Goal: Task Accomplishment & Management: Complete application form

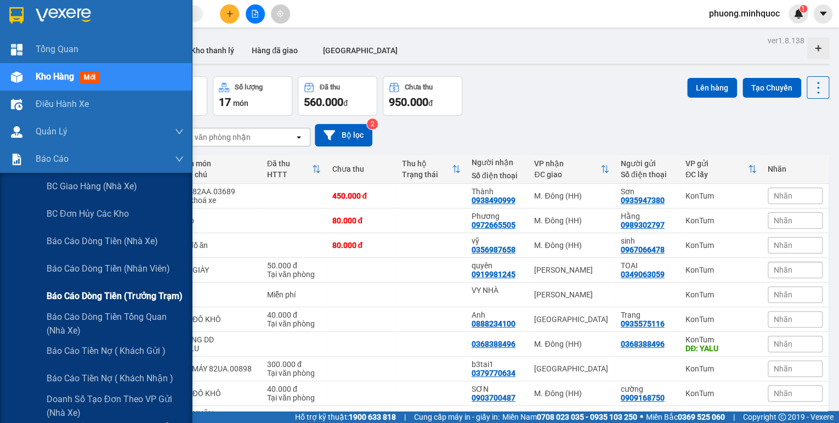
click at [153, 296] on span "Báo cáo dòng tiền (trưởng trạm)" at bounding box center [115, 296] width 136 height 14
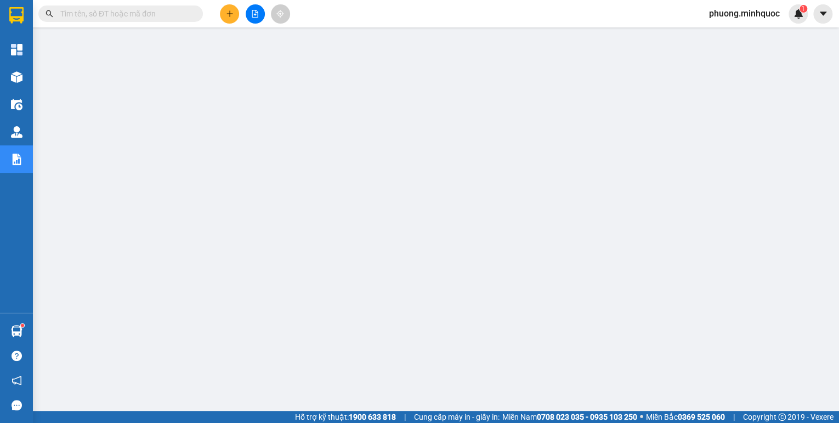
click at [256, 15] on icon "file-add" at bounding box center [255, 14] width 8 height 8
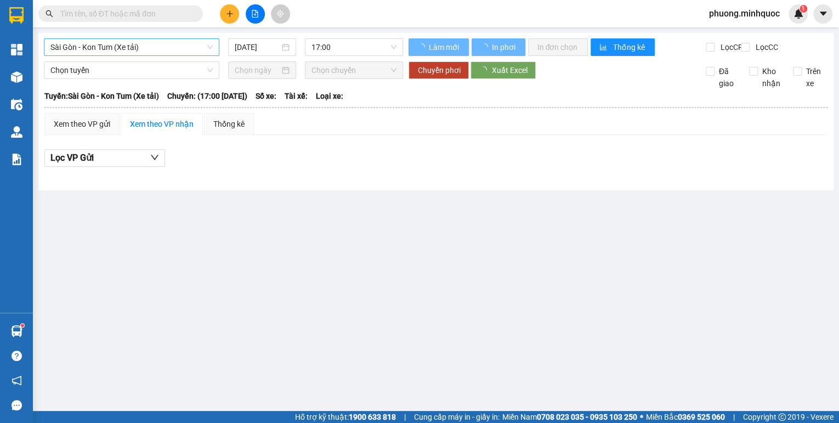
click at [146, 47] on span "Sài Gòn - Kon Tum (Xe tải)" at bounding box center [131, 47] width 162 height 16
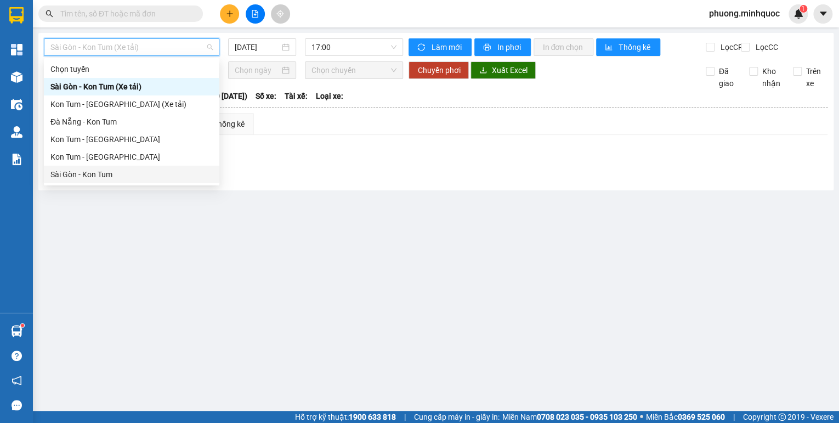
click at [89, 178] on div "Sài Gòn - Kon Tum" at bounding box center [131, 174] width 162 height 12
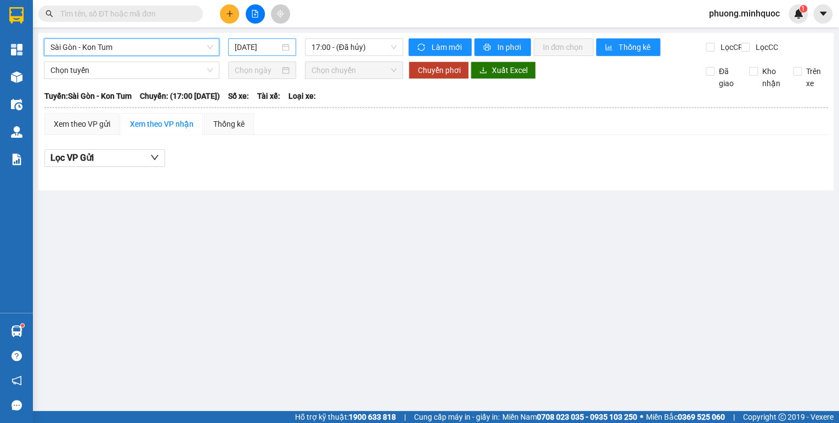
click at [259, 48] on input "[DATE]" at bounding box center [257, 47] width 45 height 12
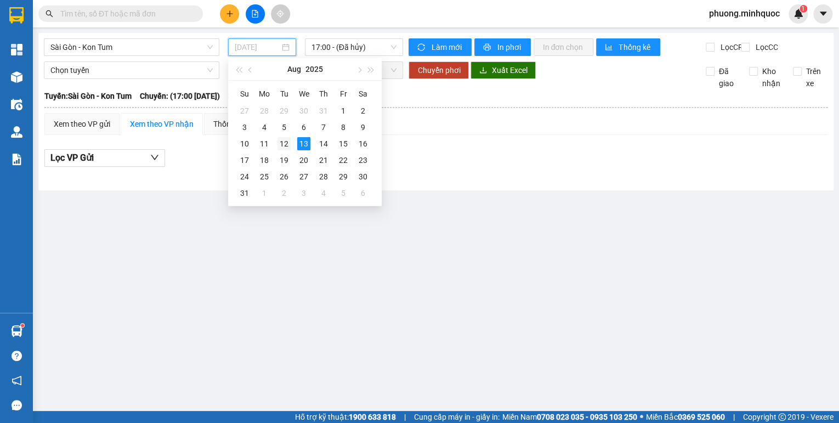
click at [279, 141] on div "12" at bounding box center [284, 143] width 13 height 13
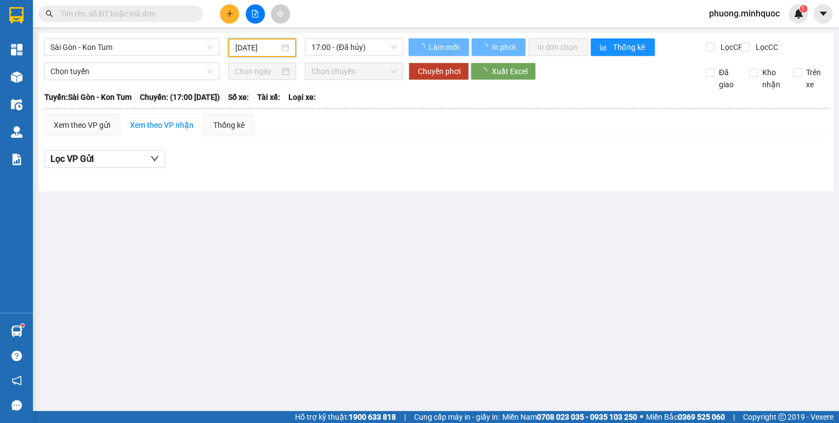
type input "[DATE]"
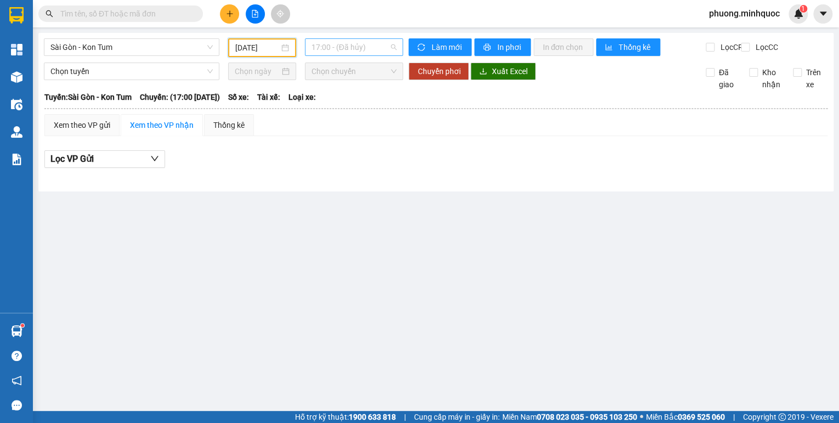
click at [352, 48] on span "17:00 - (Đã hủy)" at bounding box center [355, 47] width 86 height 16
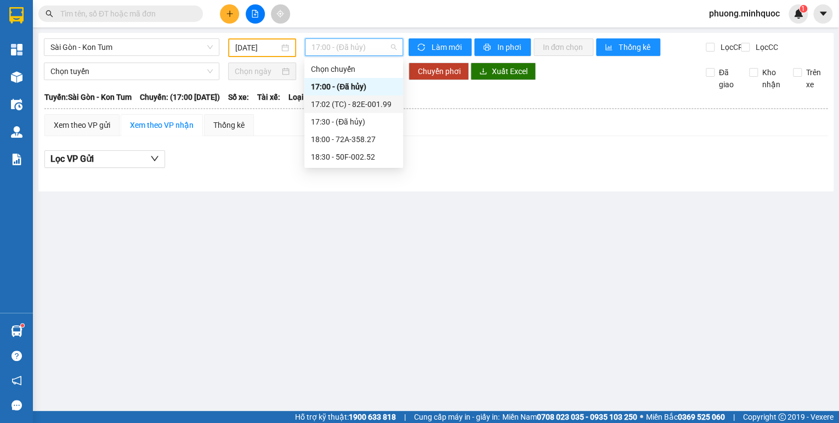
click at [365, 101] on div "17:02 (TC) - 82E-001.99" at bounding box center [354, 104] width 86 height 12
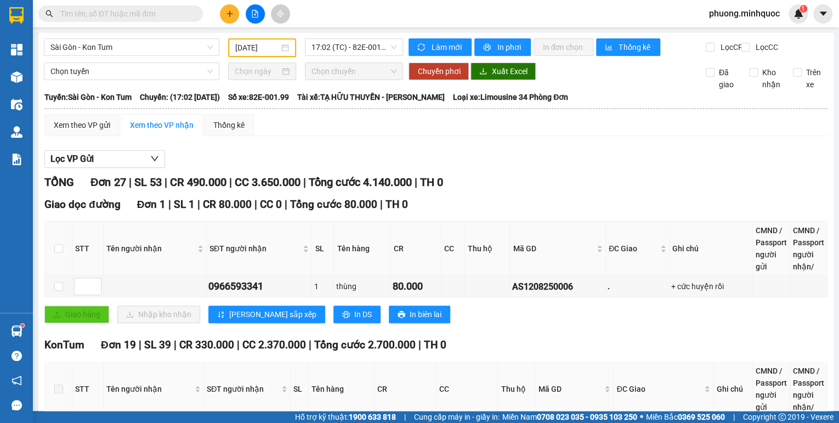
click at [681, 272] on th "Ghi chú" at bounding box center [711, 249] width 83 height 54
click at [670, 287] on td "+ cức huyện rồi" at bounding box center [711, 286] width 83 height 21
click at [528, 290] on div "AS1208250006" at bounding box center [558, 287] width 92 height 14
copy div "AS1208250006"
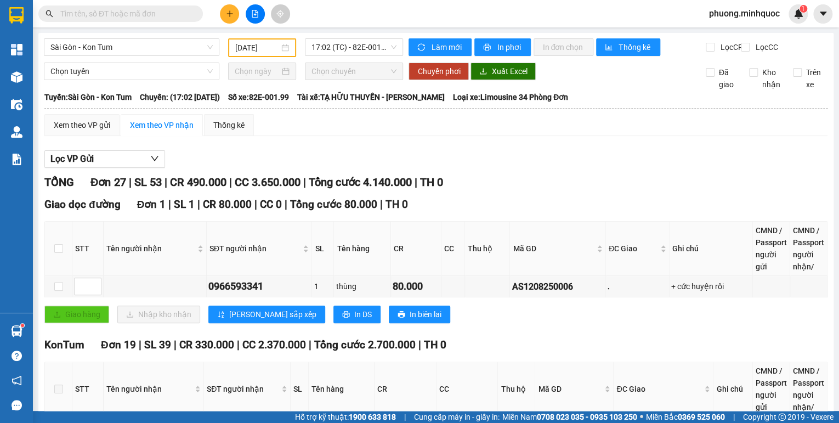
click at [81, 8] on span at bounding box center [120, 13] width 165 height 16
click at [81, 9] on input "text" at bounding box center [124, 14] width 129 height 12
paste input "AS1208250006"
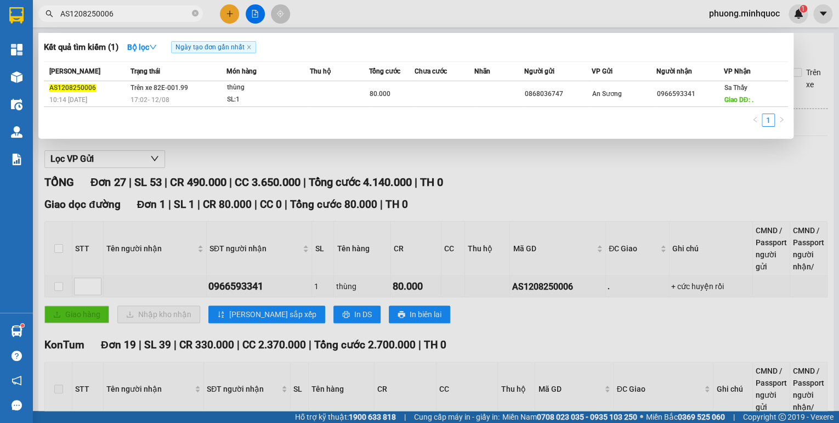
click at [642, 162] on div at bounding box center [419, 211] width 839 height 423
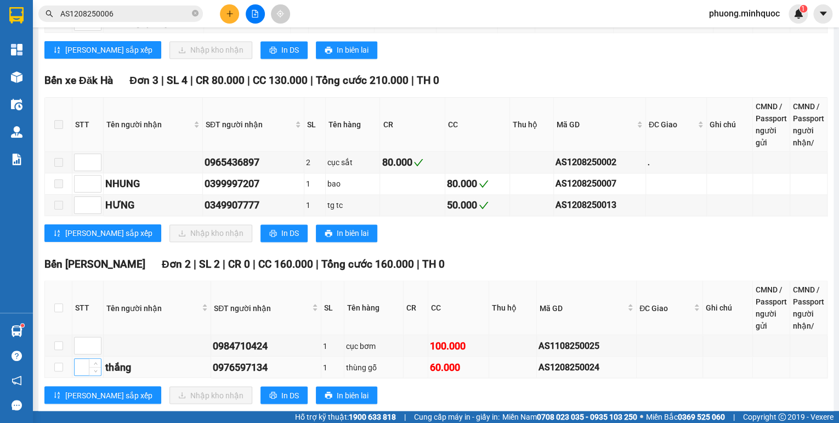
scroll to position [922, 0]
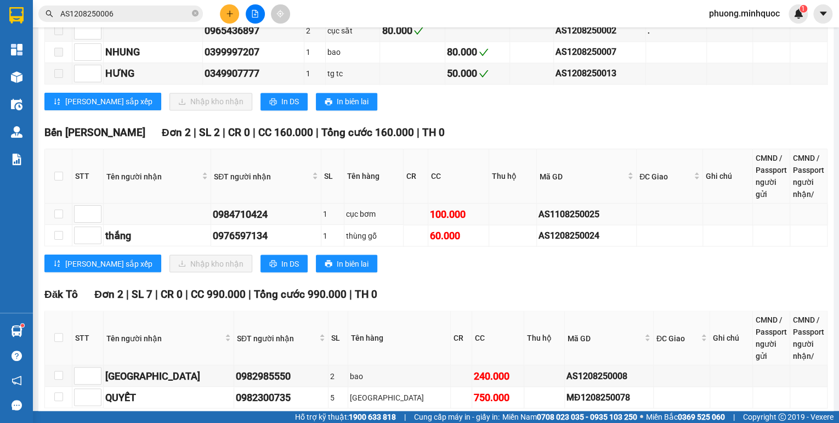
click at [573, 216] on div "AS1108250025" at bounding box center [587, 214] width 96 height 14
copy div "AS1108250025"
click at [140, 19] on input "AS1208250006" at bounding box center [124, 14] width 129 height 12
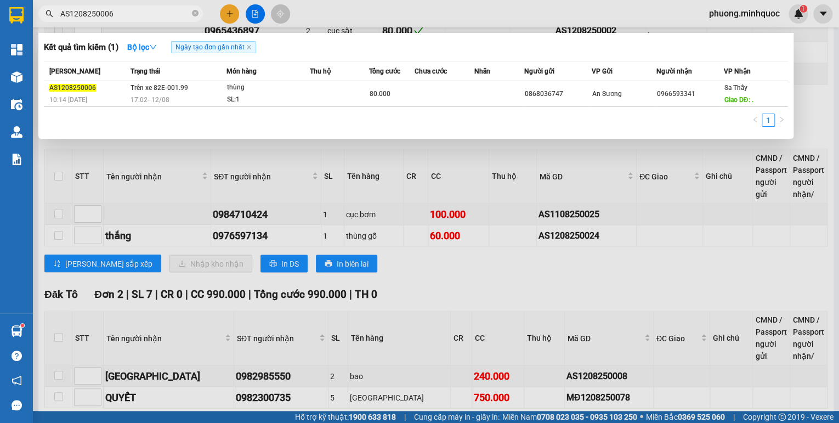
click at [140, 19] on input "AS1208250006" at bounding box center [124, 14] width 129 height 12
paste input "108250025"
type input "AS1108250025"
click at [200, 93] on td "Trên xe 82E-001.99 17:02 [DATE]" at bounding box center [176, 94] width 98 height 26
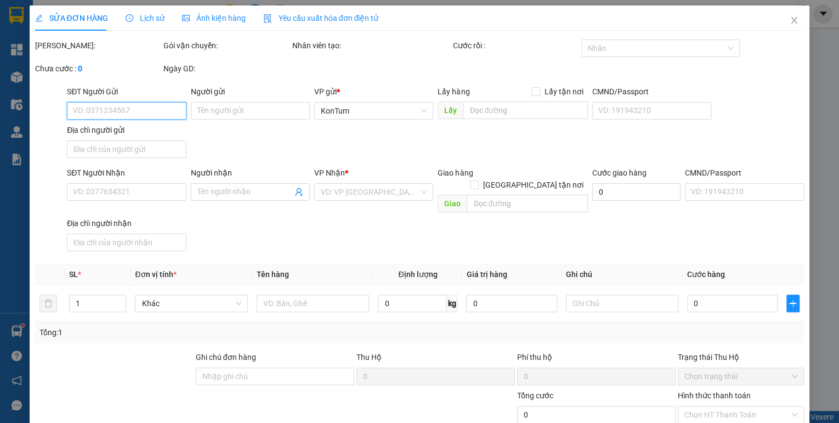
type input "0783233428"
type input "0984710424"
type input "100.000"
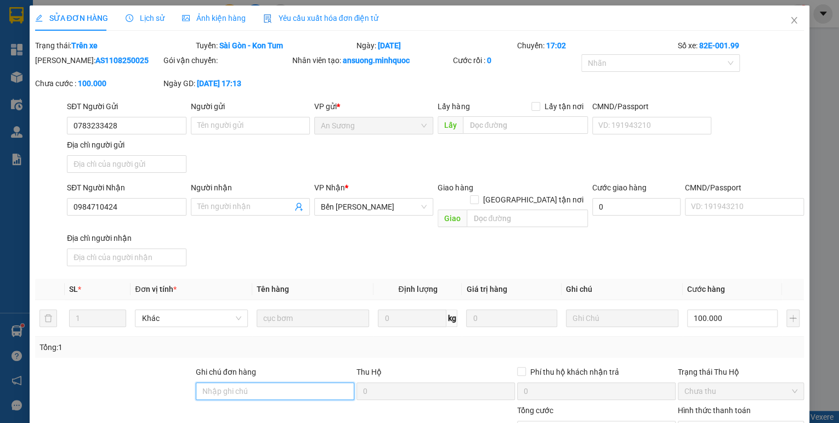
click at [269, 385] on input "Ghi chú đơn hàng" at bounding box center [275, 391] width 159 height 18
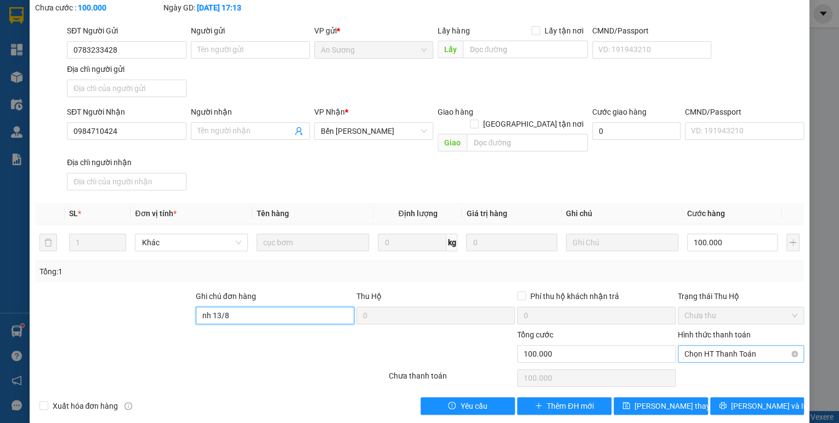
drag, startPoint x: 760, startPoint y: 342, endPoint x: 750, endPoint y: 349, distance: 11.9
click at [759, 346] on span "Chọn HT Thanh Toán" at bounding box center [741, 354] width 113 height 16
type input "nh 13/8"
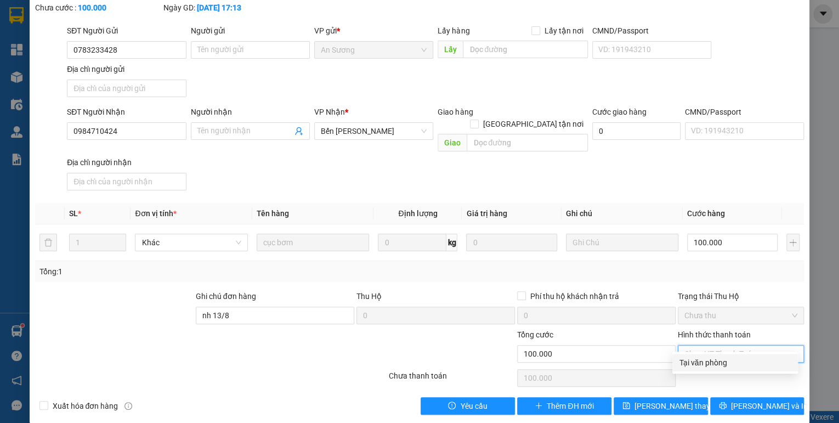
click at [724, 364] on div "Tại văn phòng" at bounding box center [735, 363] width 112 height 12
type input "0"
click at [678, 400] on span "[PERSON_NAME] thay đổi" at bounding box center [679, 406] width 88 height 12
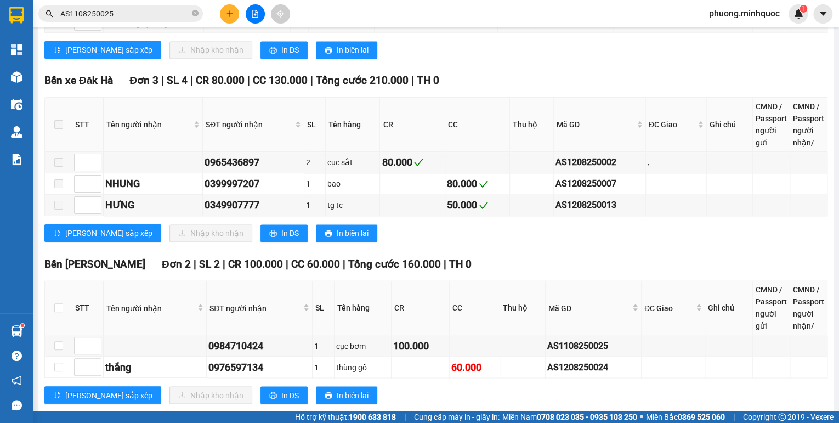
scroll to position [834, 0]
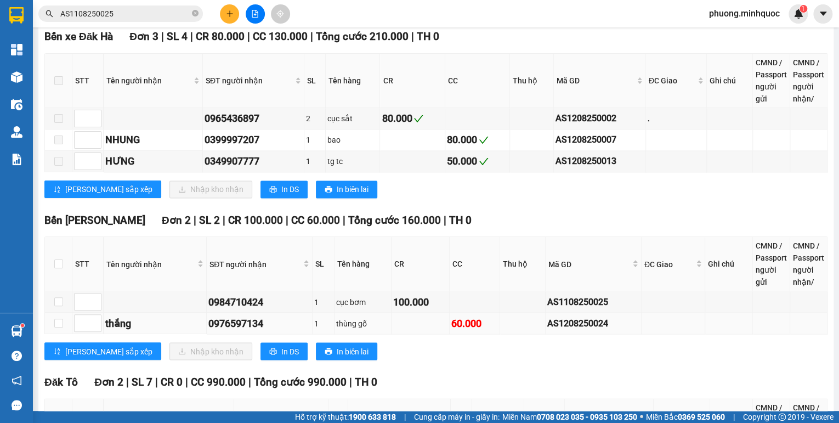
click at [571, 326] on div "AS1208250024" at bounding box center [594, 323] width 92 height 14
copy div "AS1208250024"
click at [114, 13] on input "AS1108250025" at bounding box center [124, 14] width 129 height 12
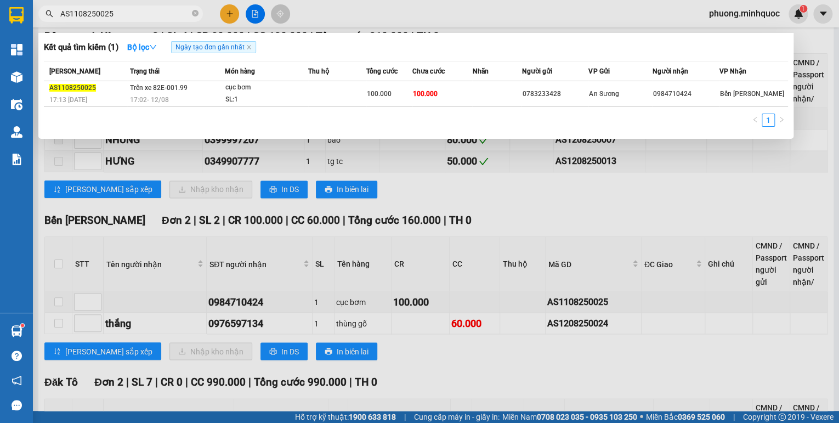
click at [114, 13] on input "AS1108250025" at bounding box center [124, 14] width 129 height 12
paste input "AS1208250024"
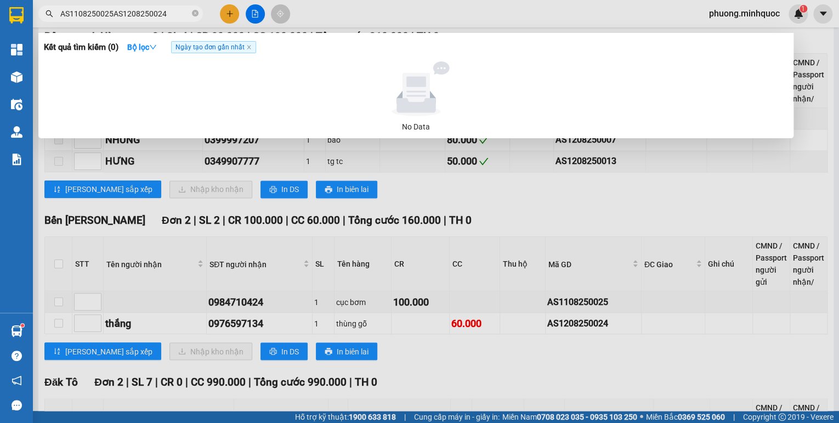
type input "AS1108250025AS1208250024"
click at [199, 13] on span "AS1108250025AS1208250024" at bounding box center [120, 13] width 165 height 16
click at [193, 13] on icon "close-circle" at bounding box center [195, 13] width 7 height 7
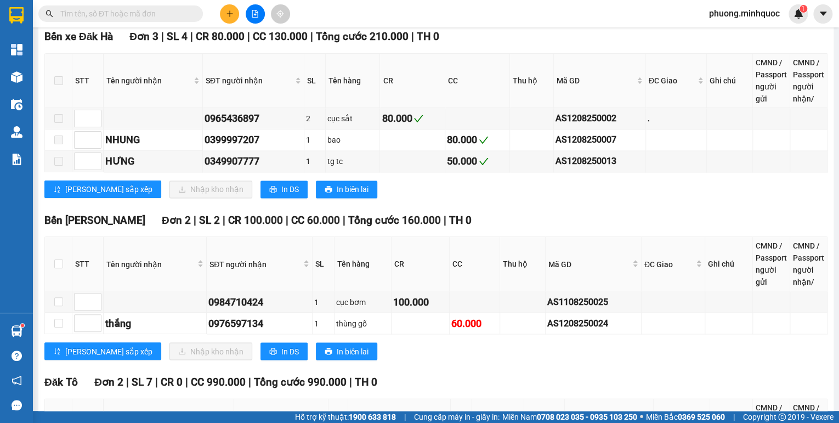
paste input "AS1208250024"
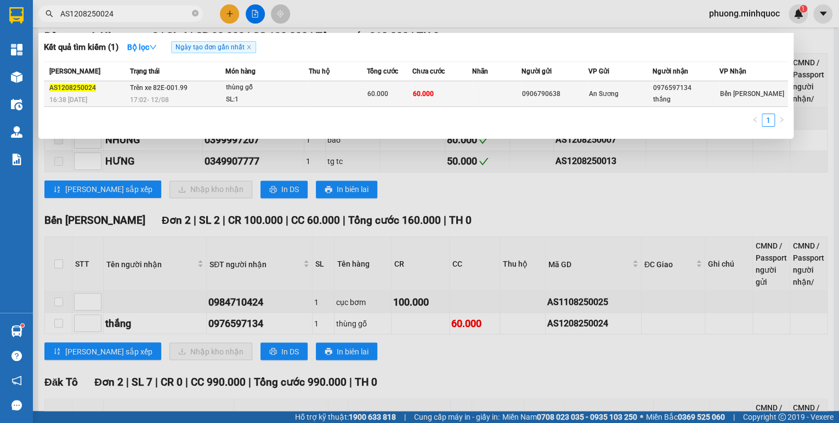
type input "AS1208250024"
click at [179, 100] on div "17:02 [DATE]" at bounding box center [177, 100] width 94 height 12
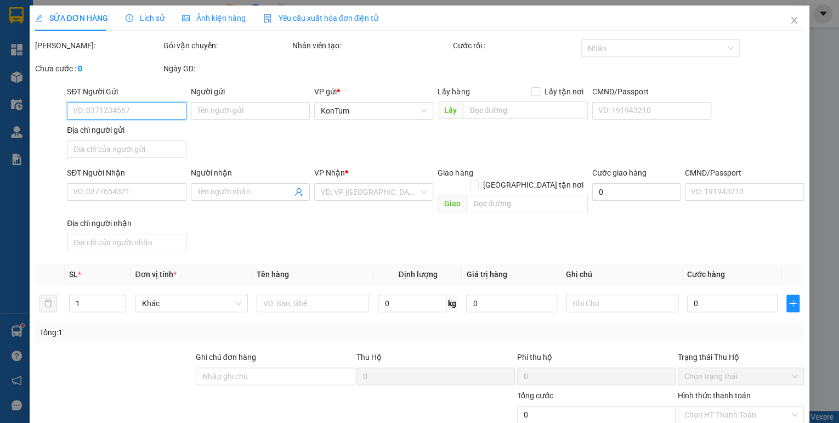
type input "0906790638"
type input "0976597134"
type input "thắng"
type input "60.000"
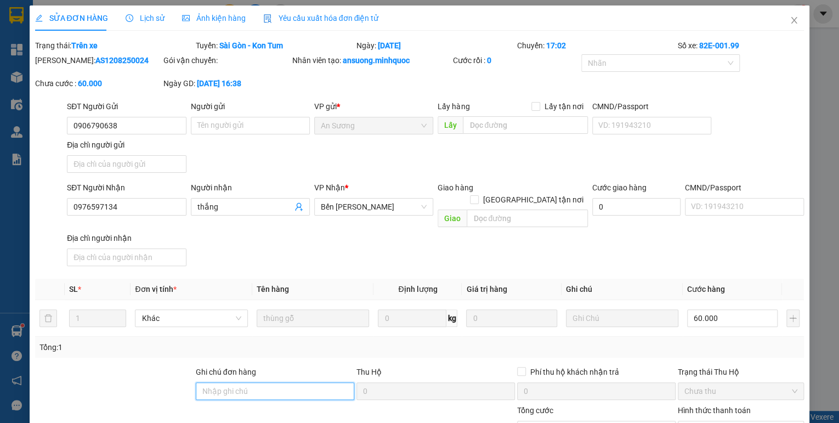
click at [268, 385] on input "Ghi chú đơn hàng" at bounding box center [275, 391] width 159 height 18
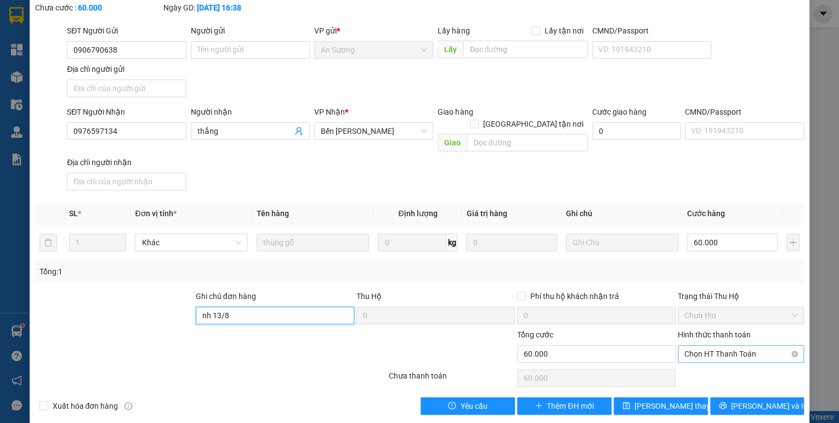
click at [692, 346] on span "Chọn HT Thanh Toán" at bounding box center [741, 354] width 113 height 16
type input "nh 13/8"
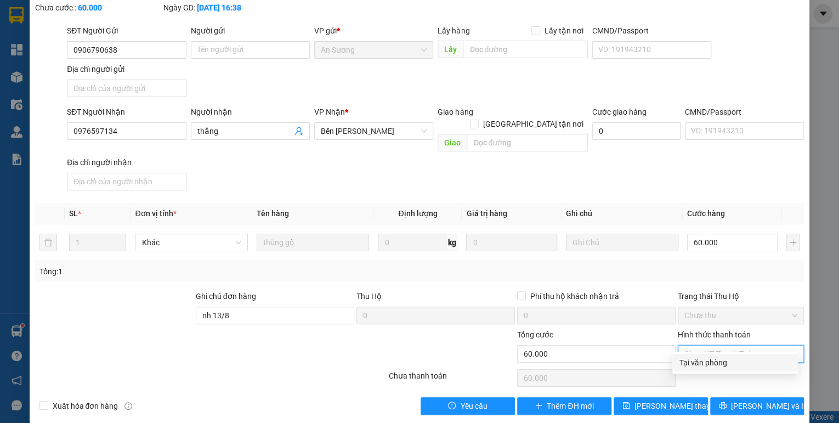
click at [682, 358] on div "Tại văn phòng" at bounding box center [735, 363] width 112 height 12
type input "0"
click at [679, 400] on span "[PERSON_NAME] thay đổi" at bounding box center [679, 406] width 88 height 12
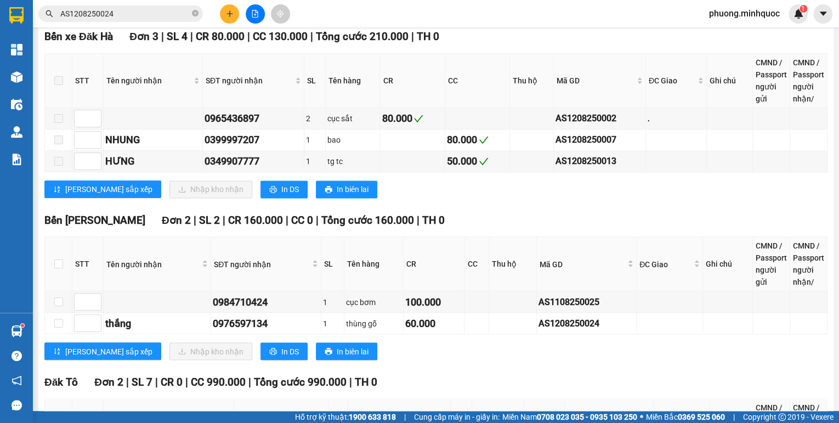
scroll to position [972, 0]
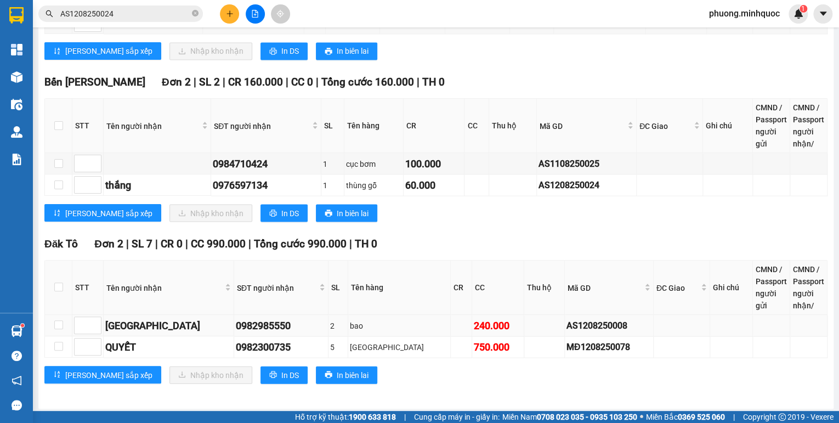
click at [567, 321] on div "AS1208250008" at bounding box center [609, 325] width 85 height 14
copy div "AS1208250008"
click at [117, 13] on input "AS1208250024" at bounding box center [124, 14] width 129 height 12
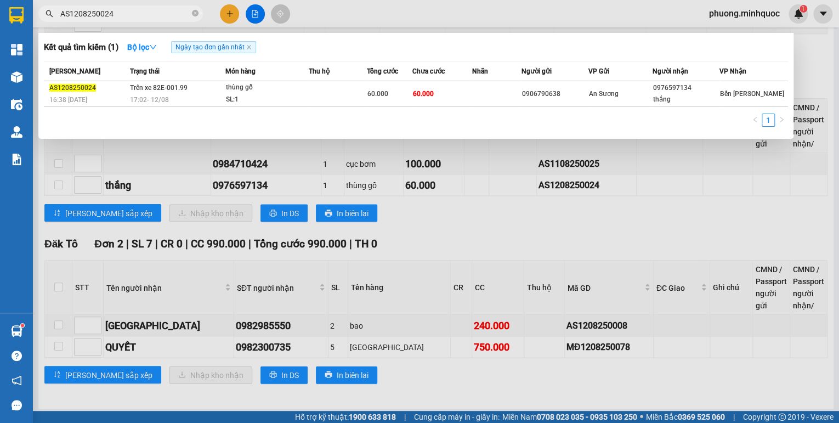
click at [117, 13] on input "AS1208250024" at bounding box center [124, 14] width 129 height 12
paste input "08"
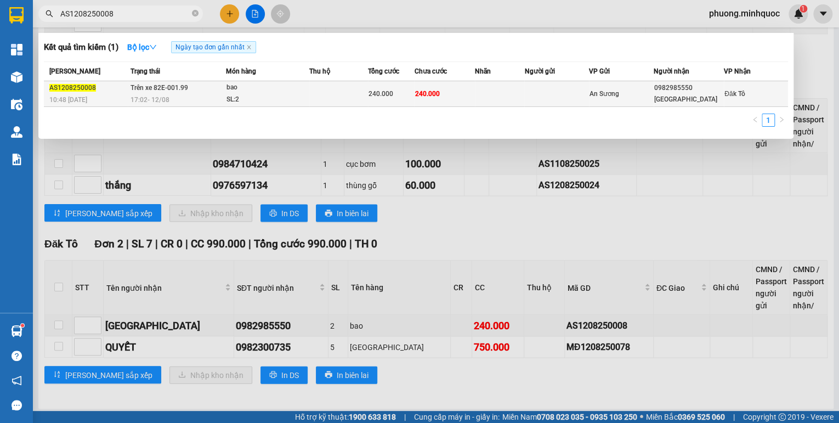
type input "AS1208250008"
click at [138, 88] on span "Trên xe 82E-001.99" at bounding box center [160, 88] width 58 height 8
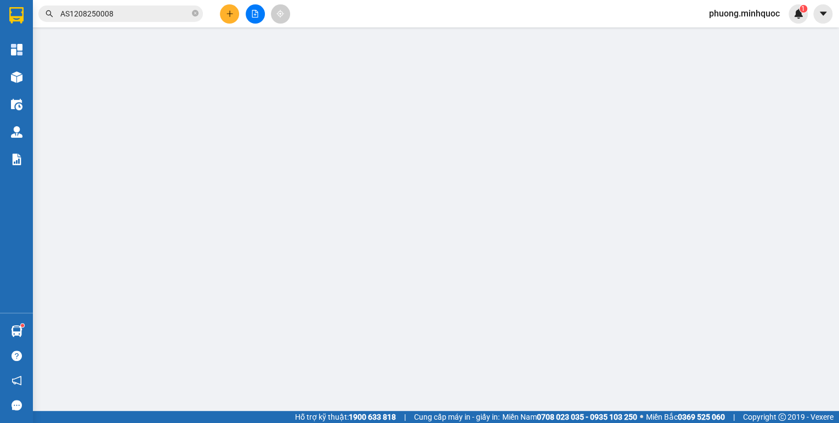
type input "0982985550"
type input "[GEOGRAPHIC_DATA]"
type input "240.000"
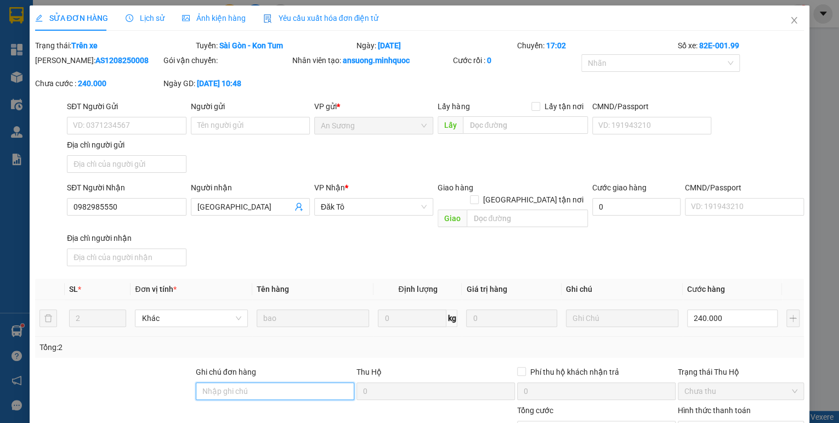
click at [274, 382] on input "Ghi chú đơn hàng" at bounding box center [275, 391] width 159 height 18
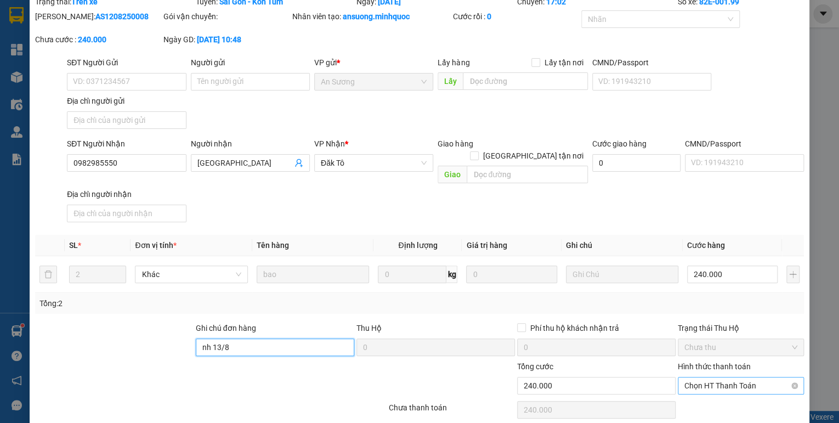
click at [713, 377] on span "Chọn HT Thanh Toán" at bounding box center [741, 385] width 113 height 16
type input "nh 13/8"
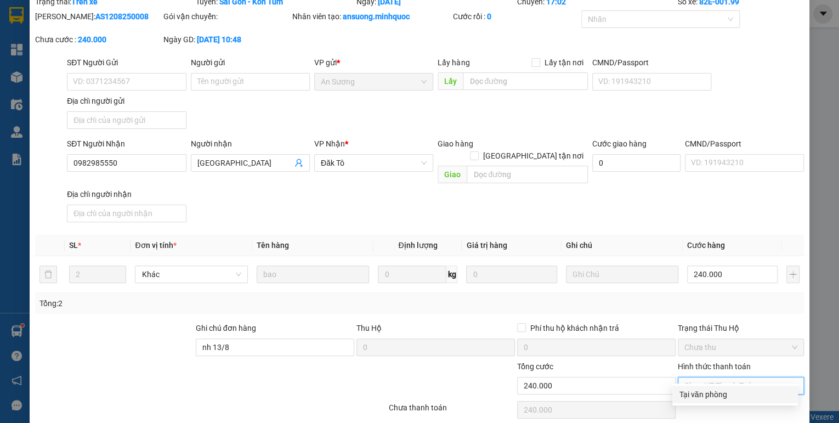
click at [710, 397] on div "Tại văn phòng" at bounding box center [735, 394] width 112 height 12
type input "0"
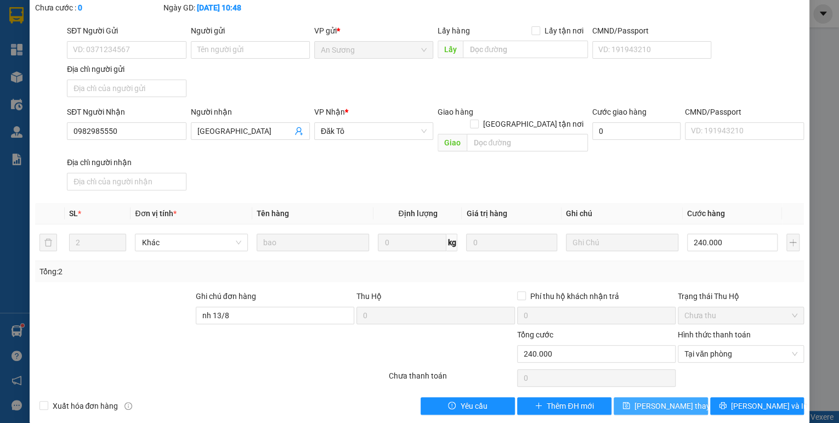
click at [680, 400] on span "[PERSON_NAME] thay đổi" at bounding box center [679, 406] width 88 height 12
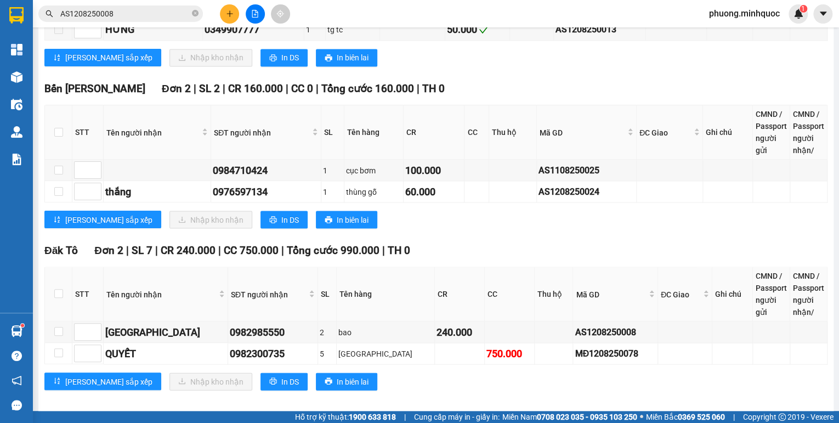
scroll to position [972, 0]
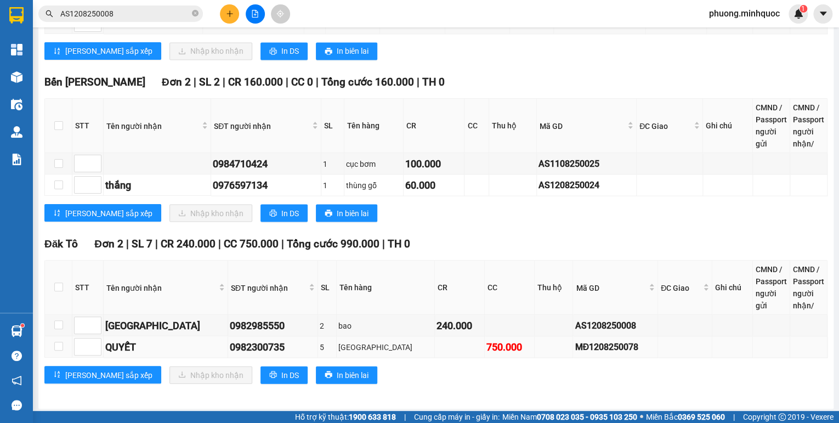
click at [575, 342] on div "MĐ1208250078" at bounding box center [615, 347] width 81 height 14
copy div "MĐ1208250078"
click at [97, 10] on input "AS1208250008" at bounding box center [124, 14] width 129 height 12
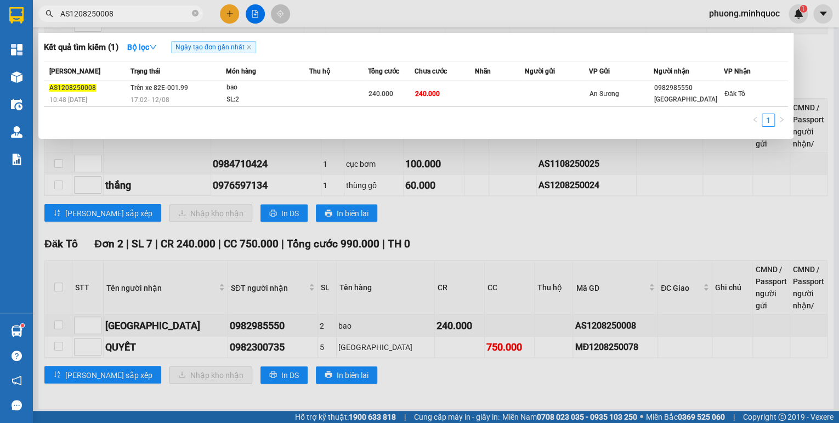
click at [97, 10] on input "AS1208250008" at bounding box center [124, 14] width 129 height 12
paste input "MĐ120825007"
type input "MĐ1208250078"
click at [211, 97] on div "17:02 [DATE]" at bounding box center [179, 100] width 96 height 12
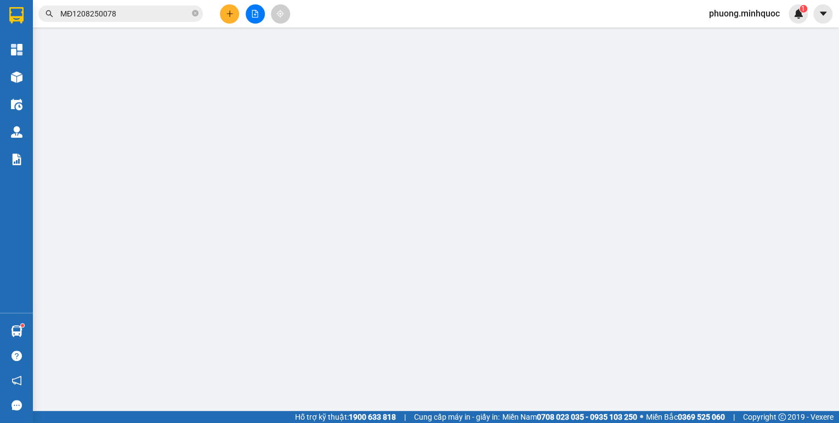
type input "0982300735"
type input "QUYẾT"
type input "750.000"
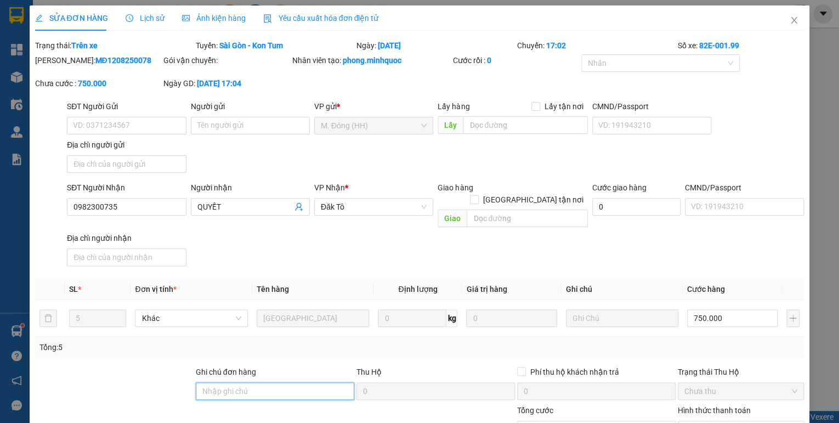
click at [244, 382] on input "Ghi chú đơn hàng" at bounding box center [275, 391] width 159 height 18
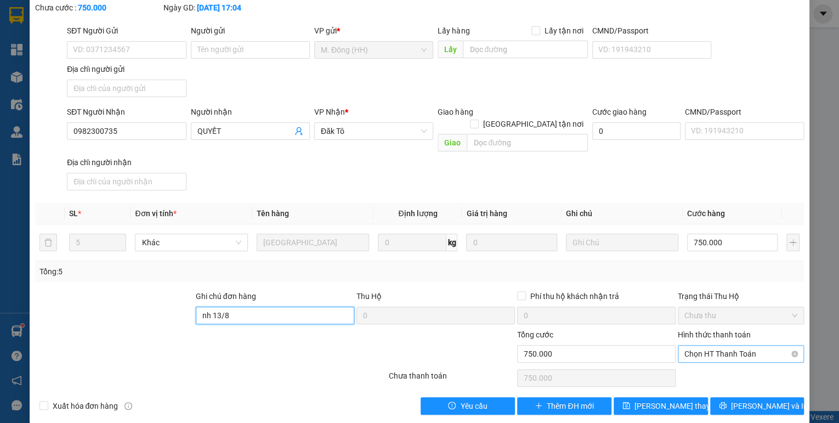
click at [750, 346] on span "Chọn HT Thanh Toán" at bounding box center [741, 354] width 113 height 16
type input "nh 13/8"
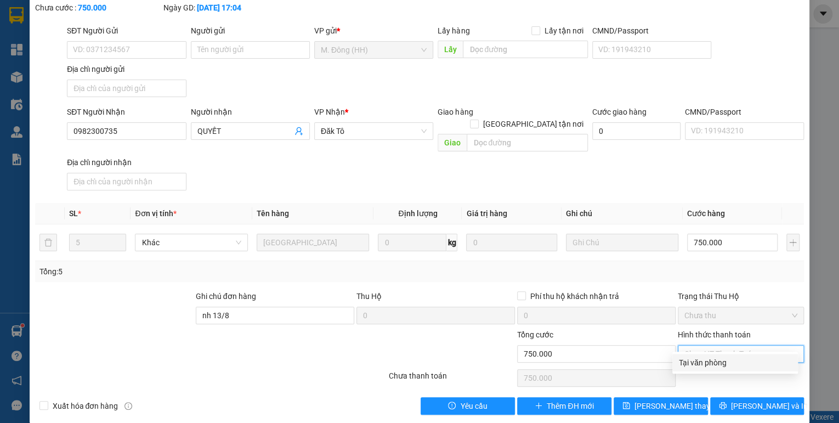
click at [736, 360] on div "Tại văn phòng" at bounding box center [735, 363] width 112 height 12
type input "0"
click at [696, 397] on button "[PERSON_NAME] thay đổi" at bounding box center [661, 406] width 94 height 18
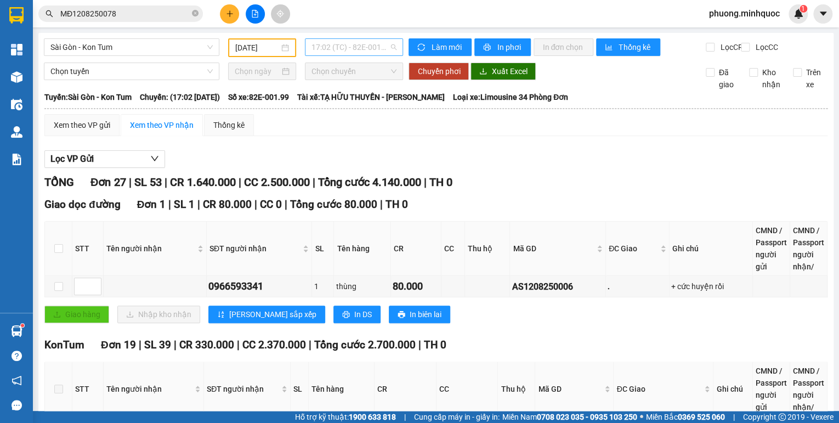
click at [377, 50] on span "17:02 (TC) - 82E-001.99" at bounding box center [355, 47] width 86 height 16
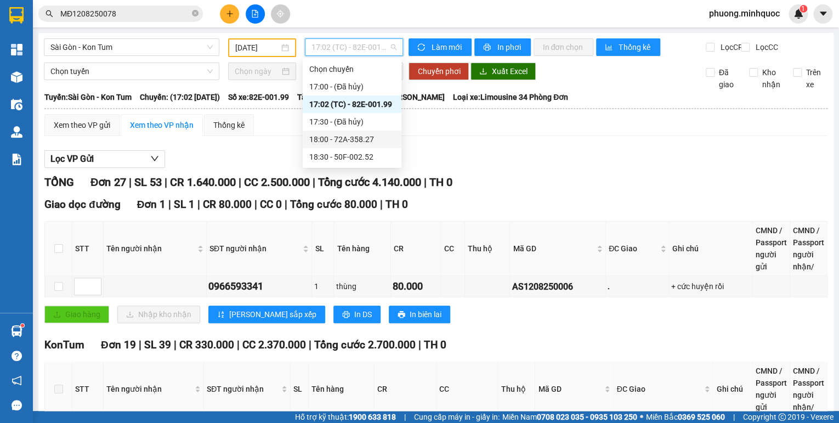
click at [353, 136] on div "18:00 - 72A-358.27" at bounding box center [352, 139] width 86 height 12
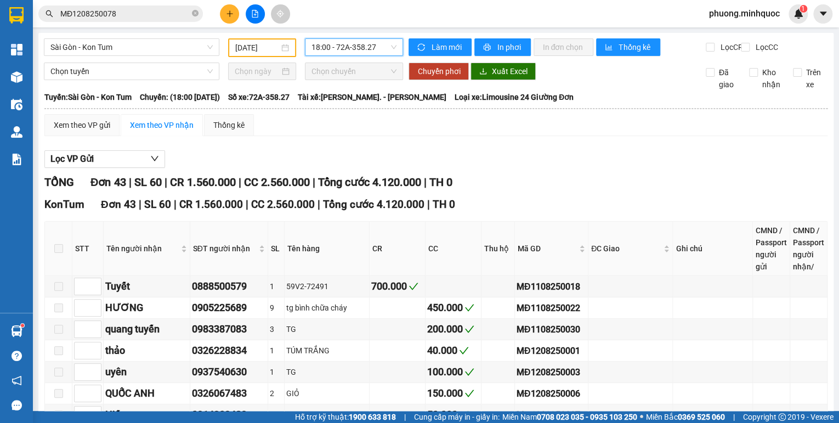
click at [334, 47] on span "18:00 - 72A-358.27" at bounding box center [355, 47] width 86 height 16
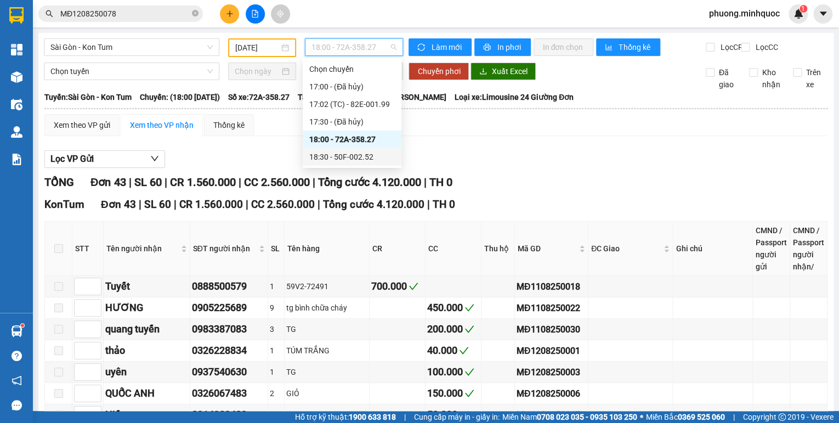
click at [351, 154] on div "18:30 - 50F-002.52" at bounding box center [352, 157] width 86 height 12
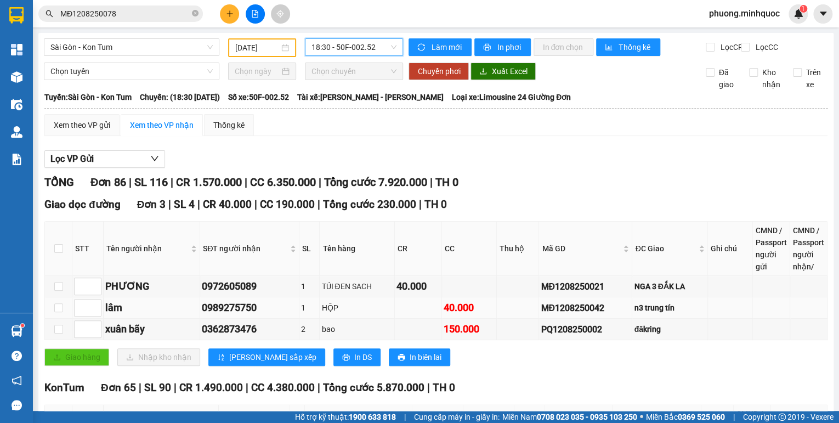
click at [573, 315] on div "MĐ1208250042" at bounding box center [585, 308] width 89 height 14
copy div "MĐ1208250042"
click at [119, 18] on input "MĐ1208250078" at bounding box center [124, 14] width 129 height 12
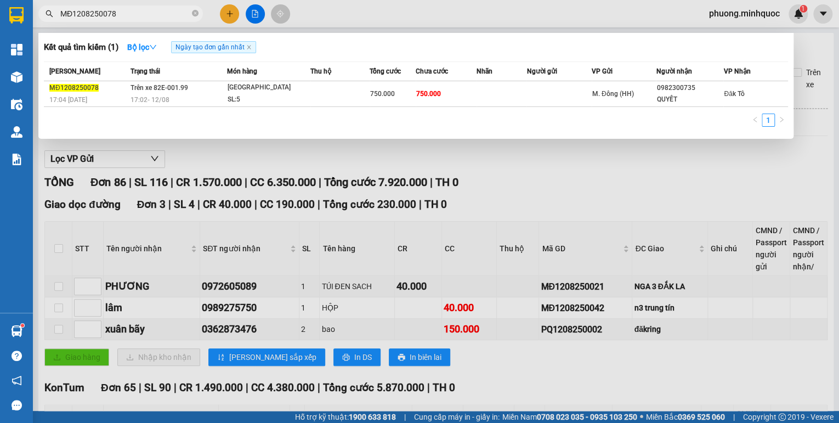
click at [119, 18] on input "MĐ1208250078" at bounding box center [124, 14] width 129 height 12
paste input "42"
type input "MĐ1208250042"
click at [236, 95] on div "SL: 1" at bounding box center [269, 100] width 82 height 12
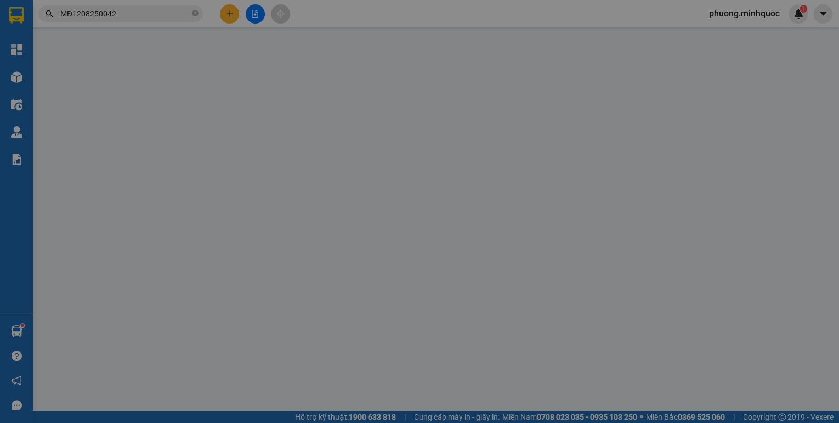
type input "0989275750"
type input "lâm"
type input "n3 trung tín"
type input "40.000"
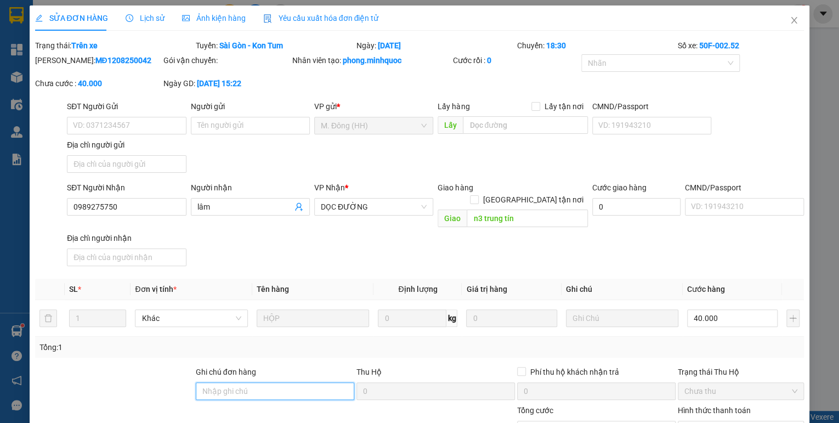
click at [259, 382] on input "Ghi chú đơn hàng" at bounding box center [275, 391] width 159 height 18
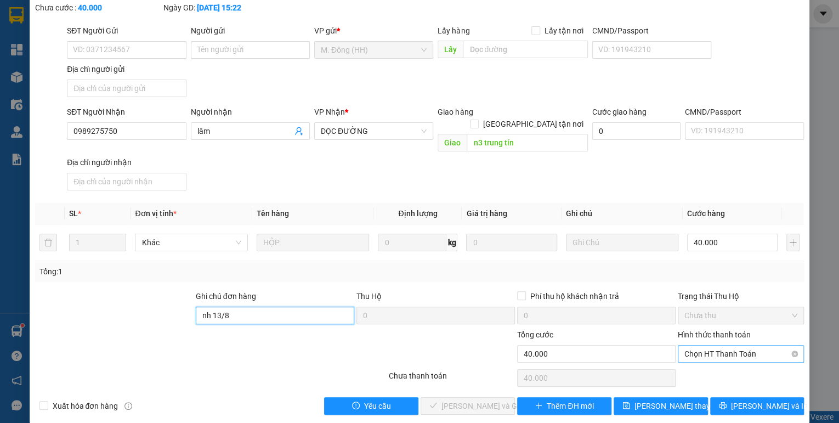
click at [702, 346] on span "Chọn HT Thanh Toán" at bounding box center [741, 354] width 113 height 16
type input "nh 13/8"
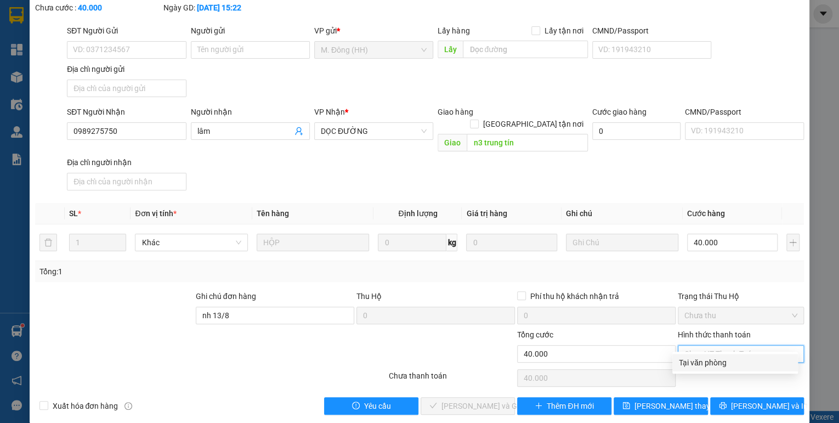
click at [699, 359] on div "Tại văn phòng" at bounding box center [735, 363] width 112 height 12
type input "0"
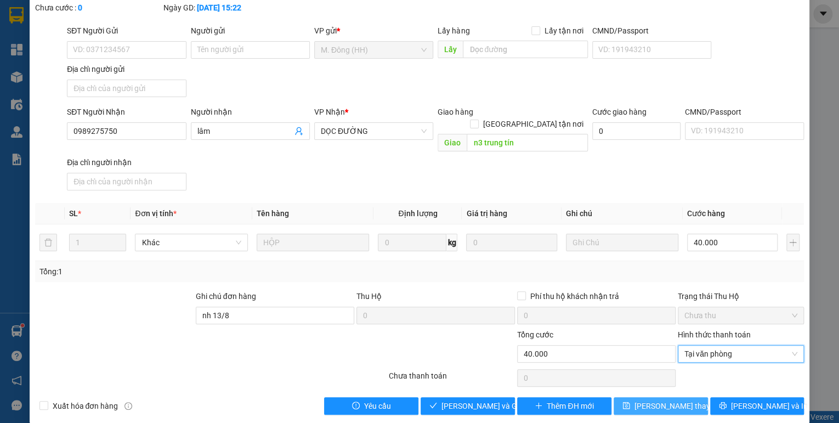
click at [669, 400] on span "[PERSON_NAME] thay đổi" at bounding box center [679, 406] width 88 height 12
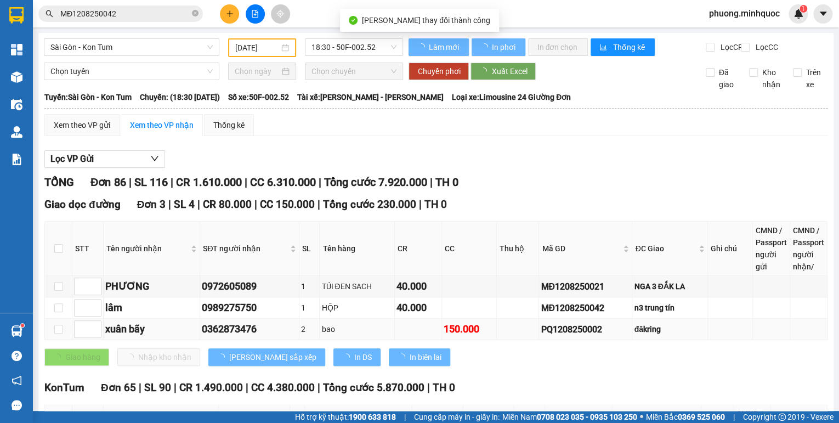
scroll to position [88, 0]
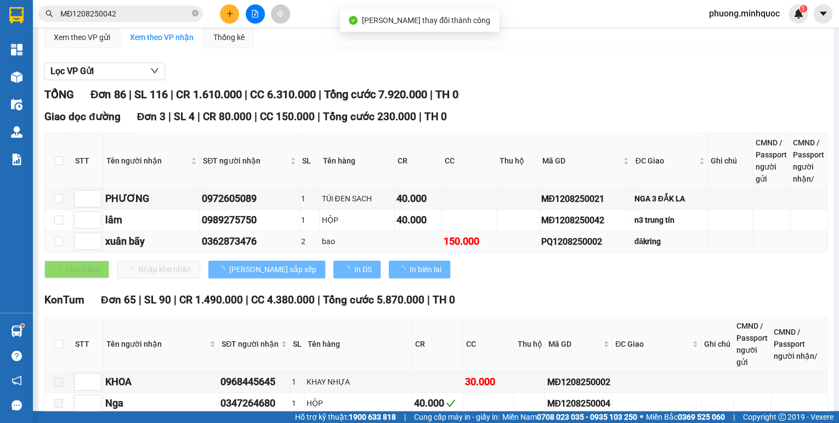
click at [560, 247] on div "PQ1208250002" at bounding box center [585, 242] width 89 height 14
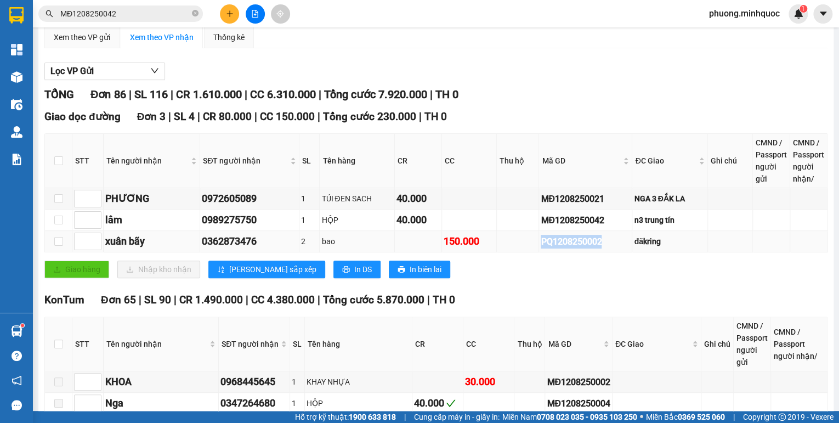
copy div "PQ1208250002"
click at [132, 6] on span "MĐ1208250042" at bounding box center [120, 13] width 165 height 16
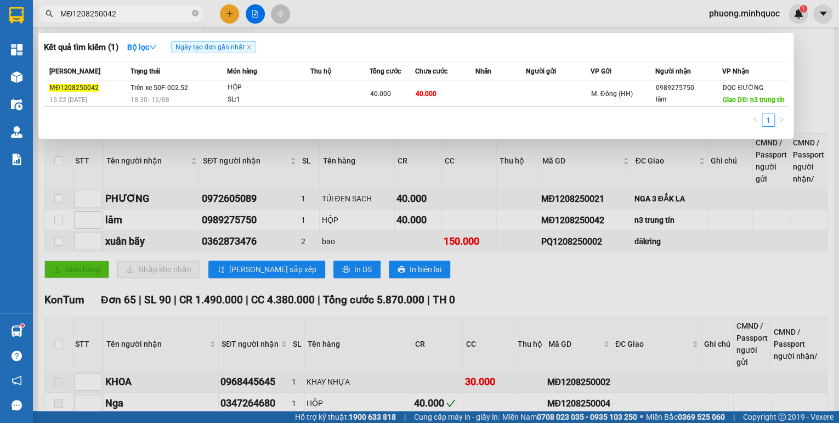
click at [125, 20] on span "MĐ1208250042" at bounding box center [120, 13] width 165 height 16
click at [126, 15] on input "MĐ1208250042" at bounding box center [124, 14] width 129 height 12
paste input "PQ120825000"
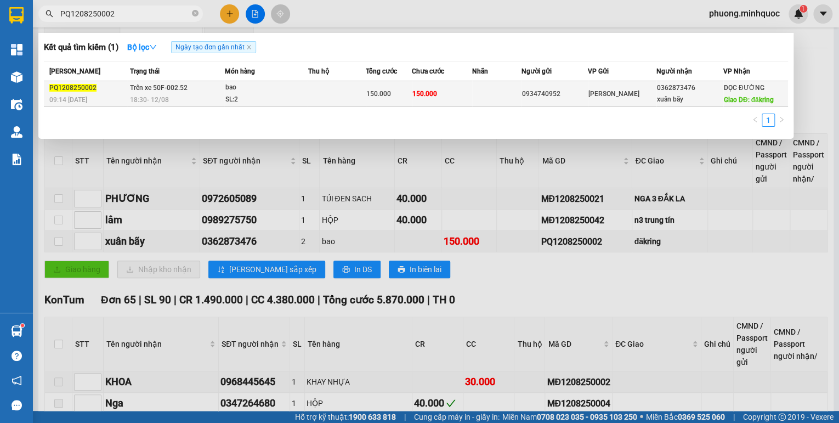
type input "PQ1208250002"
click at [187, 89] on td "Trên xe 50F-002.52 18:30 [DATE]" at bounding box center [176, 94] width 98 height 26
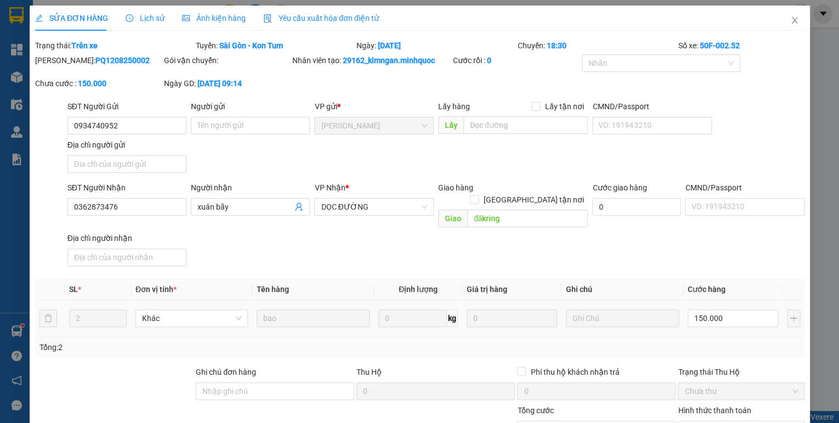
type input "0934740952"
type input "0362873476"
type input "xuân bãy"
type input "đăkring"
type input "150.000"
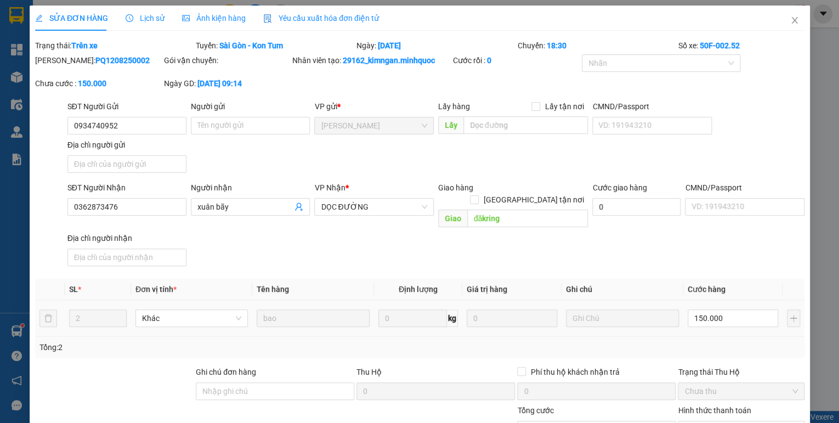
type input "150.000"
click at [261, 367] on div "Ghi chú đơn hàng" at bounding box center [275, 374] width 159 height 16
click at [258, 382] on input "Ghi chú đơn hàng" at bounding box center [275, 391] width 159 height 18
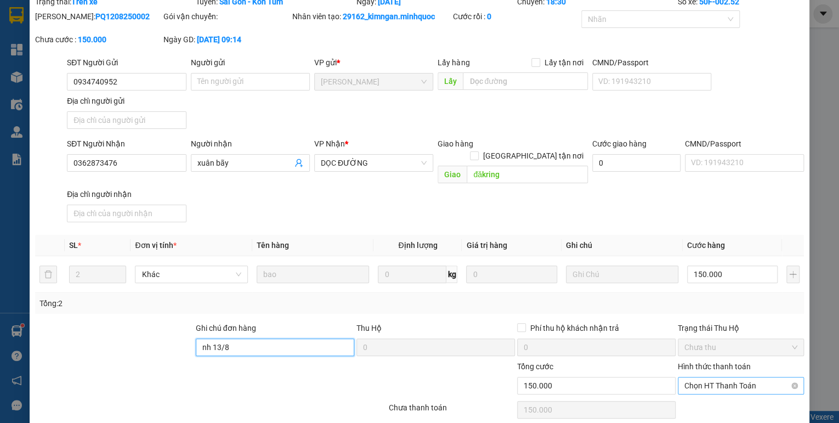
click at [760, 377] on span "Chọn HT Thanh Toán" at bounding box center [741, 385] width 113 height 16
type input "nh 13/8"
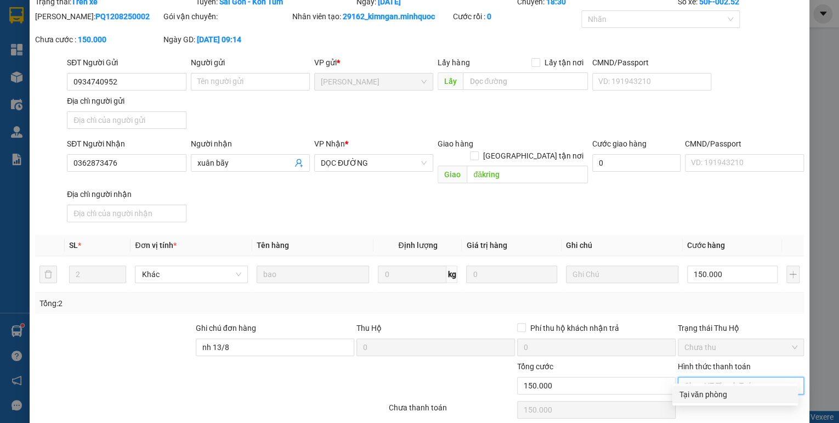
click at [714, 393] on div "Tại văn phòng" at bounding box center [735, 394] width 112 height 12
type input "0"
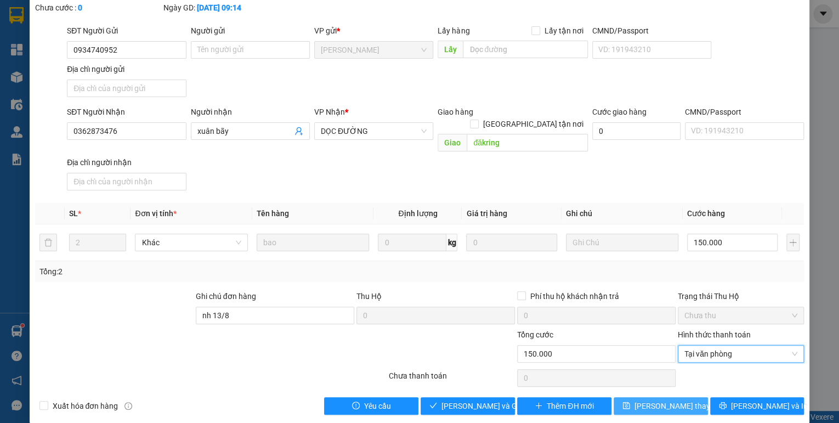
click at [682, 400] on span "[PERSON_NAME] thay đổi" at bounding box center [679, 406] width 88 height 12
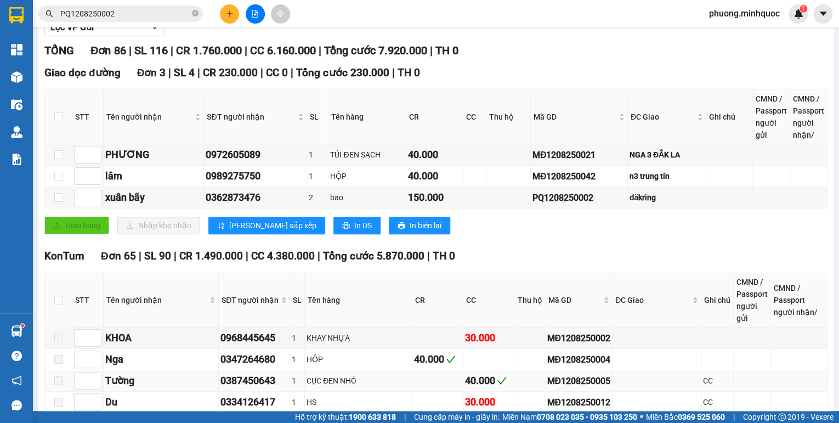
scroll to position [219, 0]
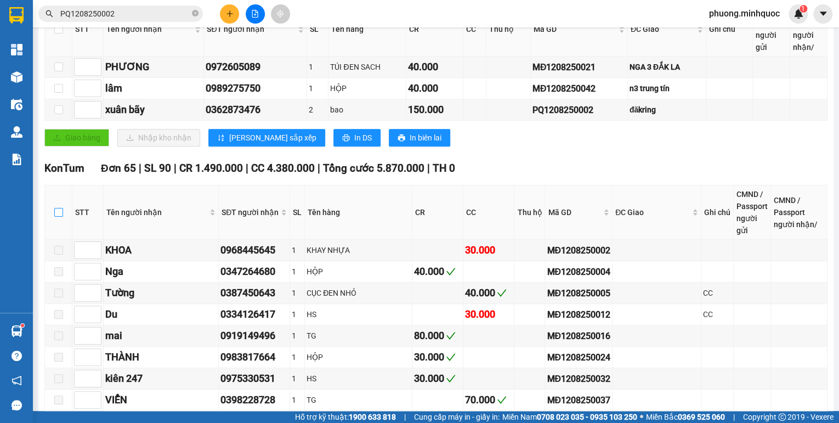
click at [59, 217] on input "checkbox" at bounding box center [58, 212] width 9 height 9
checkbox input "true"
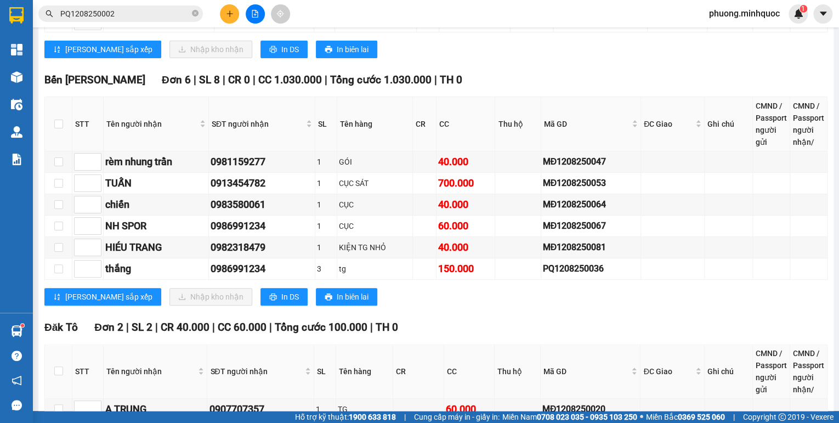
scroll to position [2215, 0]
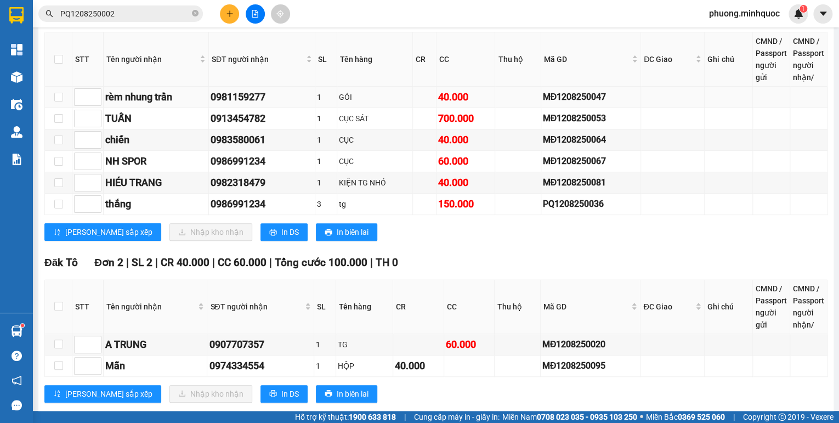
click at [575, 90] on div "MĐ1208250047" at bounding box center [591, 97] width 96 height 14
copy div "MĐ1208250047"
click at [143, 12] on input "PQ1208250002" at bounding box center [124, 14] width 129 height 12
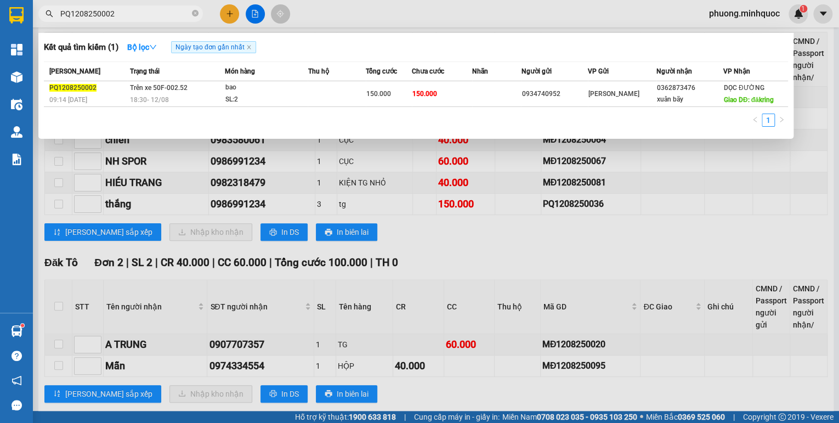
click at [143, 12] on input "PQ1208250002" at bounding box center [124, 14] width 129 height 12
paste input "MĐ1208250047"
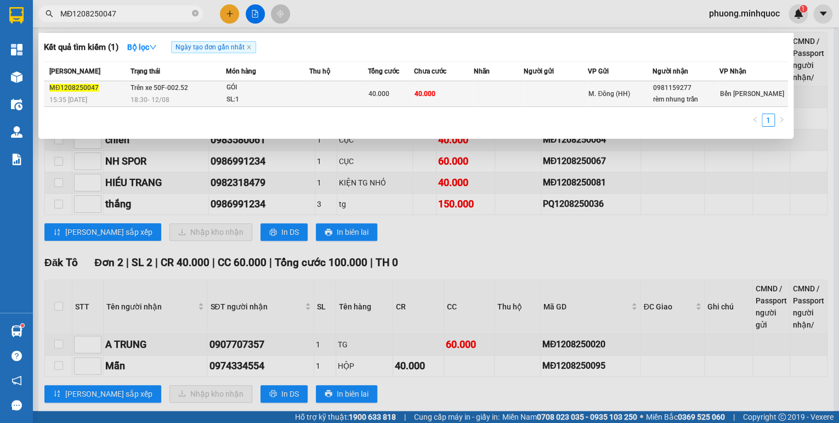
type input "MĐ1208250047"
click at [143, 89] on span "Trên xe 50F-002.52" at bounding box center [160, 88] width 58 height 8
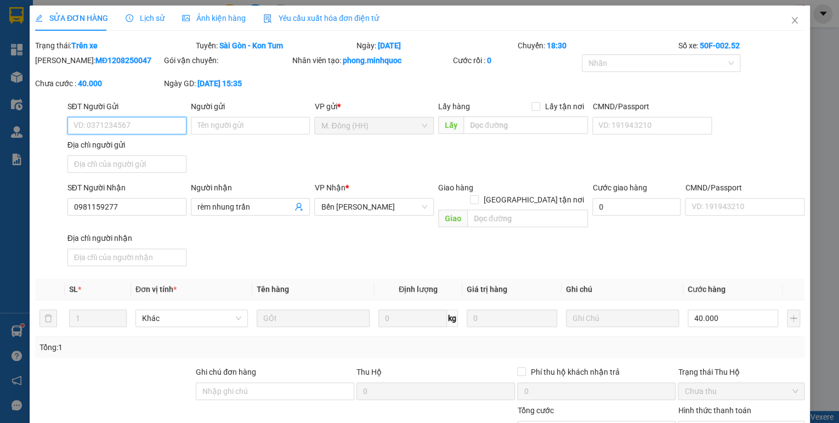
type input "0981159277"
type input "rèm nhung trần"
type input "40.000"
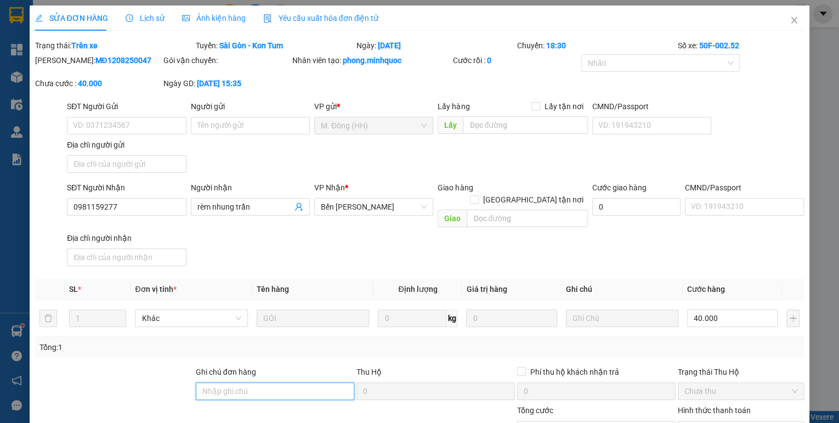
click at [211, 382] on input "Ghi chú đơn hàng" at bounding box center [275, 391] width 159 height 18
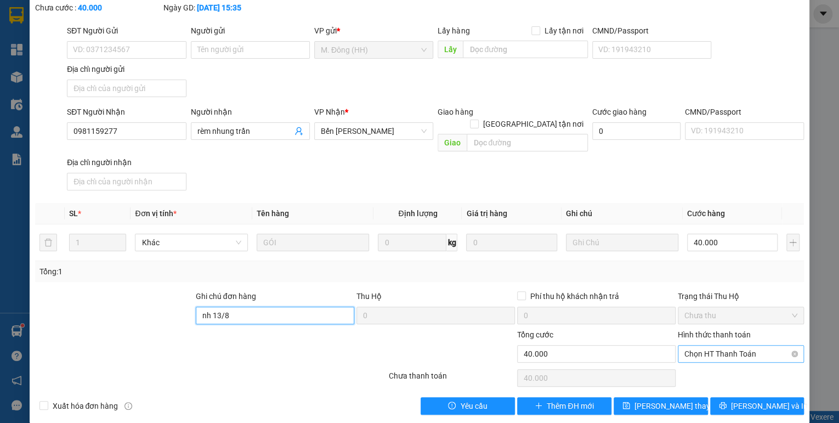
click at [735, 346] on span "Chọn HT Thanh Toán" at bounding box center [741, 354] width 113 height 16
type input "nh 13/8"
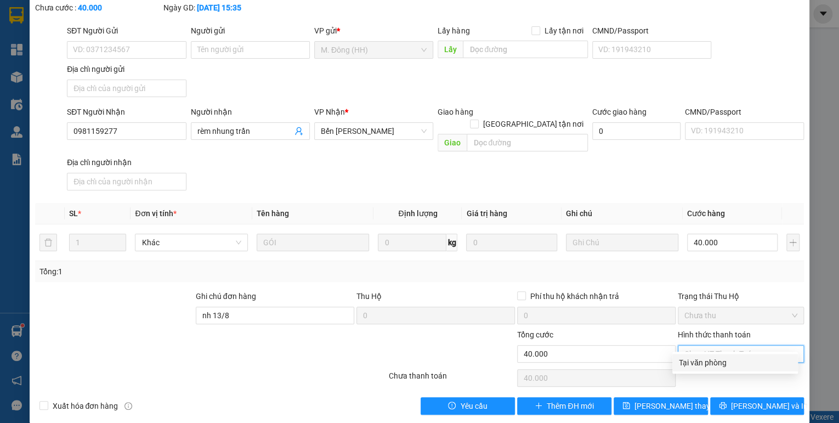
click at [720, 364] on div "Tại văn phòng" at bounding box center [735, 363] width 112 height 12
type input "0"
click at [678, 400] on span "[PERSON_NAME] thay đổi" at bounding box center [679, 406] width 88 height 12
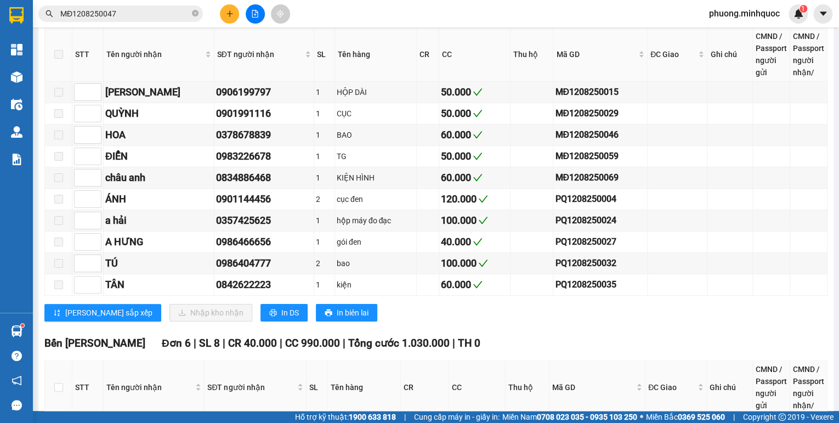
scroll to position [2063, 0]
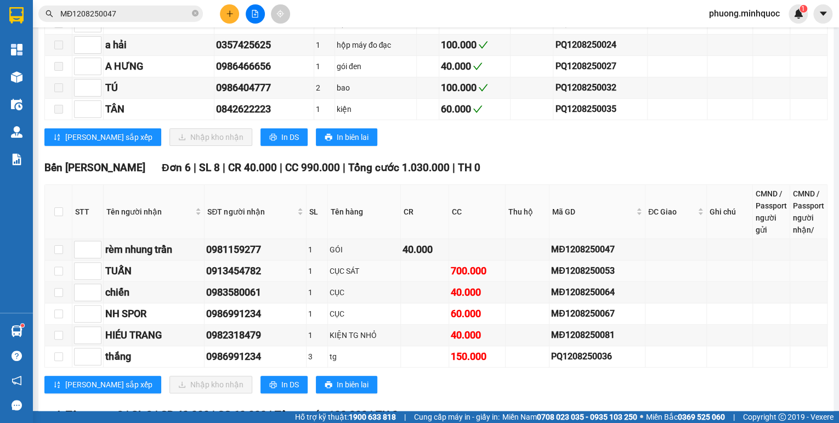
click at [557, 264] on div "MĐ1208250053" at bounding box center [597, 271] width 92 height 14
copy div "MĐ1208250053"
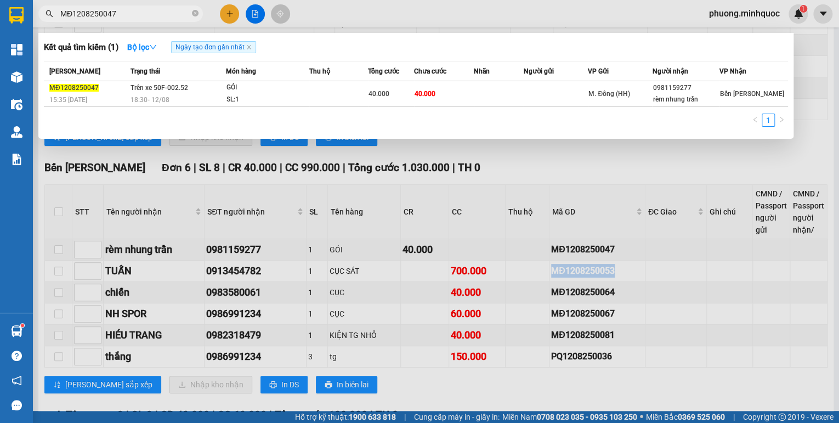
click at [160, 15] on input "MĐ1208250047" at bounding box center [124, 14] width 129 height 12
paste input "53"
type input "MĐ1208250053"
click at [207, 94] on div "18:30 [DATE]" at bounding box center [177, 100] width 95 height 12
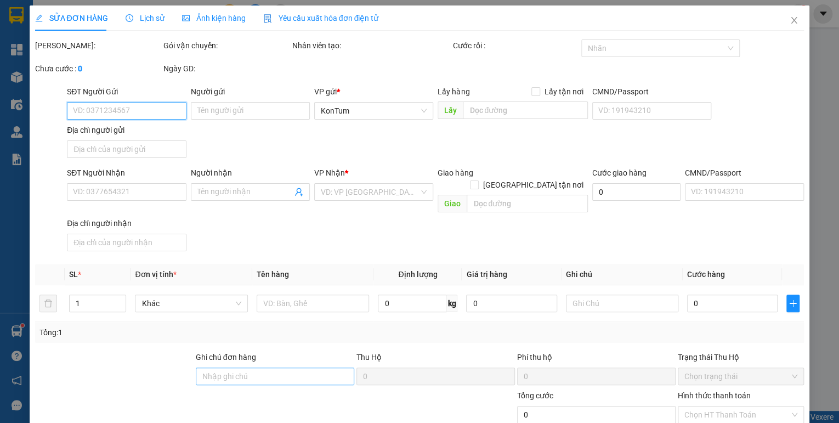
type input "0913454782"
type input "TUẤN"
type input "700.000"
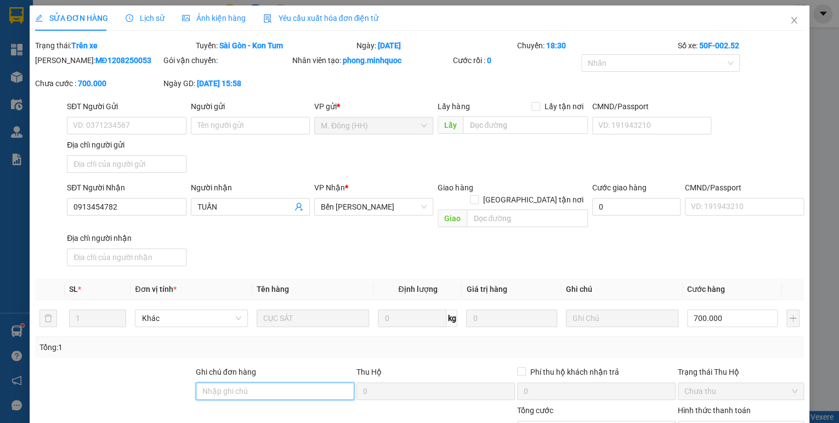
click at [237, 382] on input "Ghi chú đơn hàng" at bounding box center [275, 391] width 159 height 18
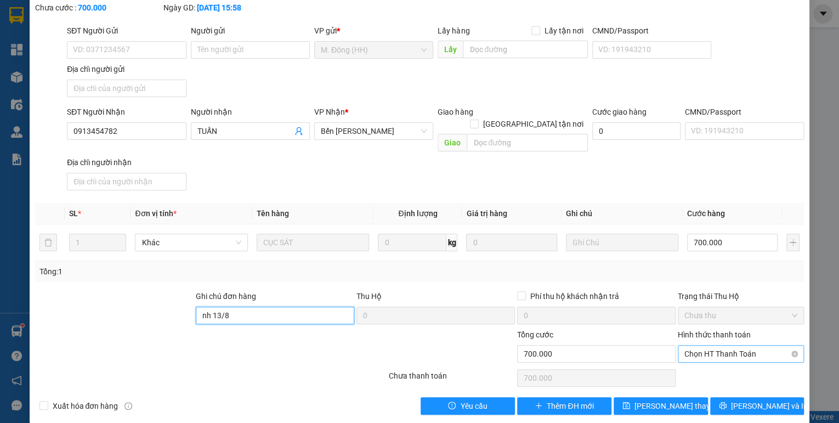
click at [742, 346] on span "Chọn HT Thanh Toán" at bounding box center [741, 354] width 113 height 16
type input "nh 13/8"
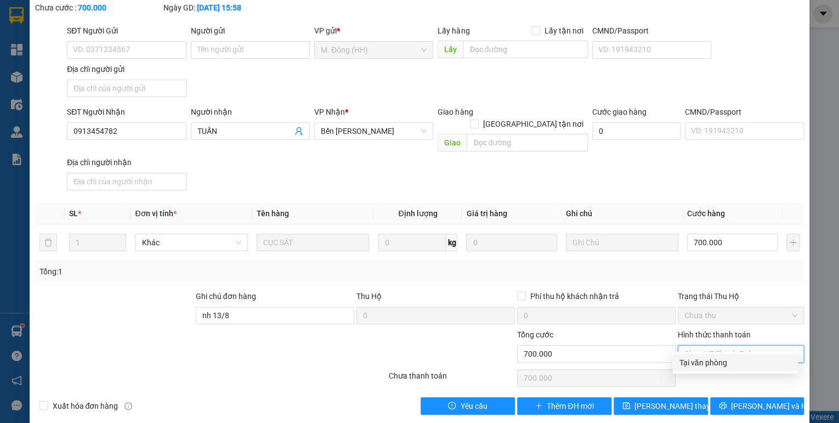
click at [718, 363] on div "Tại văn phòng" at bounding box center [735, 363] width 112 height 12
type input "0"
click at [681, 397] on button "[PERSON_NAME] thay đổi" at bounding box center [661, 406] width 94 height 18
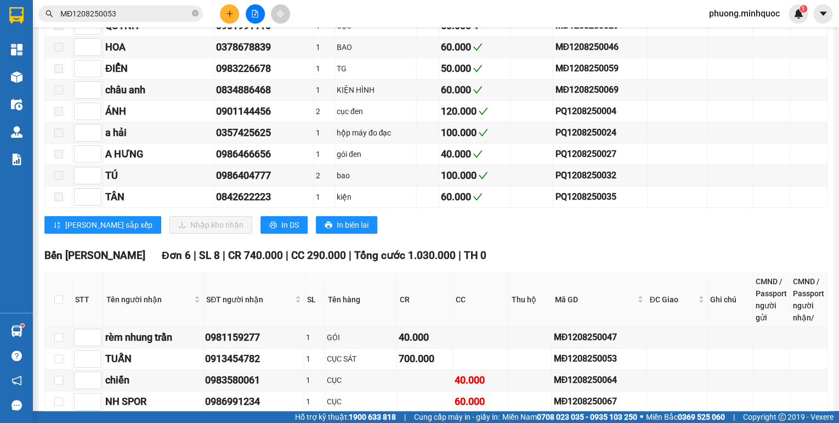
scroll to position [2107, 0]
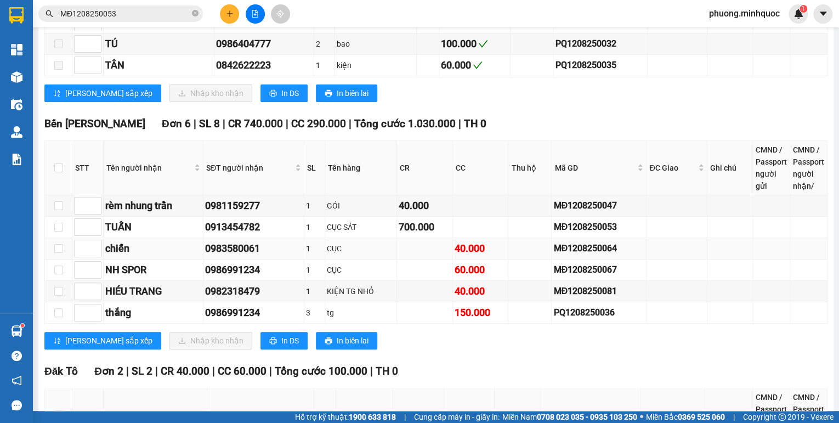
click at [611, 241] on div "MĐ1208250064" at bounding box center [599, 248] width 91 height 14
copy div "MĐ1208250064"
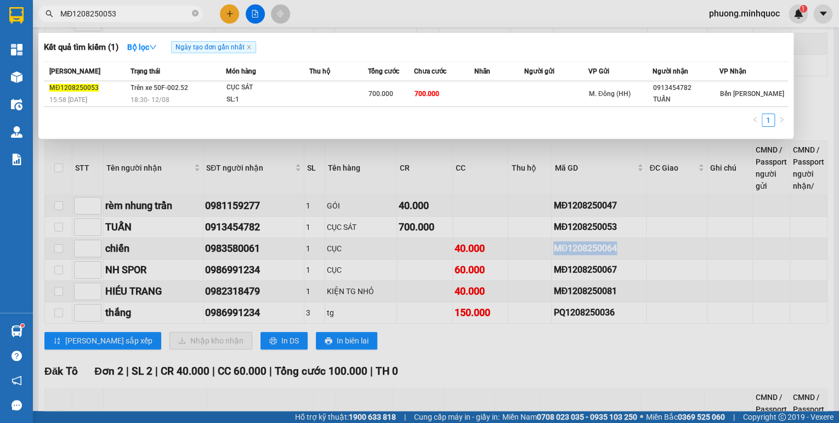
click at [106, 20] on span "MĐ1208250053" at bounding box center [120, 13] width 165 height 16
click at [106, 18] on input "MĐ1208250053" at bounding box center [124, 14] width 129 height 12
paste input "64"
type input "MĐ1208250064"
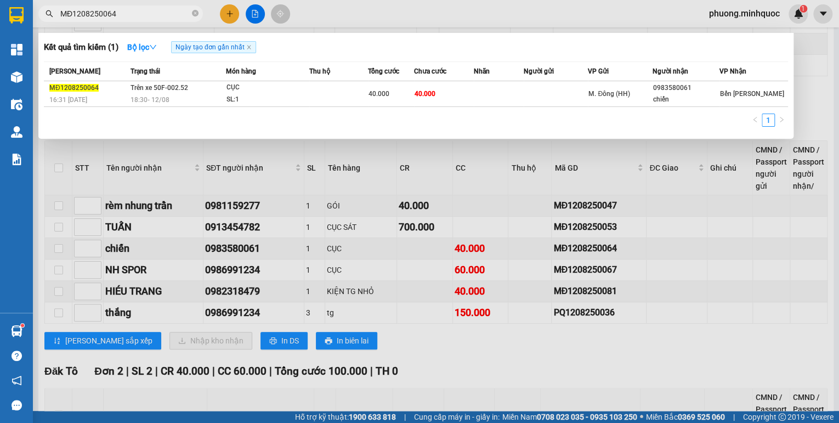
click at [172, 88] on span "Trên xe 50F-002.52" at bounding box center [160, 88] width 58 height 8
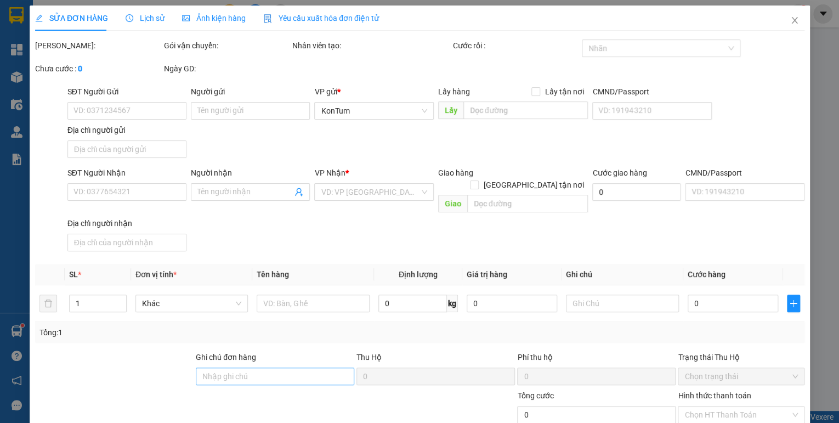
type input "0983580061"
type input "chiến"
type input "40.000"
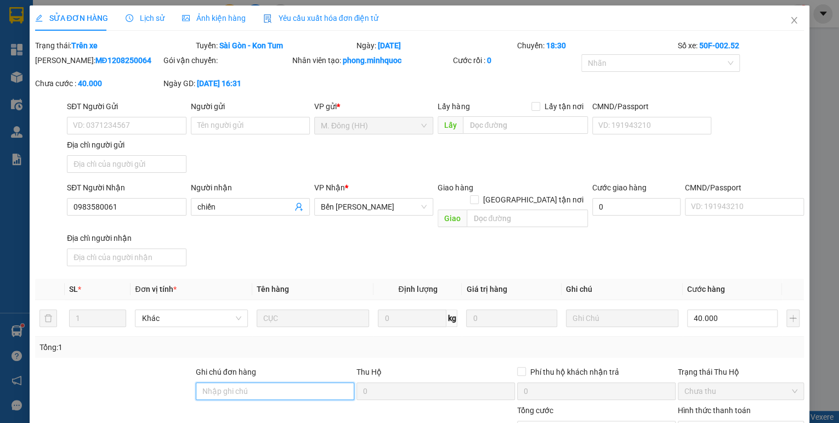
click at [240, 382] on input "Ghi chú đơn hàng" at bounding box center [275, 391] width 159 height 18
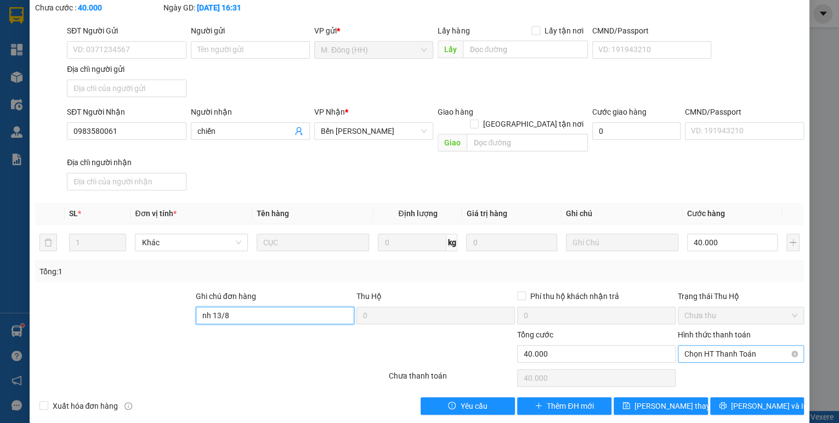
click at [691, 346] on span "Chọn HT Thanh Toán" at bounding box center [741, 354] width 113 height 16
type input "nh 13/8"
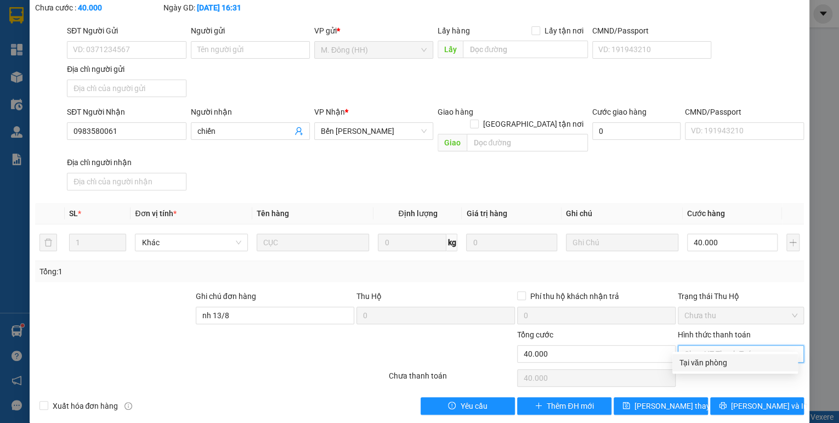
click at [689, 358] on div "Tại văn phòng" at bounding box center [735, 363] width 112 height 12
type input "0"
click at [674, 382] on div "Total Paid Fee 0 Total UnPaid Fee 40.000 Cash Collection Total Fee Trạng thái: …" at bounding box center [420, 189] width 770 height 451
click at [668, 400] on span "[PERSON_NAME] thay đổi" at bounding box center [679, 406] width 88 height 12
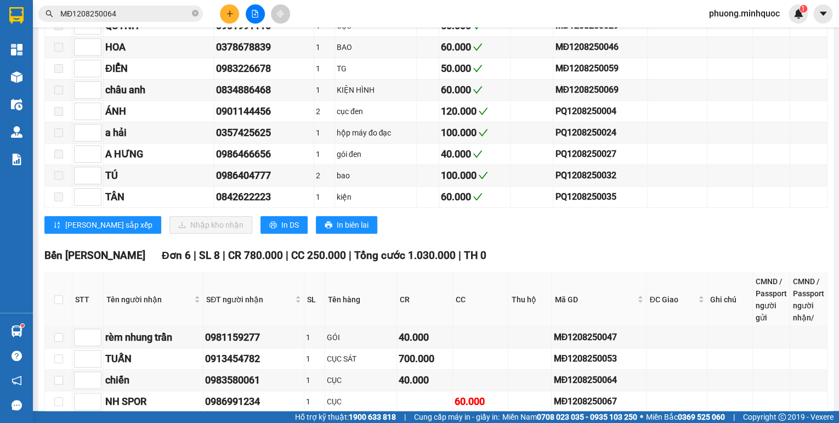
scroll to position [2151, 0]
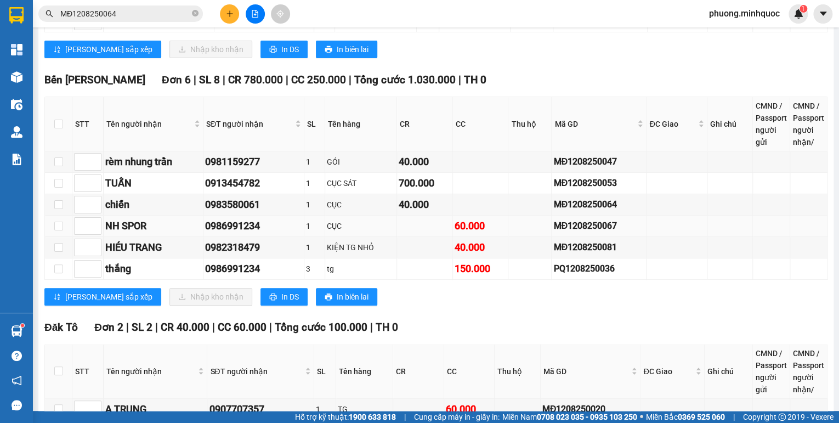
click at [575, 216] on td "MĐ1208250067" at bounding box center [599, 226] width 95 height 21
click at [577, 219] on div "MĐ1208250067" at bounding box center [599, 226] width 91 height 14
click at [129, 15] on input "MĐ1208250064" at bounding box center [124, 14] width 129 height 12
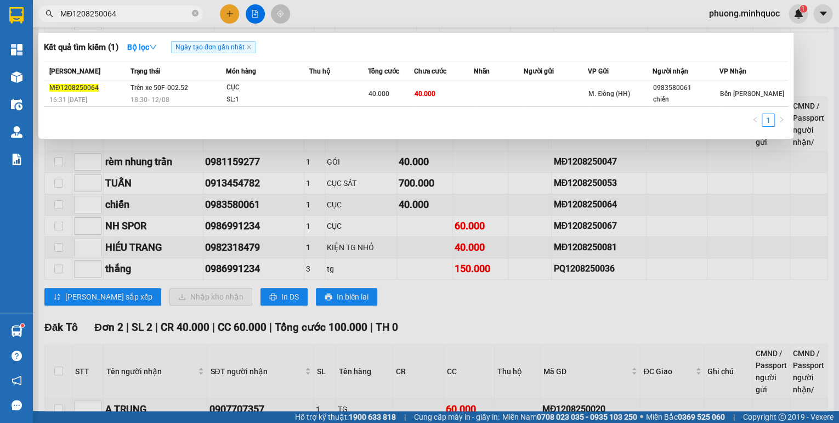
click at [129, 15] on input "MĐ1208250064" at bounding box center [124, 14] width 129 height 12
paste input "7"
type input "MĐ1208250067"
click at [164, 92] on span "Trên xe 50F-002.52" at bounding box center [160, 88] width 58 height 8
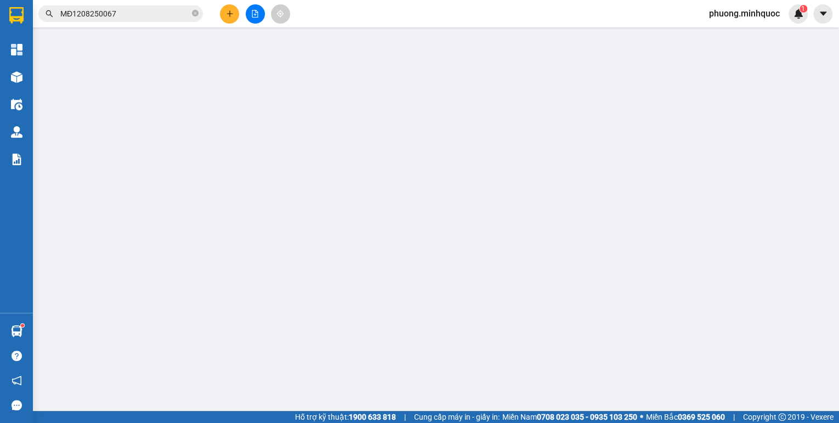
type input "0986991234"
type input "NH SPOR"
type input "60.000"
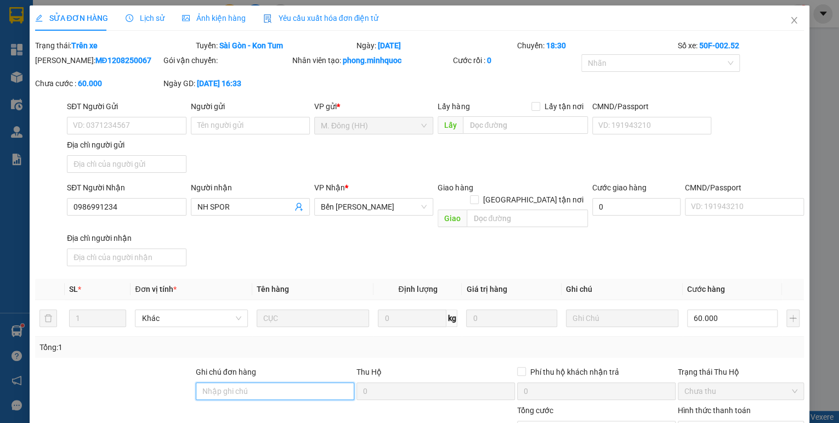
click at [234, 382] on input "Ghi chú đơn hàng" at bounding box center [275, 391] width 159 height 18
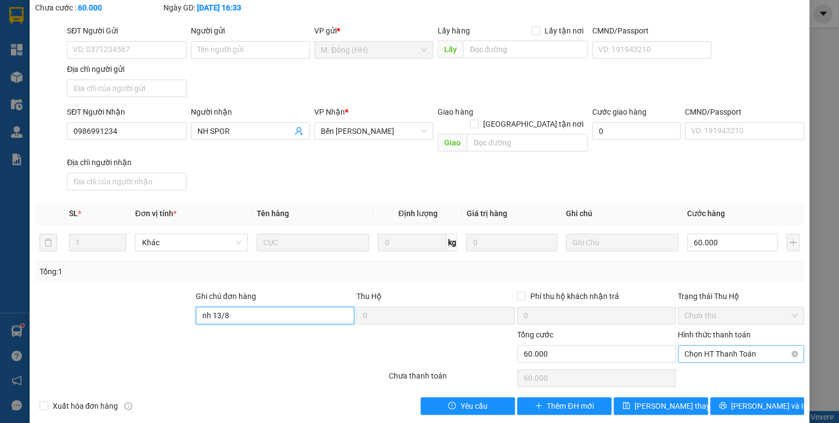
click at [691, 346] on span "Chọn HT Thanh Toán" at bounding box center [741, 354] width 113 height 16
type input "nh 13/8"
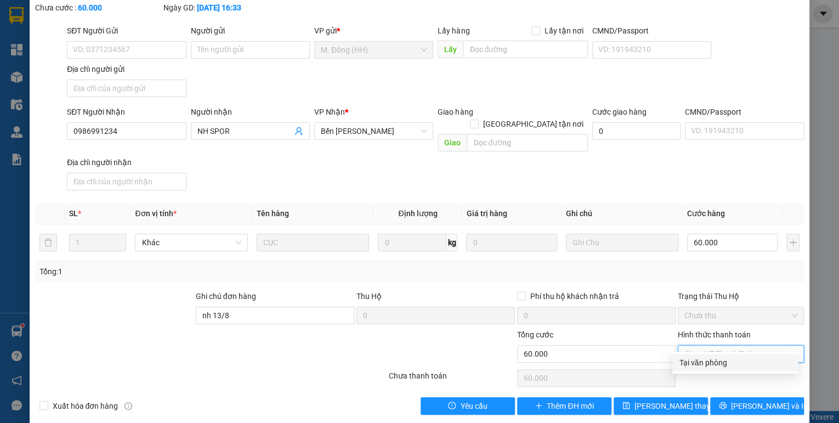
click at [686, 361] on div "Tại văn phòng" at bounding box center [735, 363] width 112 height 12
type input "0"
click at [675, 400] on span "[PERSON_NAME] thay đổi" at bounding box center [679, 406] width 88 height 12
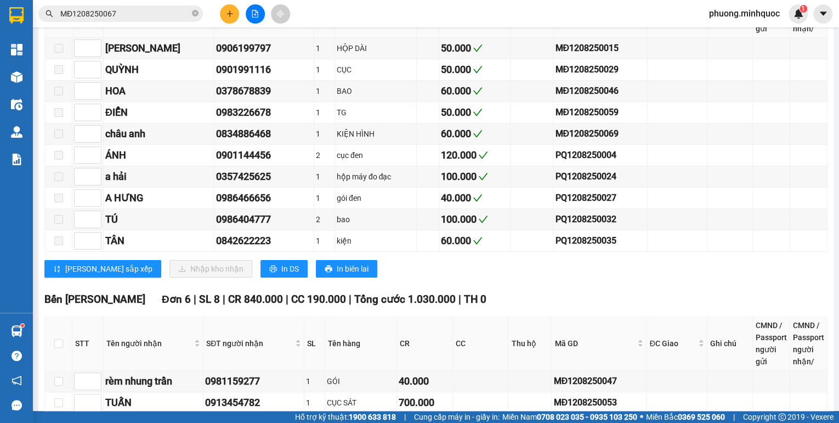
scroll to position [2151, 0]
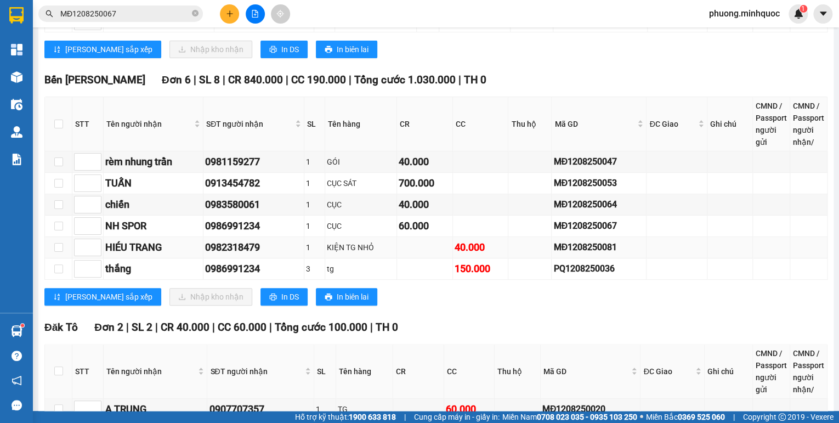
click at [570, 240] on div "MĐ1208250081" at bounding box center [599, 247] width 91 height 14
click at [112, 13] on input "MĐ1208250067" at bounding box center [124, 14] width 129 height 12
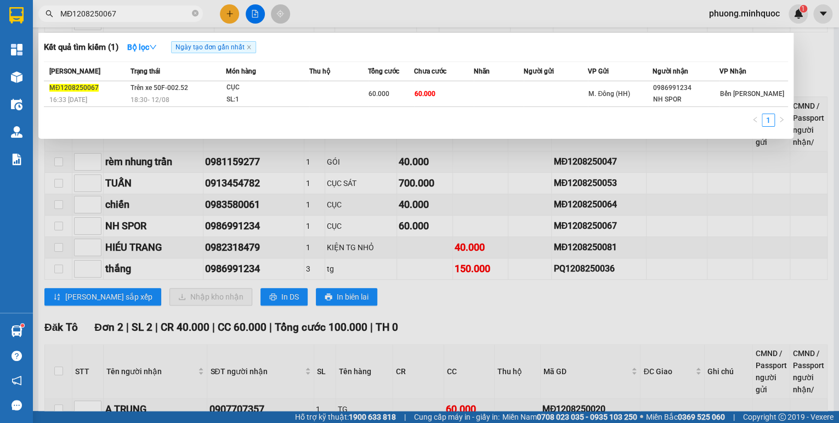
click at [112, 13] on input "MĐ1208250067" at bounding box center [124, 14] width 129 height 12
paste input "81"
type input "MĐ1208250081"
click at [136, 91] on span "Trên xe 50F-002.52" at bounding box center [160, 88] width 58 height 8
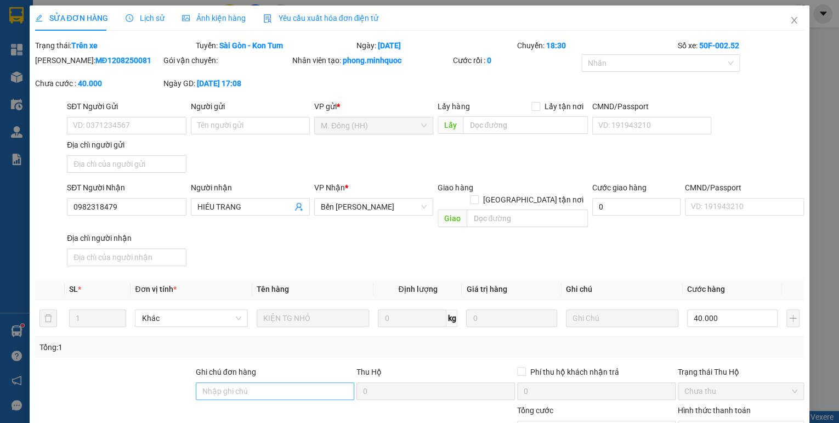
type input "0982318479"
type input "HIÉU TRANG"
type input "40.000"
click at [247, 382] on input "Ghi chú đơn hàng" at bounding box center [275, 391] width 159 height 18
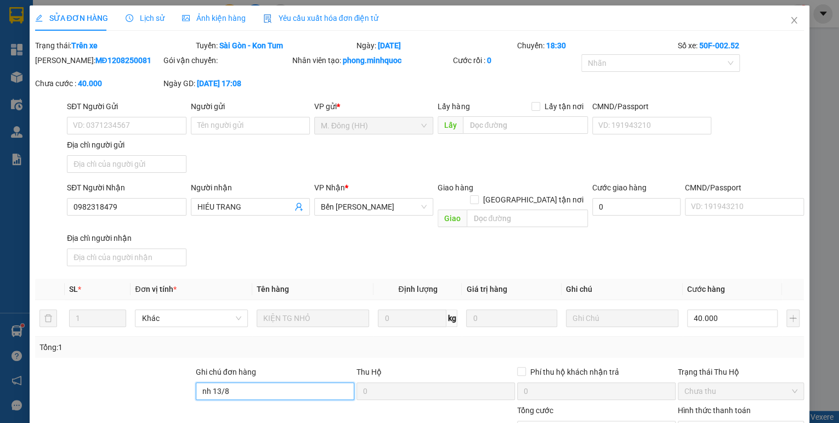
scroll to position [76, 0]
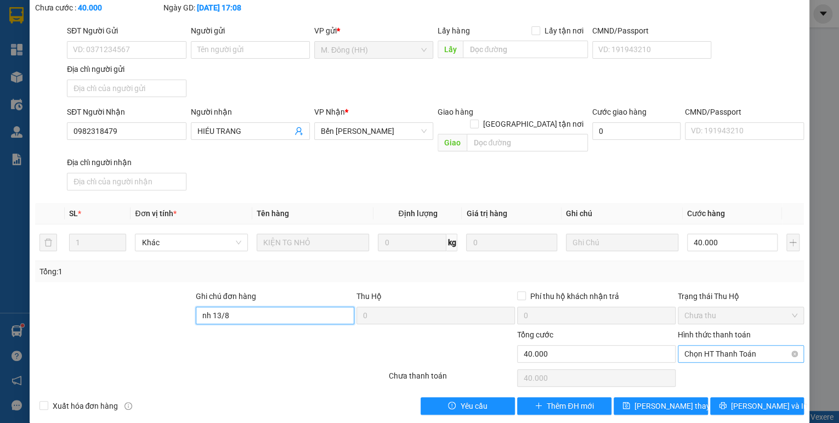
click at [704, 346] on span "Chọn HT Thanh Toán" at bounding box center [741, 354] width 113 height 16
type input "nh 13/8"
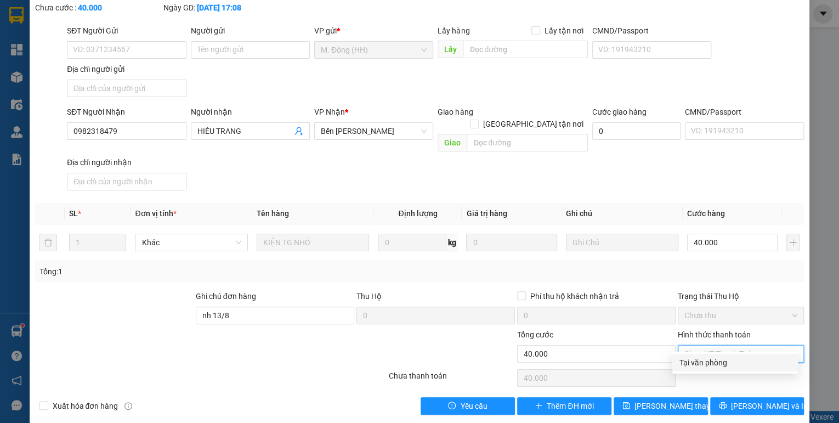
click at [691, 363] on div "Tại văn phòng" at bounding box center [735, 363] width 112 height 12
type input "0"
click at [679, 397] on button "[PERSON_NAME] thay đổi" at bounding box center [661, 406] width 94 height 18
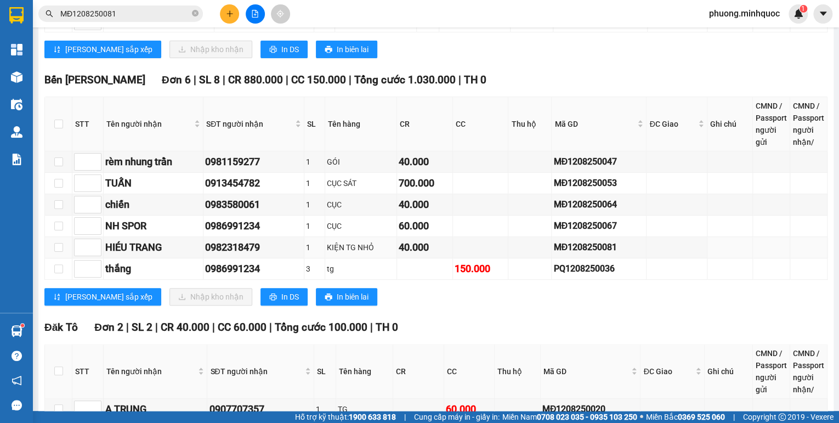
scroll to position [2215, 0]
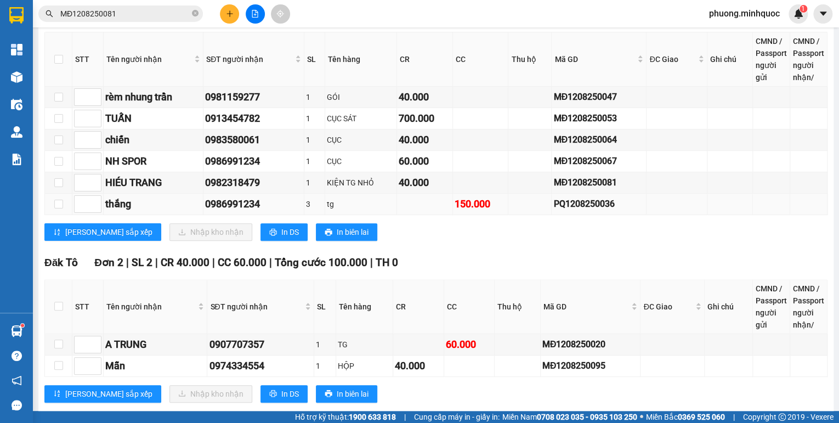
click at [584, 197] on div "PQ1208250036" at bounding box center [599, 204] width 91 height 14
click at [148, 14] on input "MĐ1208250081" at bounding box center [124, 14] width 129 height 12
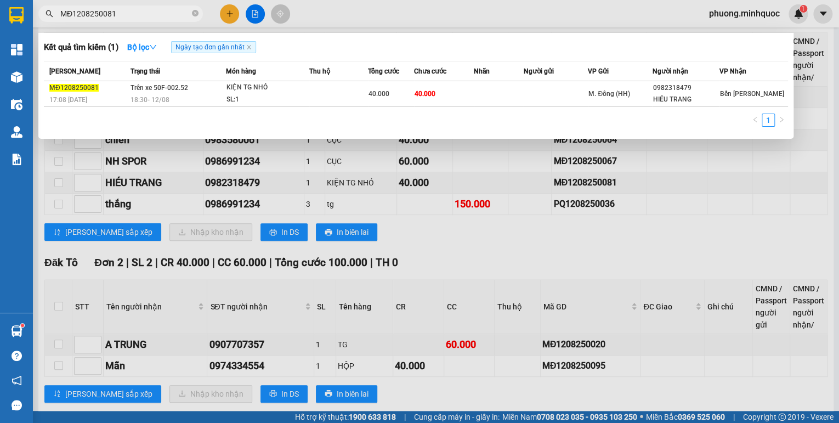
click at [148, 14] on input "MĐ1208250081" at bounding box center [124, 14] width 129 height 12
paste input "PQ1208250036"
type input "PQ1208250036"
click at [176, 93] on td "Trên xe 50F-002.52 18:30 [DATE]" at bounding box center [175, 94] width 97 height 26
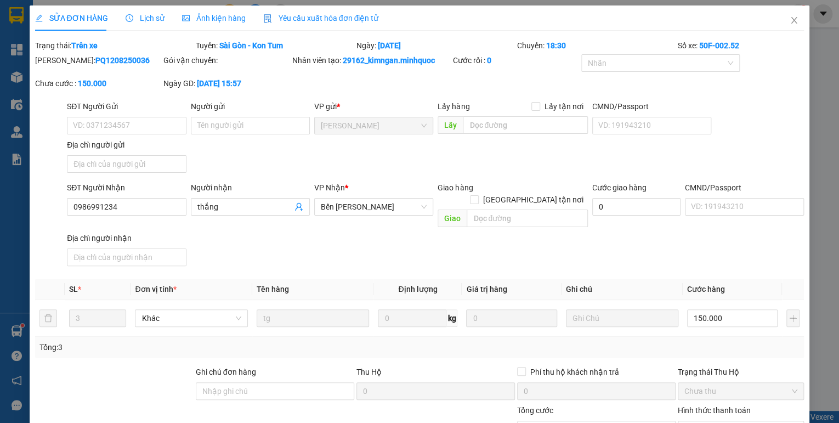
type input "0986991234"
type input "thắng"
type input "150.000"
click at [290, 383] on input "Ghi chú đơn hàng" at bounding box center [275, 391] width 159 height 18
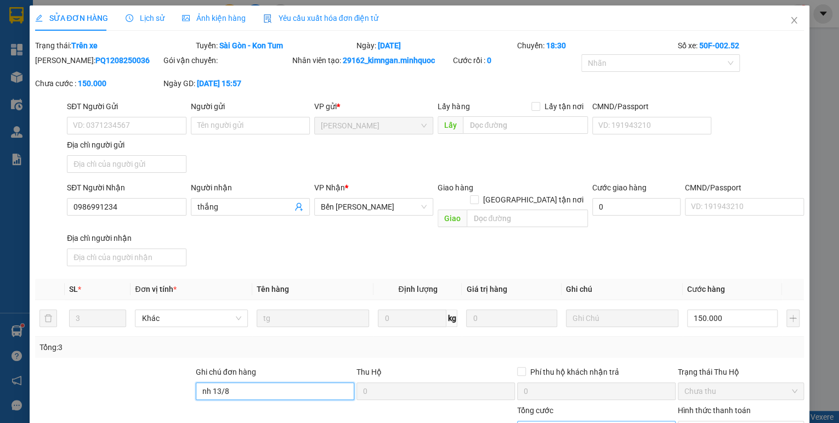
scroll to position [76, 0]
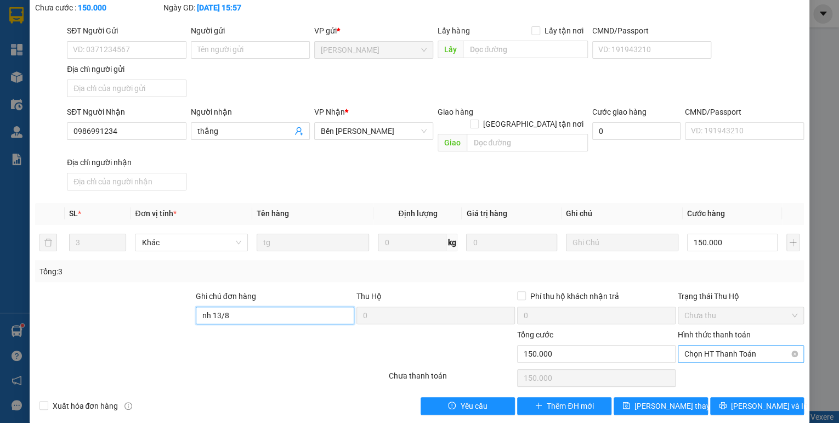
click at [693, 346] on span "Chọn HT Thanh Toán" at bounding box center [741, 354] width 113 height 16
type input "nh 13/8"
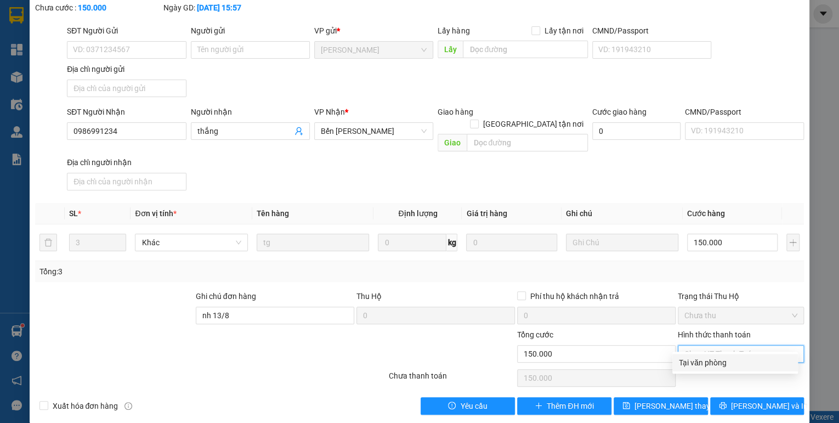
click at [685, 362] on div "Tại văn phòng" at bounding box center [735, 363] width 112 height 12
type input "0"
click at [670, 400] on span "[PERSON_NAME] thay đổi" at bounding box center [679, 406] width 88 height 12
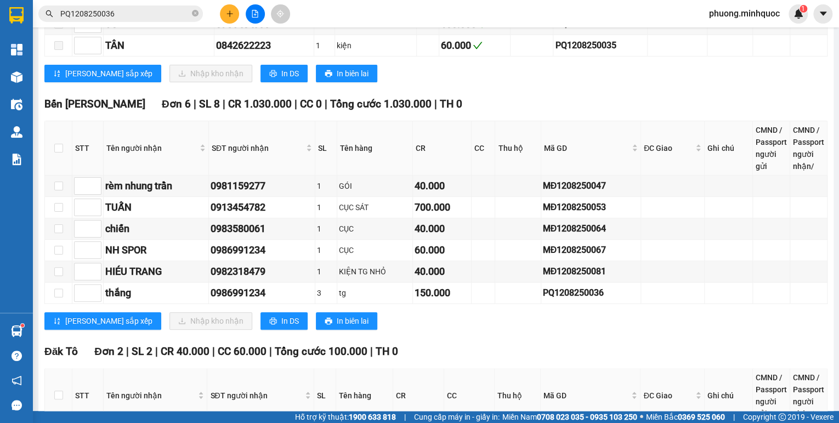
scroll to position [2215, 0]
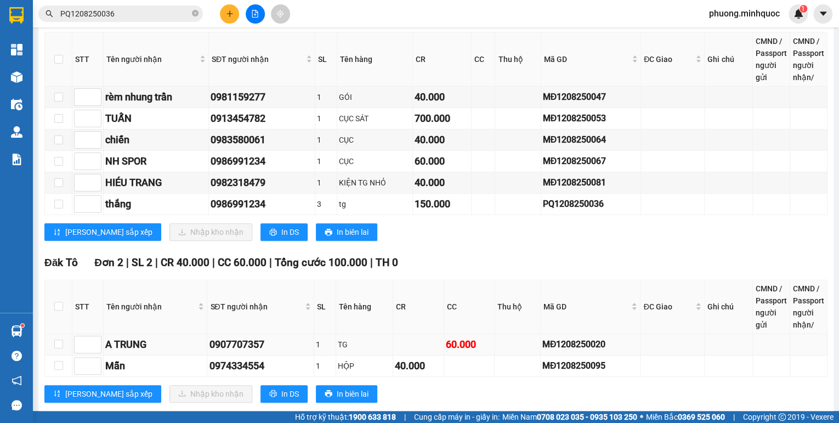
click at [584, 337] on div "MĐ1208250020" at bounding box center [591, 344] width 97 height 14
click at [116, 18] on input "PQ1208250036" at bounding box center [124, 14] width 129 height 12
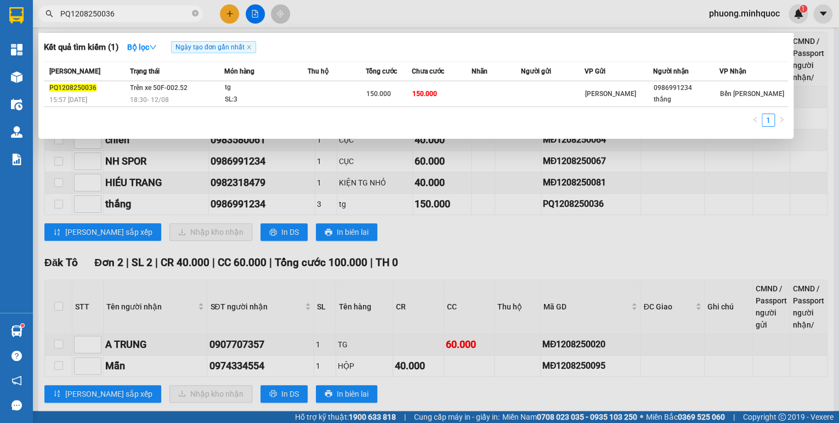
click at [116, 18] on input "PQ1208250036" at bounding box center [124, 14] width 129 height 12
paste input "MĐ1208250020"
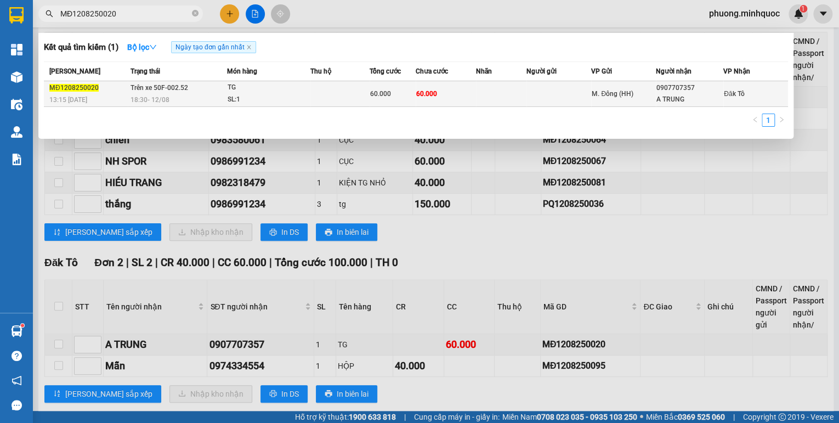
type input "MĐ1208250020"
click at [285, 94] on div "SL: 1" at bounding box center [269, 100] width 82 height 12
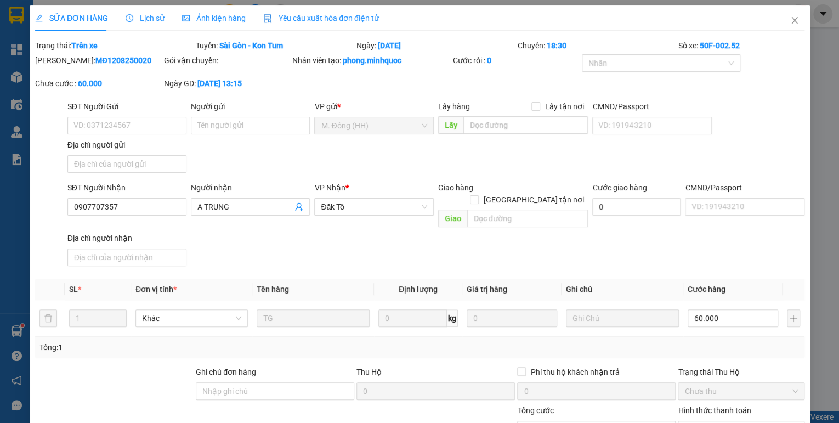
type input "0907707357"
type input "A TRUNG"
type input "60.000"
click at [227, 382] on input "Ghi chú đơn hàng" at bounding box center [275, 391] width 159 height 18
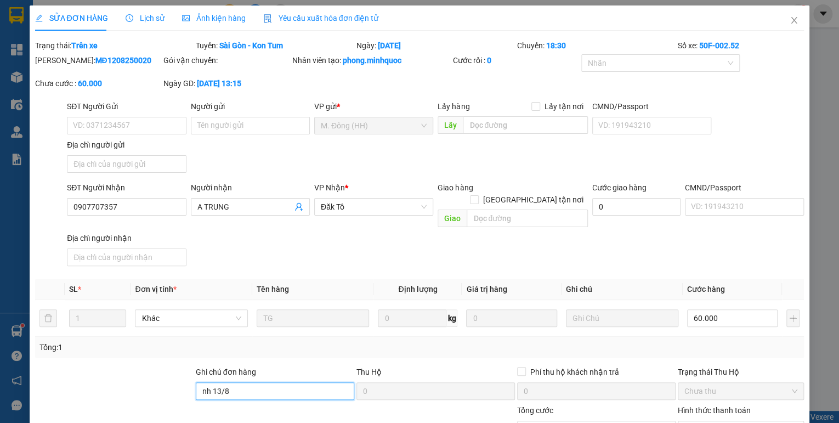
scroll to position [44, 0]
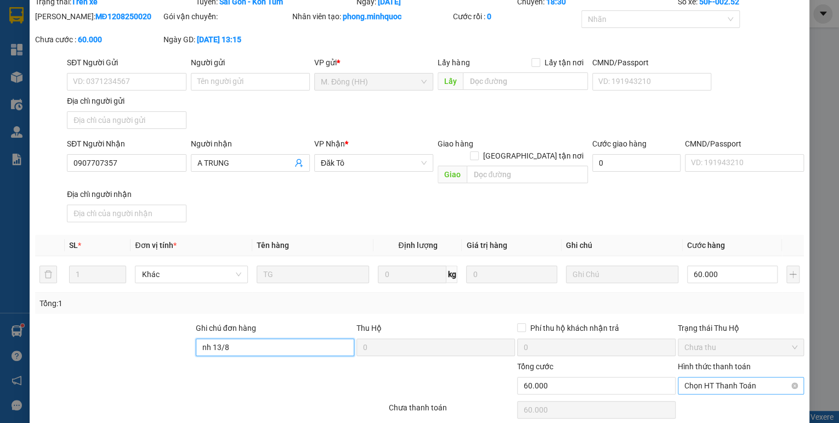
click at [724, 377] on span "Chọn HT Thanh Toán" at bounding box center [741, 385] width 113 height 16
type input "nh 13/8"
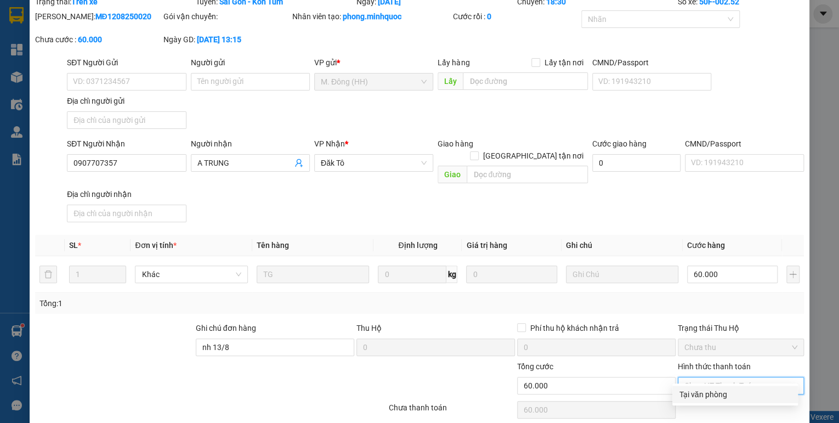
click at [713, 393] on div "Tại văn phòng" at bounding box center [735, 394] width 112 height 12
type input "0"
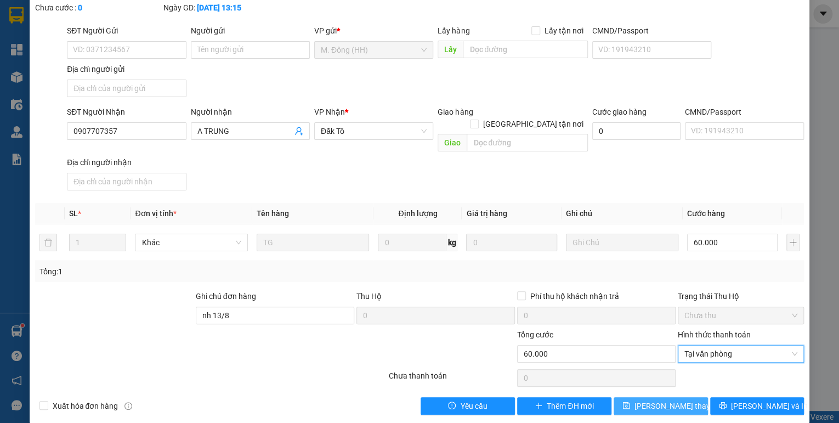
click at [692, 397] on button "[PERSON_NAME] thay đổi" at bounding box center [661, 406] width 94 height 18
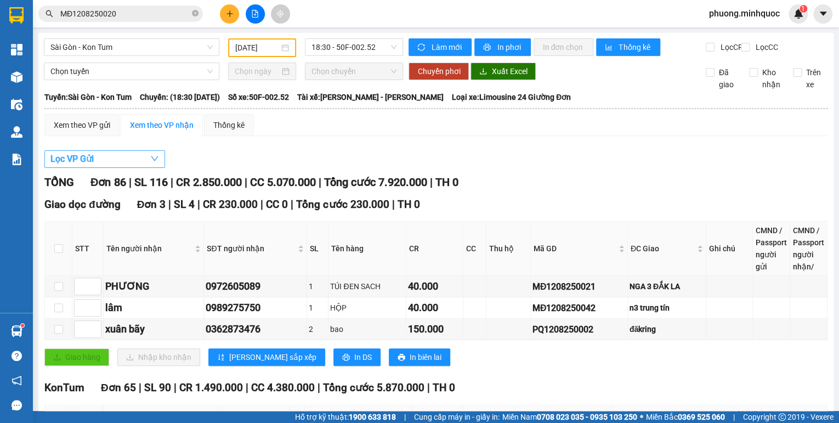
click at [121, 167] on button "Lọc VP Gửi" at bounding box center [104, 159] width 121 height 18
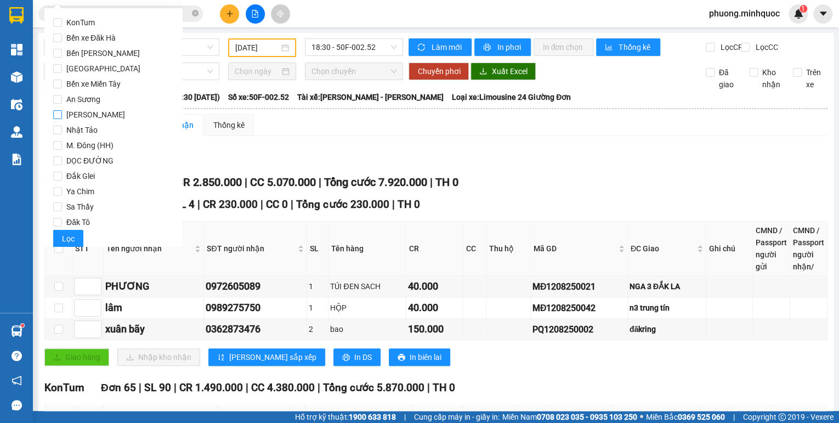
click at [71, 116] on span "[PERSON_NAME]" at bounding box center [95, 114] width 67 height 15
click at [62, 116] on input "[PERSON_NAME]" at bounding box center [57, 114] width 9 height 9
checkbox input "true"
click at [75, 235] on button "Lọc" at bounding box center [68, 239] width 30 height 18
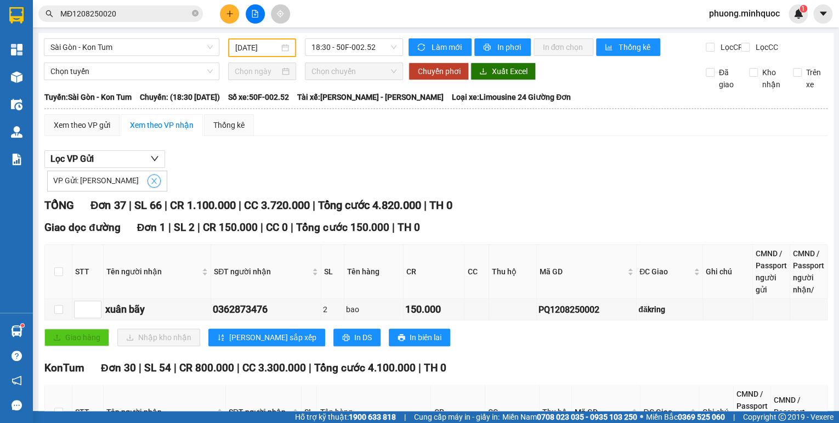
click at [150, 185] on icon "close" at bounding box center [154, 181] width 8 height 8
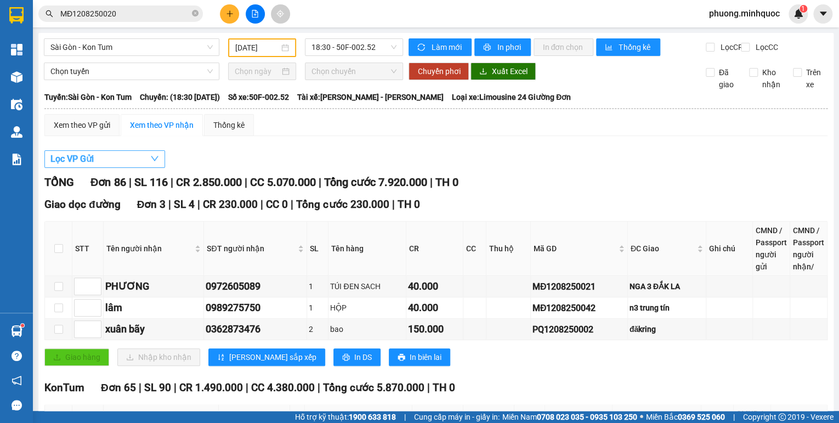
click at [153, 166] on span "button" at bounding box center [154, 159] width 9 height 14
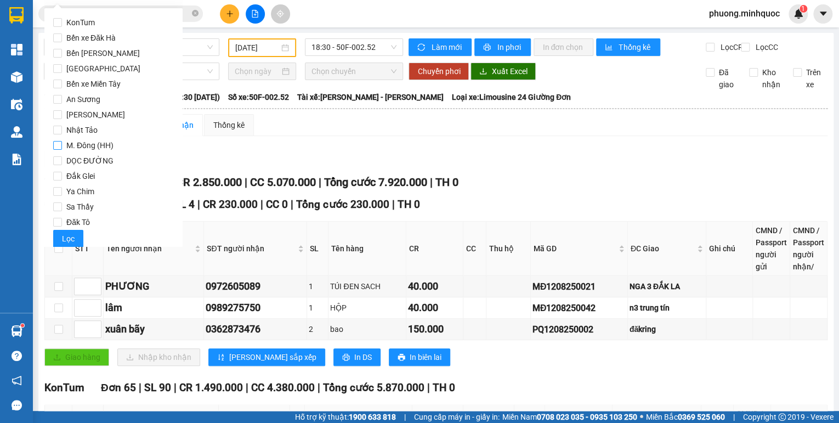
click at [84, 147] on span "M. Đông (HH)" at bounding box center [90, 145] width 56 height 15
click at [62, 147] on input "M. Đông (HH)" at bounding box center [57, 145] width 9 height 9
checkbox input "true"
click at [63, 237] on span "Lọc" at bounding box center [68, 239] width 13 height 12
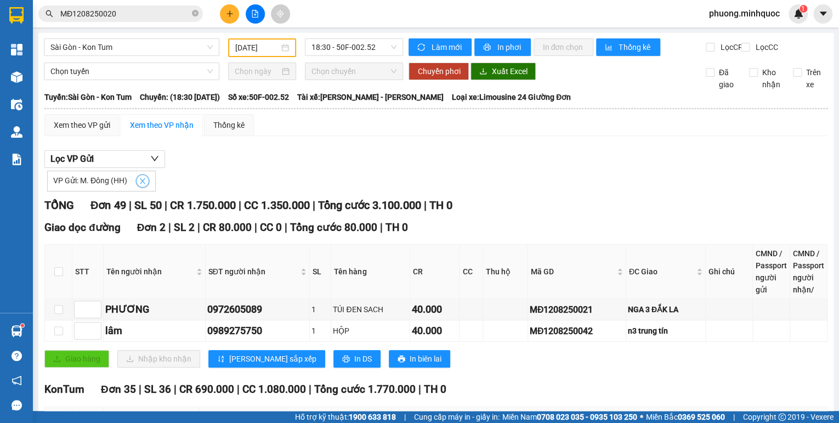
click at [143, 185] on icon "close" at bounding box center [143, 181] width 8 height 8
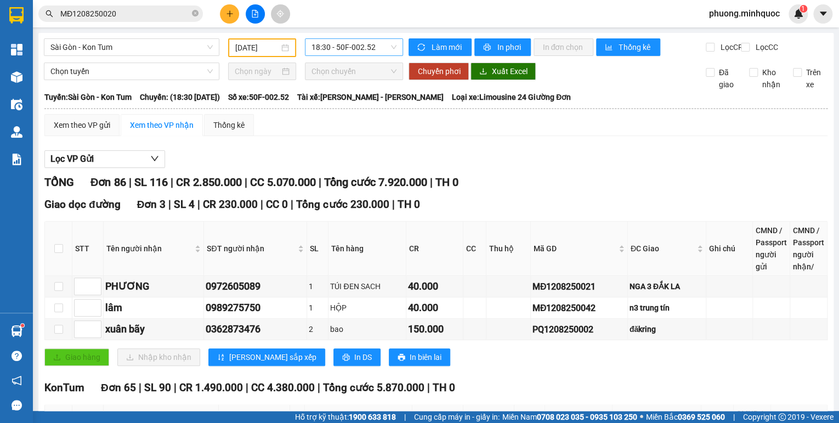
click at [368, 46] on span "18:30 - 50F-002.52" at bounding box center [355, 47] width 86 height 16
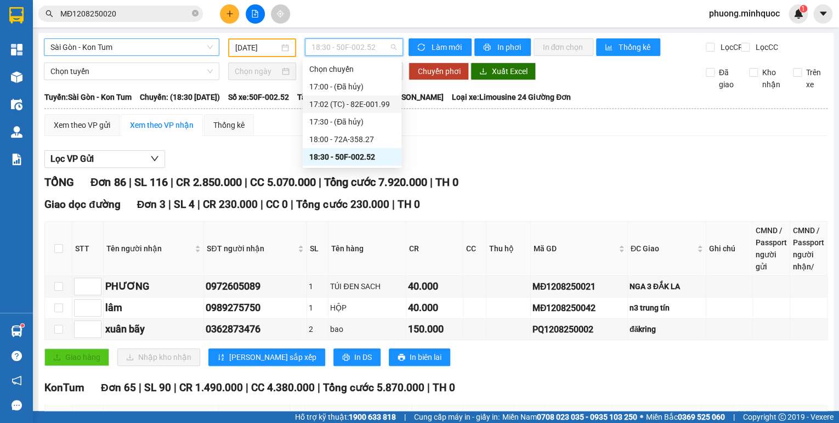
click at [108, 49] on span "Sài Gòn - Kon Tum" at bounding box center [131, 47] width 162 height 16
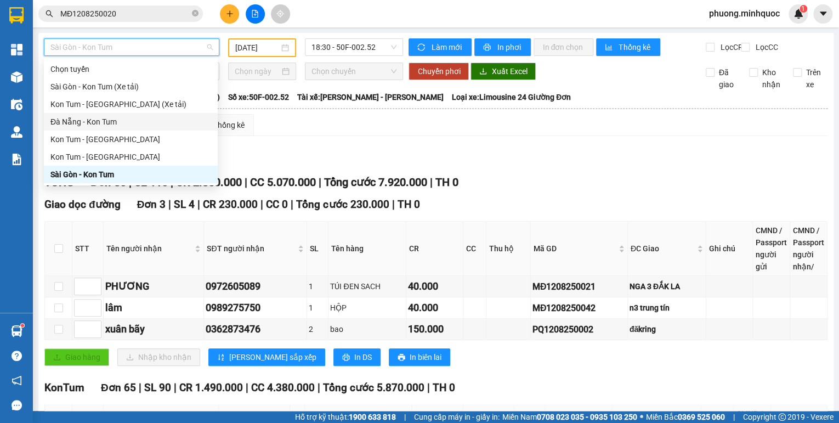
click at [297, 136] on div "Xem theo VP gửi Xem theo VP nhận Thống kê" at bounding box center [435, 125] width 783 height 22
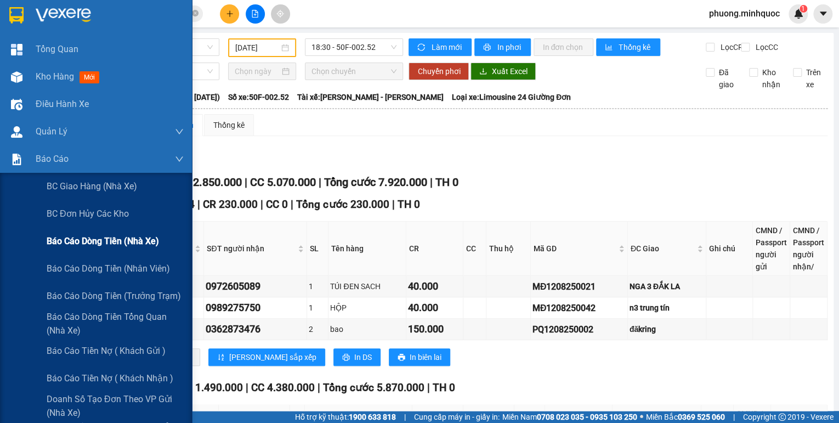
click at [84, 244] on span "Báo cáo dòng tiền (nhà xe)" at bounding box center [103, 241] width 112 height 14
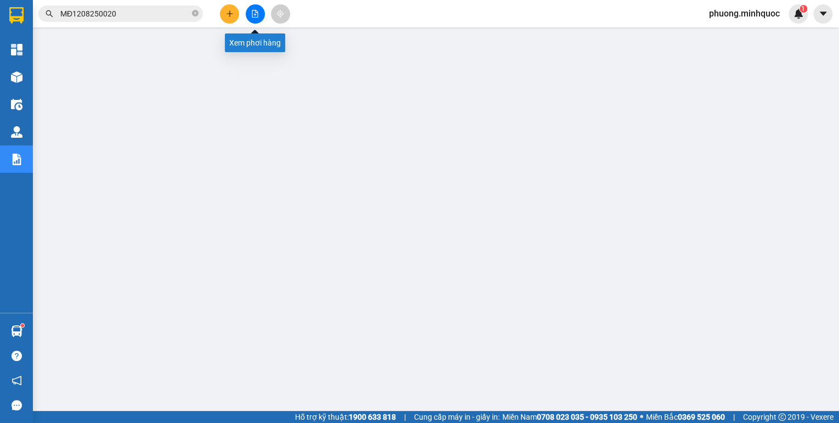
click at [252, 17] on icon "file-add" at bounding box center [255, 14] width 6 height 8
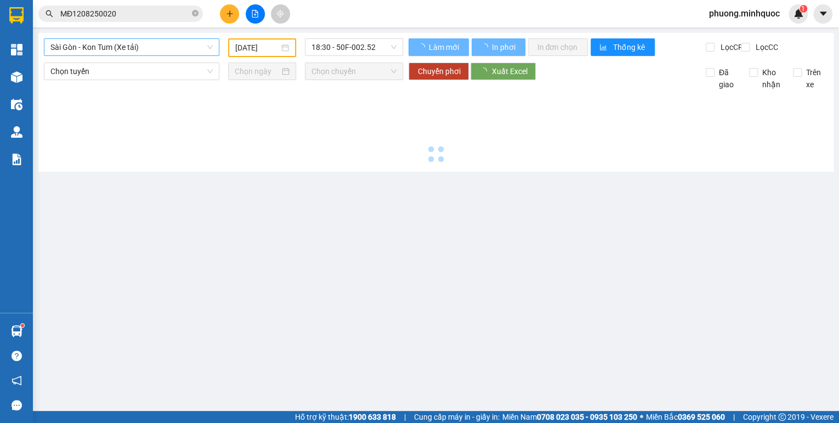
click at [173, 50] on span "Sài Gòn - Kon Tum (Xe tải)" at bounding box center [131, 47] width 162 height 16
type input "[DATE]"
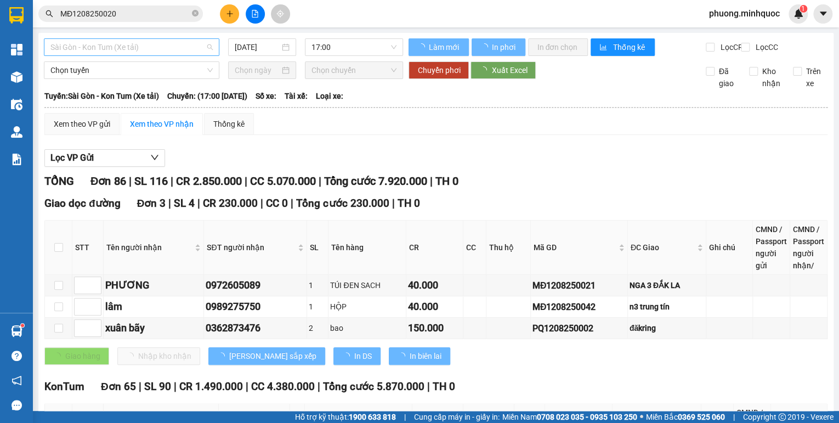
click at [162, 53] on span "Sài Gòn - Kon Tum (Xe tải)" at bounding box center [131, 47] width 162 height 16
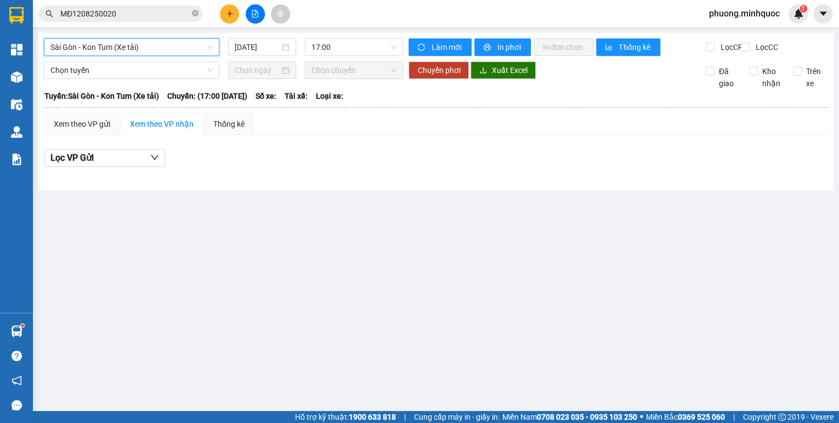
click at [132, 48] on span "Sài Gòn - Kon Tum (Xe tải)" at bounding box center [131, 47] width 162 height 16
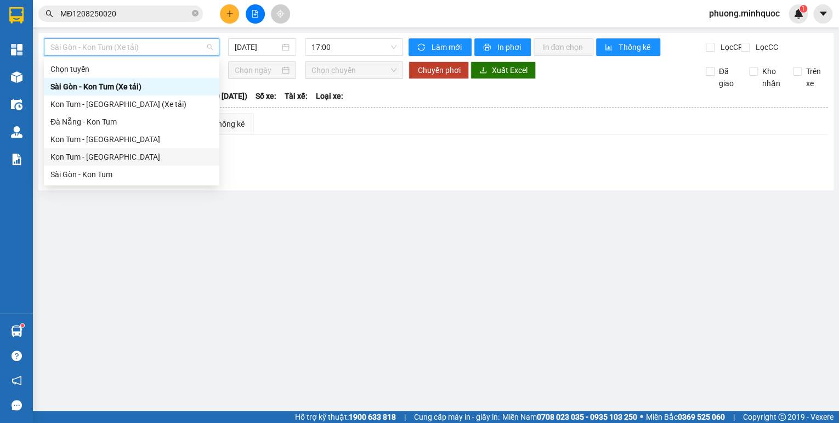
click at [104, 162] on div "Kon Tum - [GEOGRAPHIC_DATA]" at bounding box center [131, 157] width 162 height 12
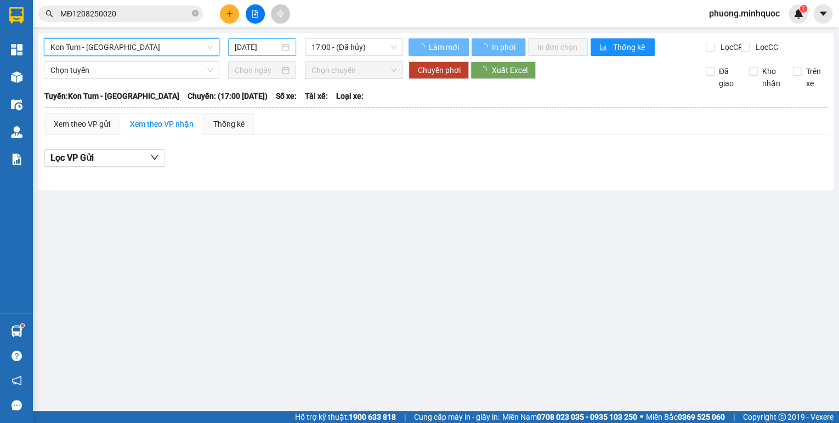
click at [258, 50] on input "[DATE]" at bounding box center [257, 47] width 45 height 12
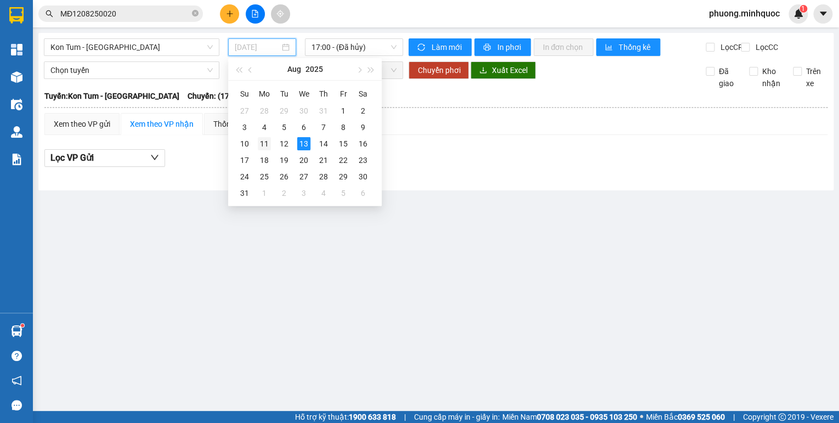
click at [268, 139] on div "11" at bounding box center [264, 143] width 13 height 13
type input "[DATE]"
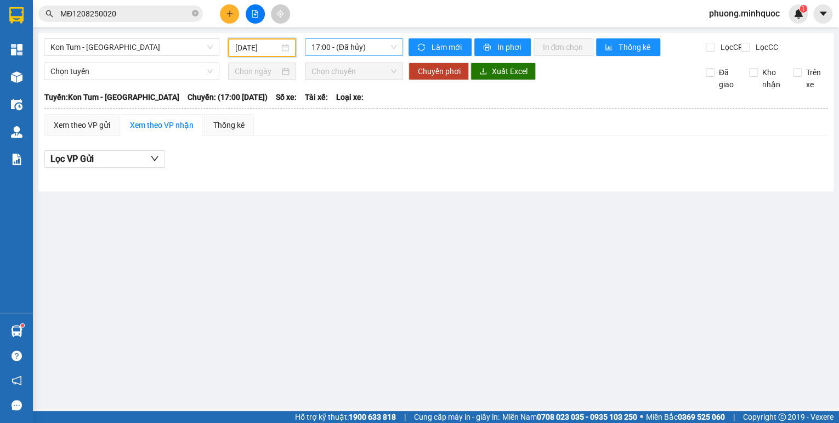
click at [362, 52] on span "17:00 - (Đã hủy)" at bounding box center [355, 47] width 86 height 16
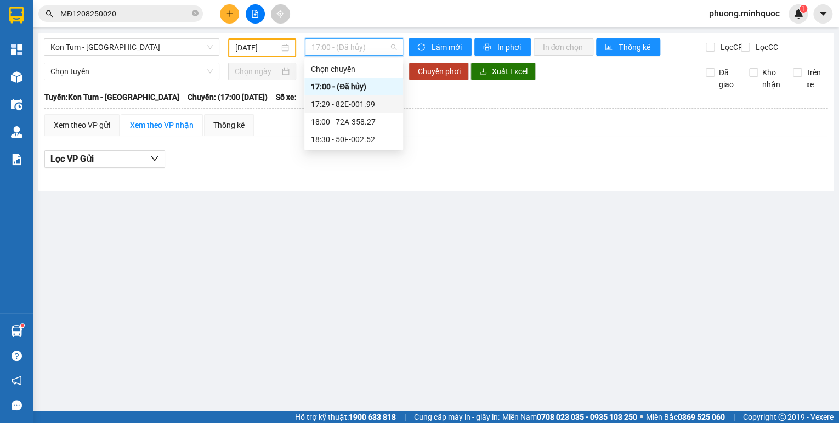
click at [363, 110] on div "17:29 - 82E-001.99" at bounding box center [354, 104] width 86 height 12
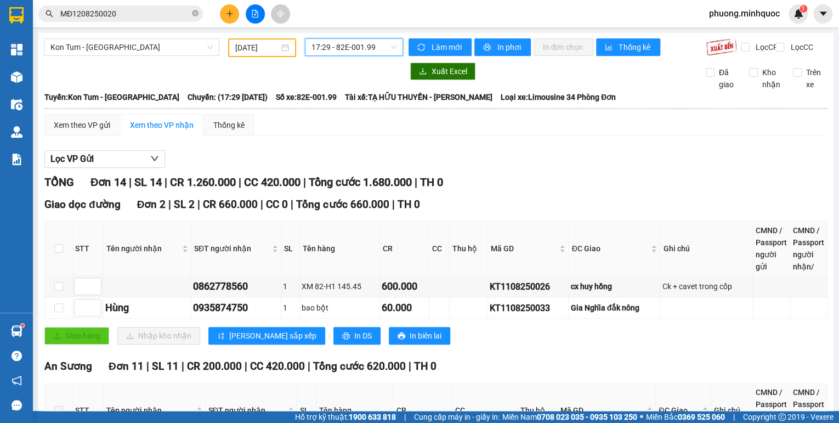
click at [371, 44] on span "17:29 - 82E-001.99" at bounding box center [355, 47] width 86 height 16
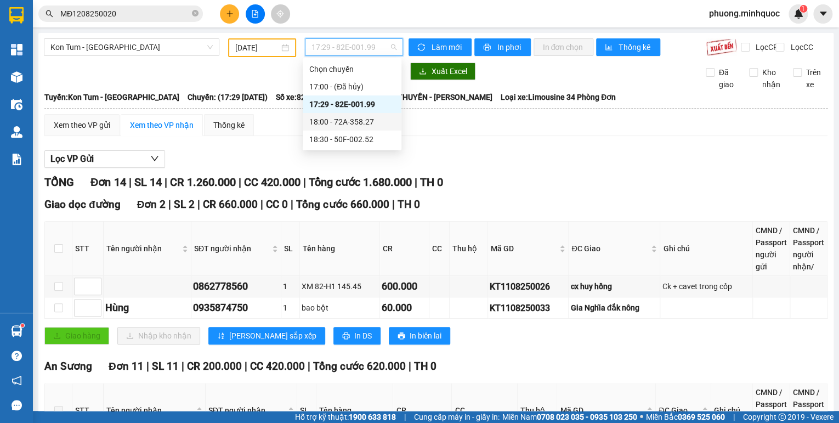
click at [354, 121] on div "18:00 - 72A-358.27" at bounding box center [352, 122] width 86 height 12
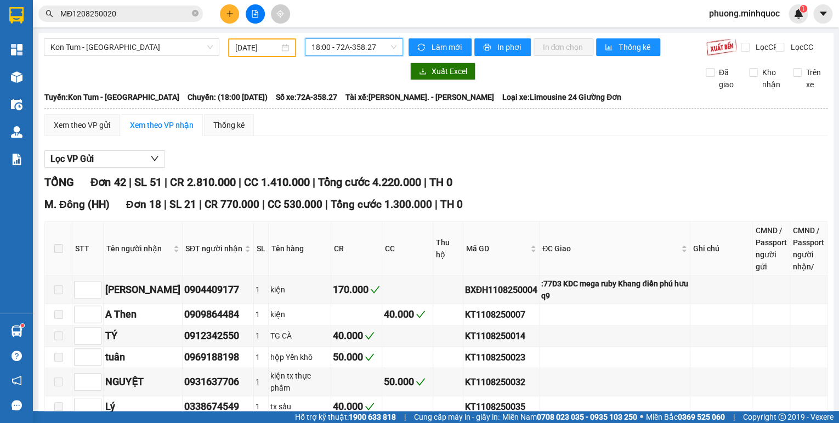
click at [369, 50] on span "18:00 - 72A-358.27" at bounding box center [355, 47] width 86 height 16
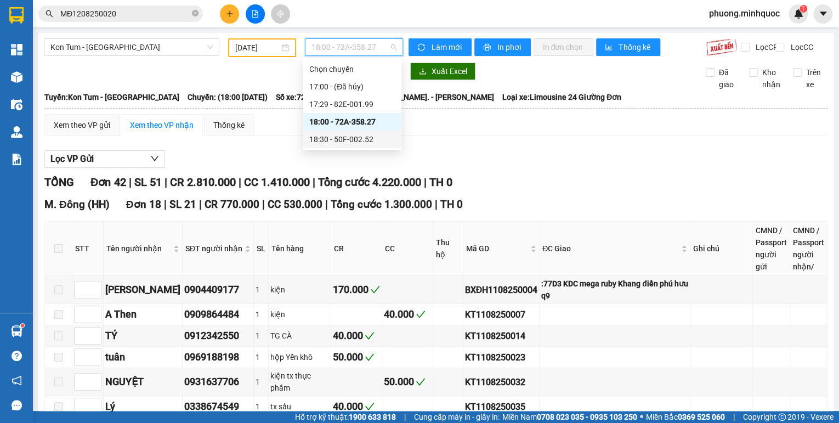
click at [352, 136] on div "18:30 - 50F-002.52" at bounding box center [352, 139] width 86 height 12
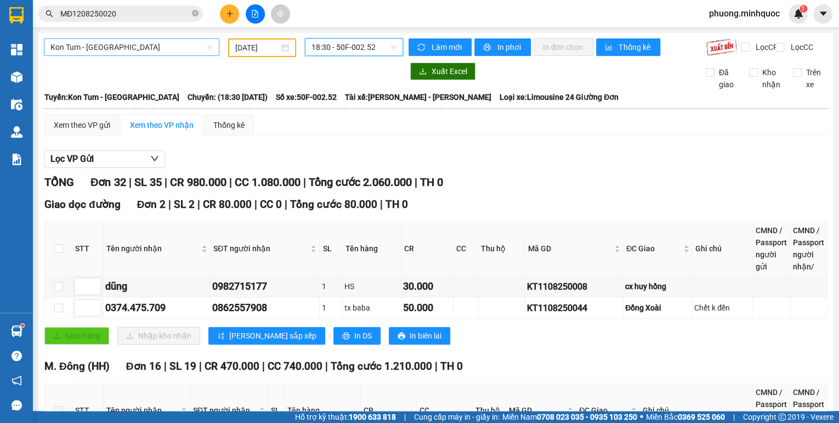
click at [94, 46] on span "Kon Tum - [GEOGRAPHIC_DATA]" at bounding box center [131, 47] width 162 height 16
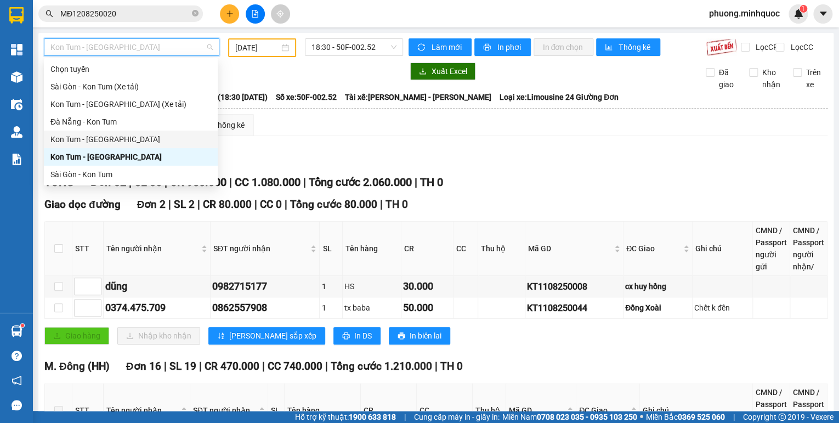
click at [95, 139] on div "Kon Tum - [GEOGRAPHIC_DATA]" at bounding box center [130, 139] width 161 height 12
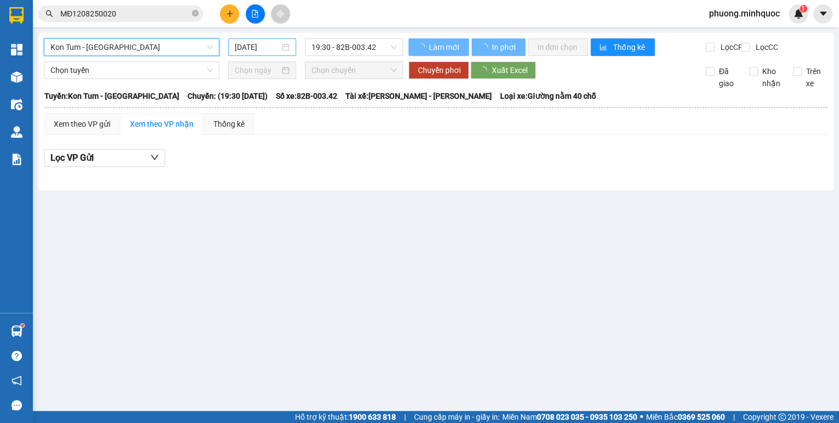
click at [253, 48] on input "[DATE]" at bounding box center [257, 47] width 45 height 12
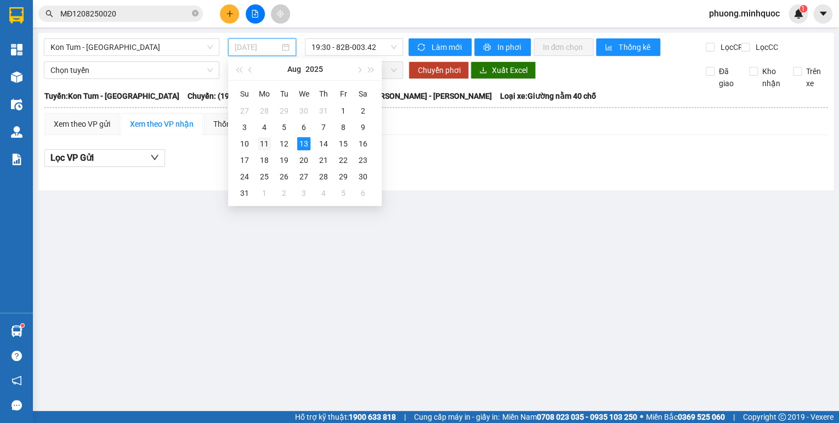
click at [268, 138] on div "11" at bounding box center [264, 143] width 13 height 13
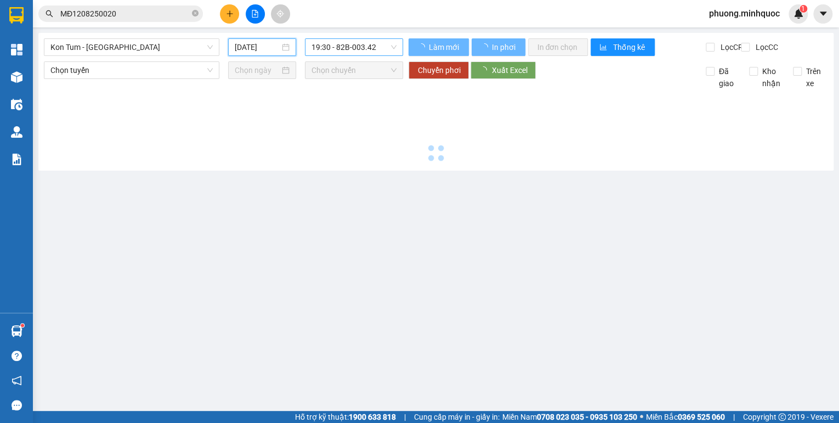
type input "[DATE]"
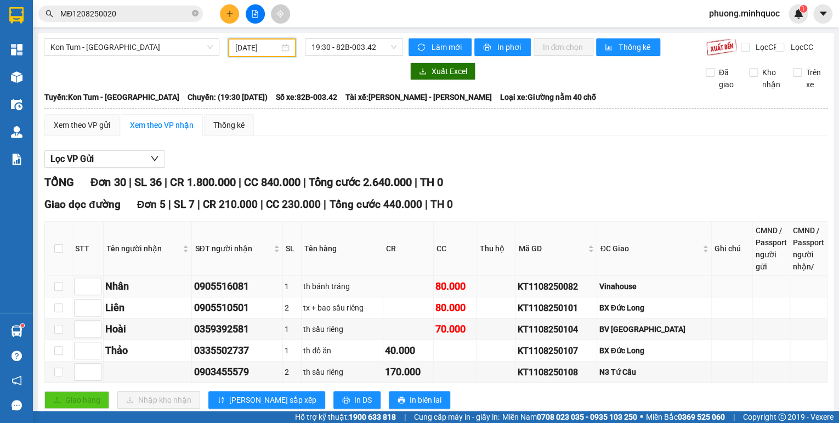
click at [564, 292] on div "KT1108250082" at bounding box center [557, 287] width 78 height 14
click at [126, 15] on input "MĐ1208250020" at bounding box center [124, 14] width 129 height 12
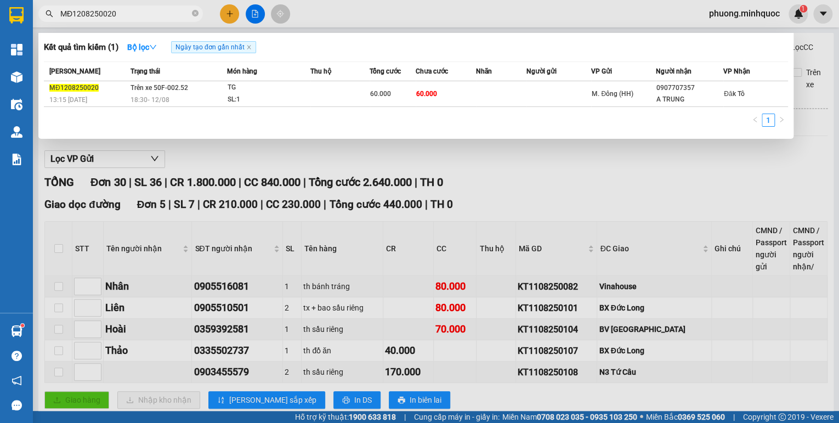
click at [126, 15] on input "MĐ1208250020" at bounding box center [124, 14] width 129 height 12
paste input "KT1108250082"
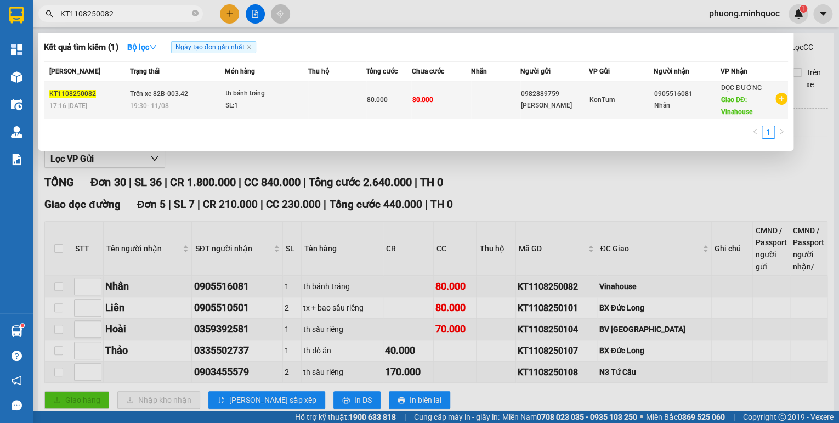
type input "KT1108250082"
click at [239, 83] on td "th bánh tráng SL: 1" at bounding box center [266, 100] width 83 height 38
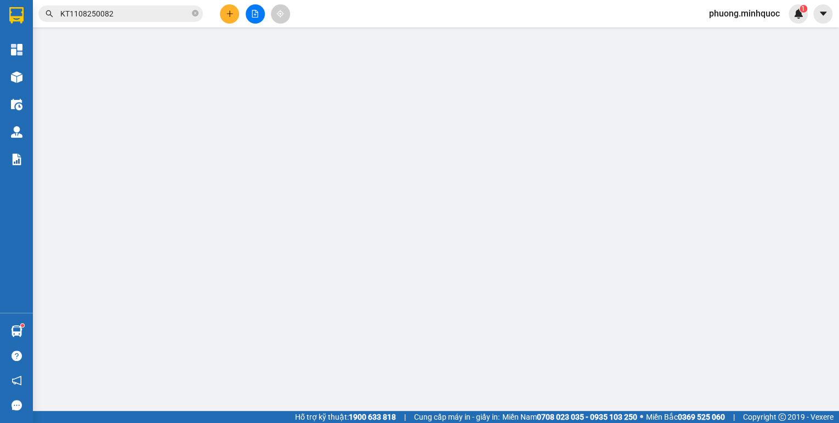
type input "0982889759"
type input "[PERSON_NAME]"
type input "0905516081"
type input "Nhân"
type input "Vinahouse"
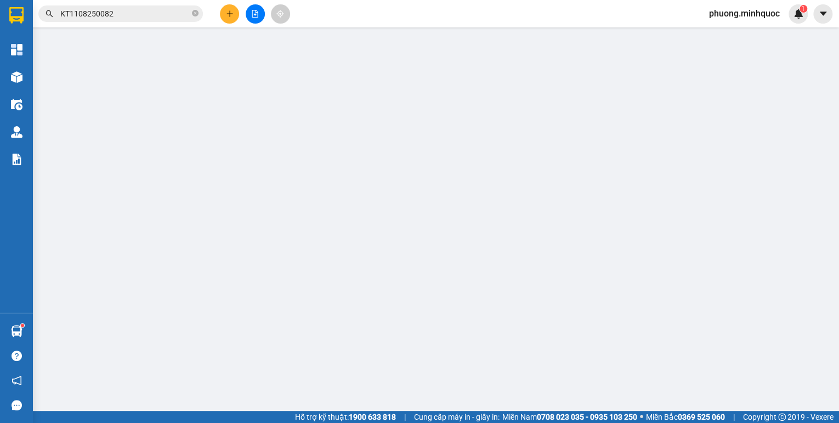
type input "80.000"
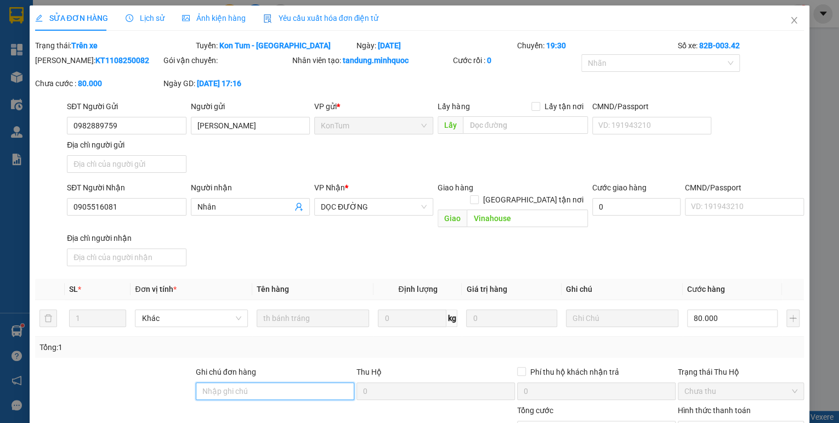
click at [235, 382] on input "Ghi chú đơn hàng" at bounding box center [275, 391] width 159 height 18
type input "sổ kho 23/1"
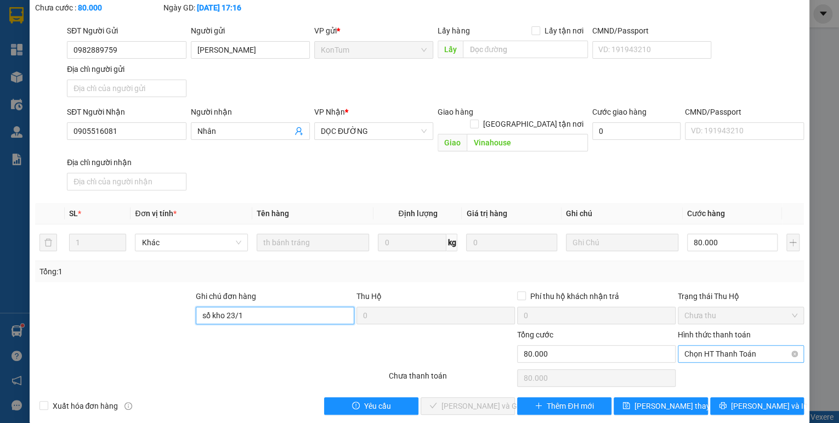
click at [694, 346] on span "Chọn HT Thanh Toán" at bounding box center [741, 354] width 113 height 16
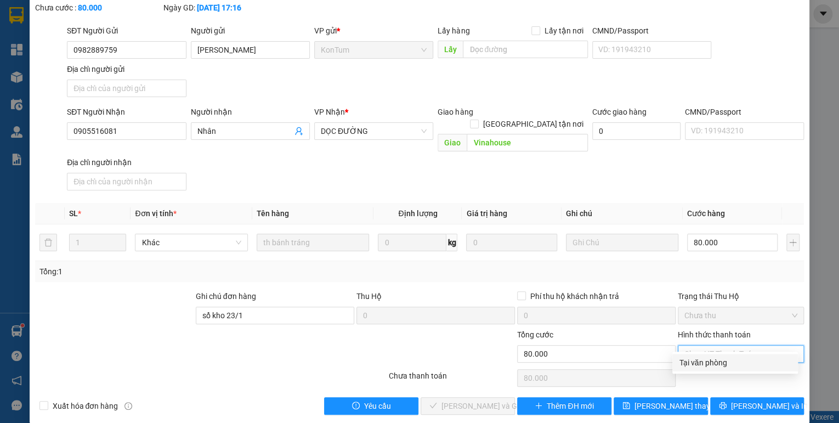
click at [697, 358] on div "Tại văn phòng" at bounding box center [735, 363] width 112 height 12
type input "0"
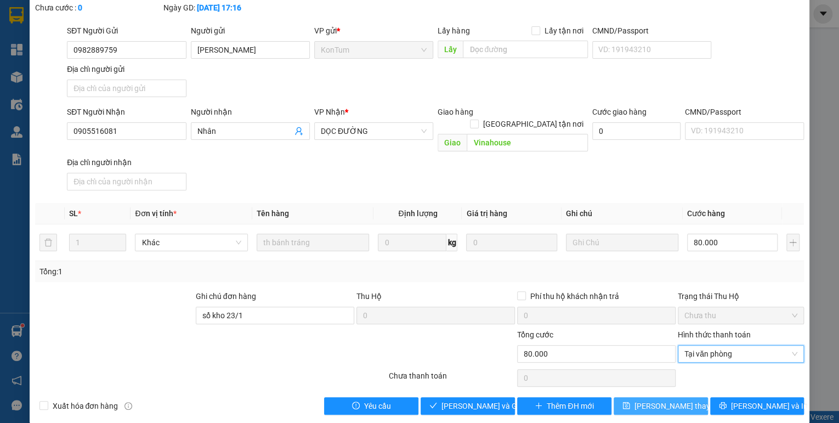
click at [671, 400] on span "[PERSON_NAME] thay đổi" at bounding box center [679, 406] width 88 height 12
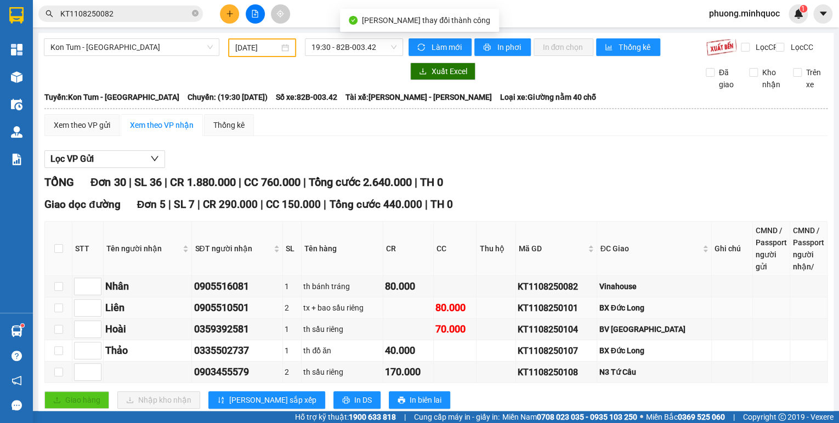
click at [582, 314] on div "KT1108250101" at bounding box center [557, 308] width 78 height 14
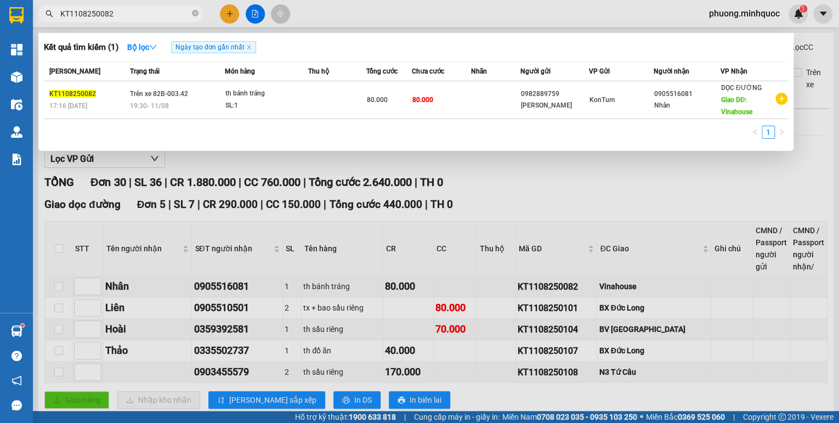
click at [144, 16] on input "KT1108250082" at bounding box center [124, 14] width 129 height 12
paste input "101"
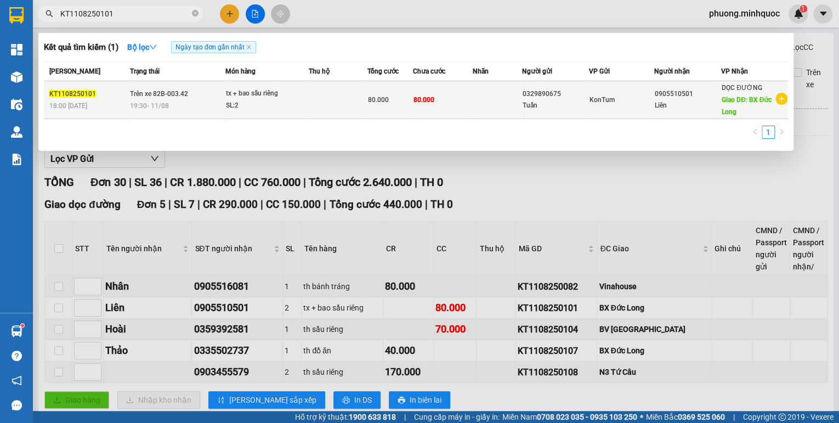
type input "KT1108250101"
click at [178, 92] on span "Trên xe 82B-003.42" at bounding box center [159, 94] width 58 height 8
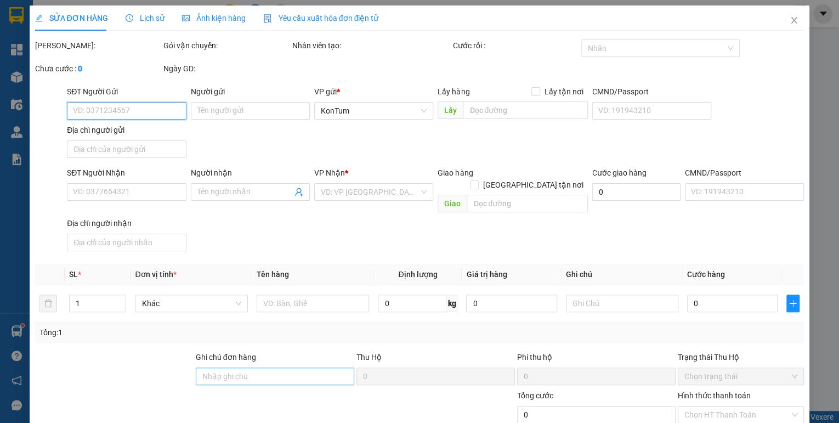
type input "0329890675"
type input "Tuấn"
type input "0905510501"
type input "Liên"
type input "BX Đức Long"
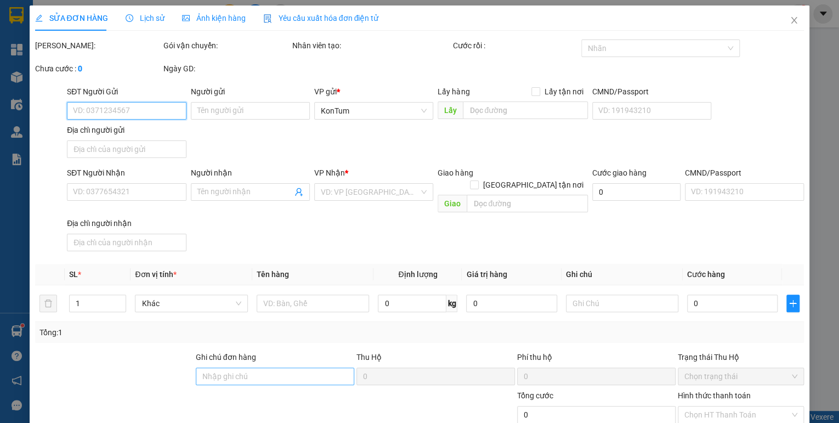
type input "80.000"
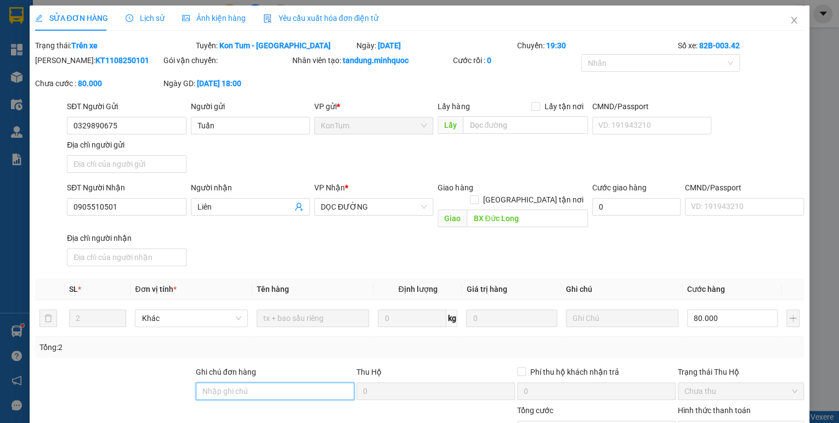
click at [267, 382] on input "Ghi chú đơn hàng" at bounding box center [275, 391] width 159 height 18
drag, startPoint x: 240, startPoint y: 375, endPoint x: 227, endPoint y: 382, distance: 15.7
click at [226, 385] on input "sổ kho 23/1" at bounding box center [275, 391] width 159 height 18
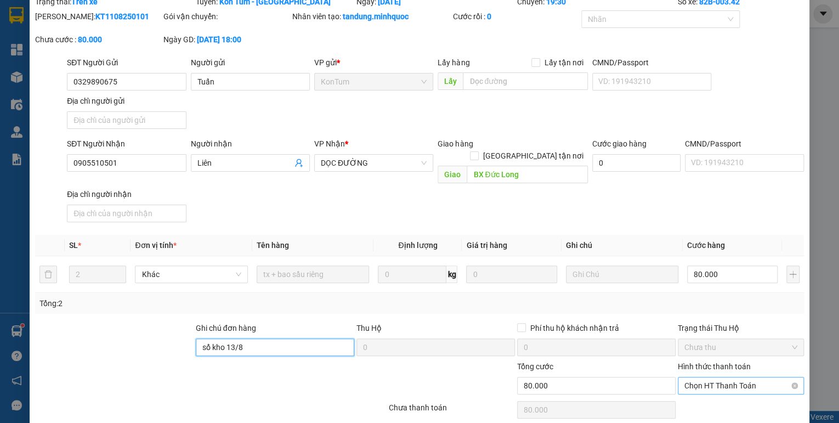
click at [729, 377] on span "Chọn HT Thanh Toán" at bounding box center [741, 385] width 113 height 16
type input "sổ kho 13/8"
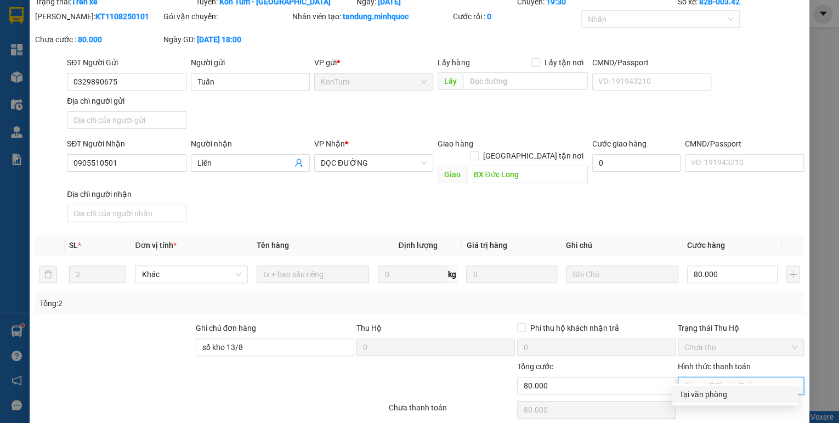
click at [717, 386] on div "Tại văn phòng" at bounding box center [736, 395] width 126 height 18
type input "0"
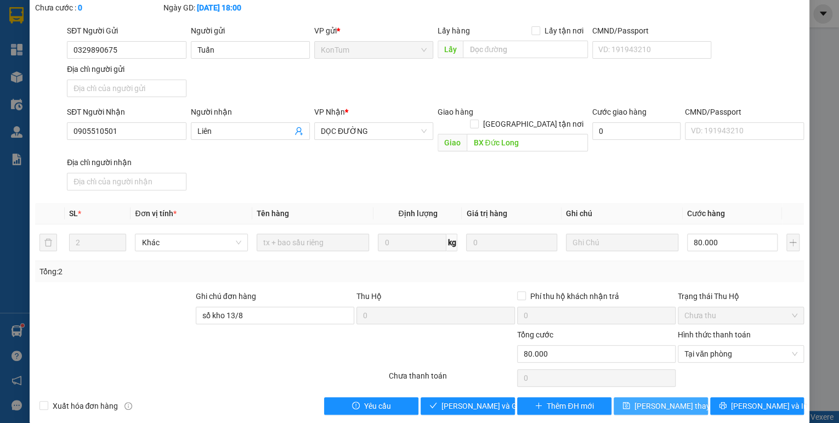
click at [686, 397] on button "[PERSON_NAME] thay đổi" at bounding box center [661, 406] width 94 height 18
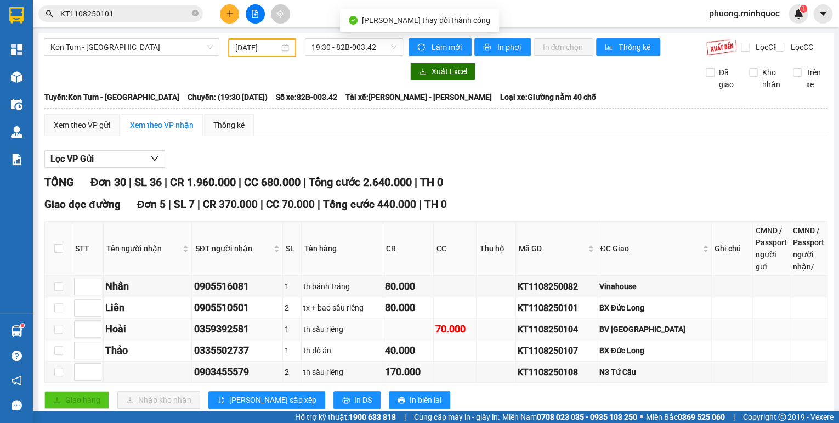
click at [579, 336] on div "KT1108250104" at bounding box center [557, 330] width 78 height 14
click at [120, 11] on input "KT1108250101" at bounding box center [124, 14] width 129 height 12
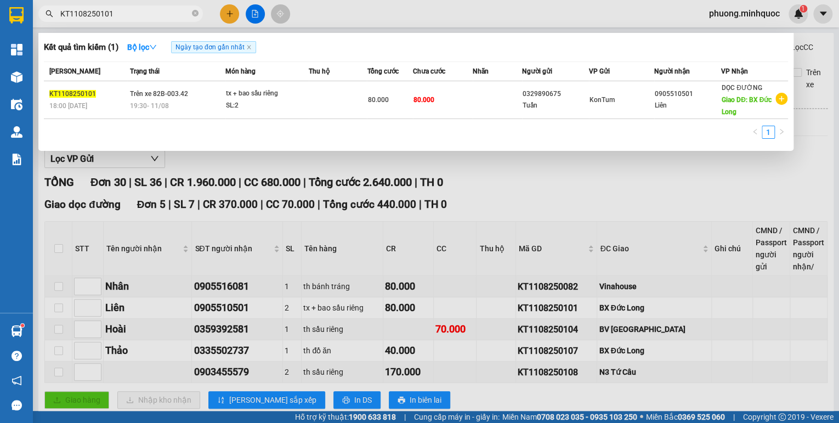
click at [120, 11] on input "KT1108250101" at bounding box center [124, 14] width 129 height 12
paste input "4"
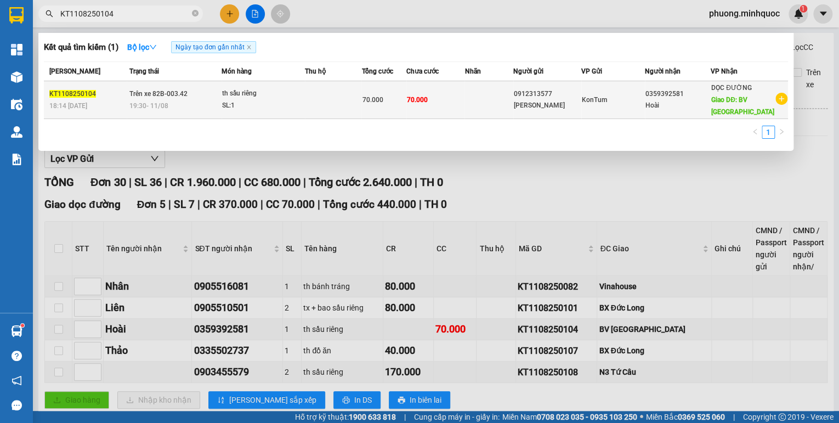
type input "KT1108250104"
click at [159, 94] on span "Trên xe 82B-003.42" at bounding box center [158, 94] width 58 height 8
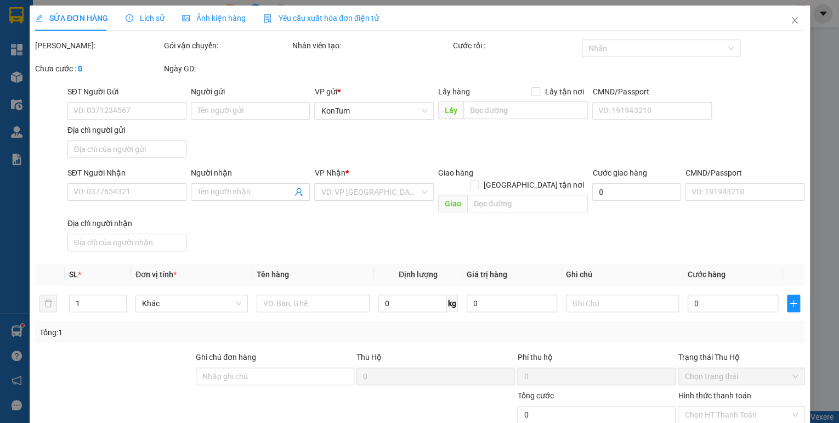
type input "0912313577"
type input "[PERSON_NAME]"
type input "0359392581"
type input "Hoài"
type input "BV [GEOGRAPHIC_DATA]"
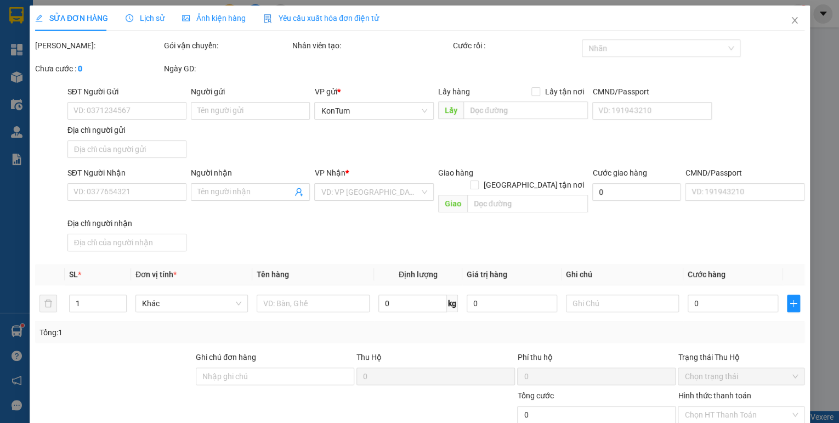
type input "70.000"
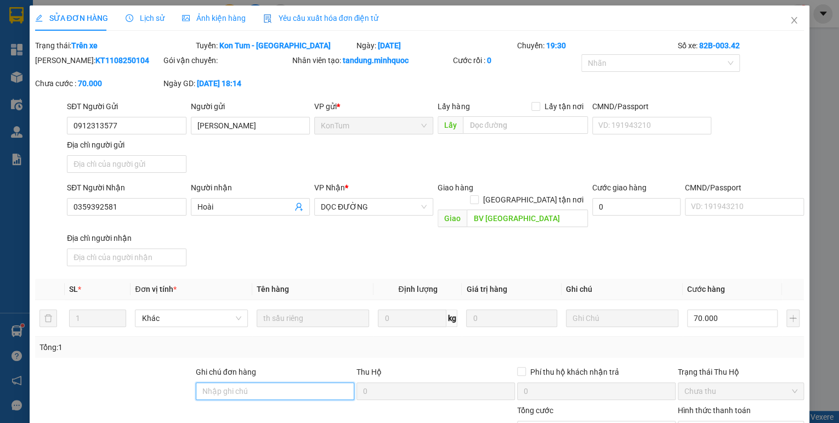
click at [292, 382] on input "Ghi chú đơn hàng" at bounding box center [275, 391] width 159 height 18
click at [227, 382] on input "sổ kho 3/8" at bounding box center [275, 391] width 159 height 18
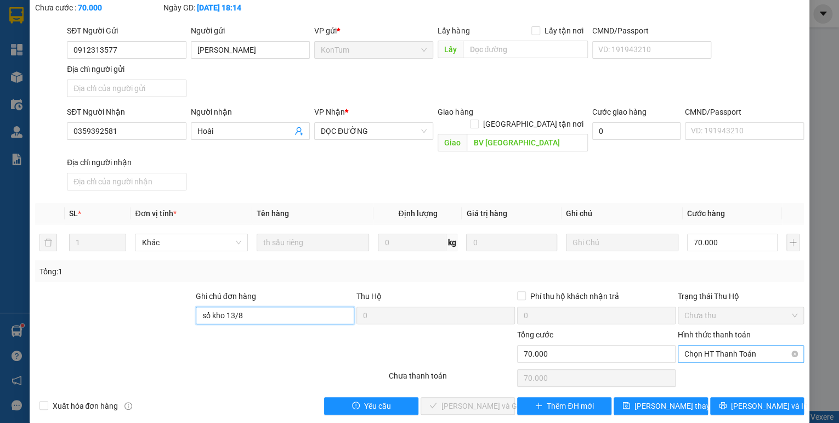
click at [706, 346] on span "Chọn HT Thanh Toán" at bounding box center [741, 354] width 113 height 16
type input "sổ kho 13/8"
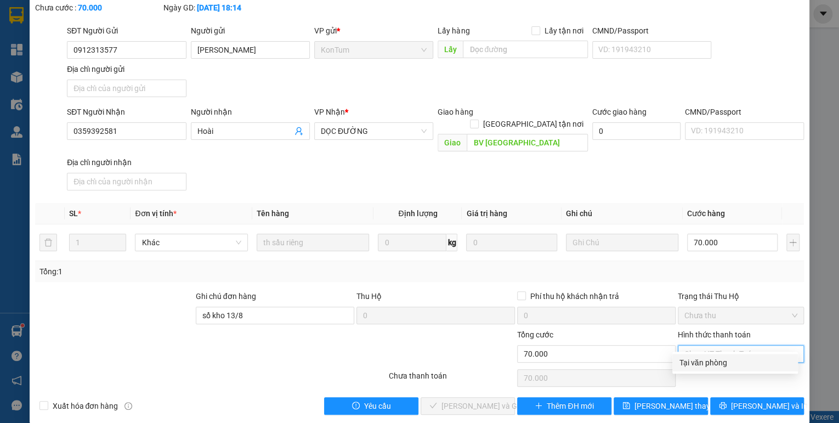
click at [689, 370] on div "Tại văn phòng" at bounding box center [736, 363] width 126 height 18
type input "0"
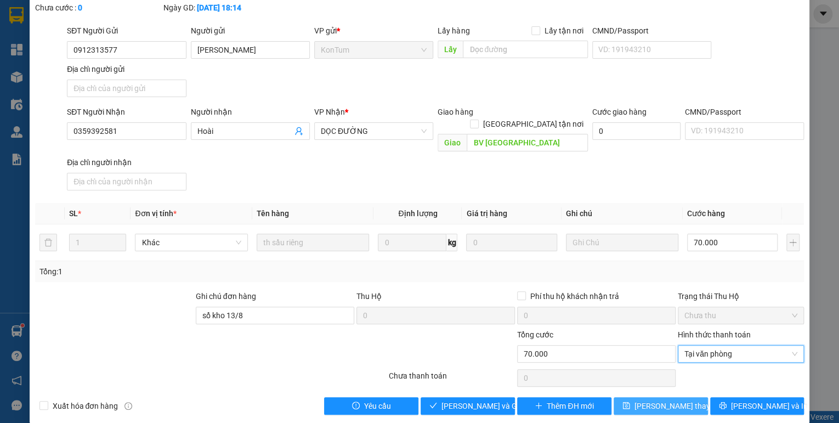
click at [667, 400] on span "[PERSON_NAME] thay đổi" at bounding box center [679, 406] width 88 height 12
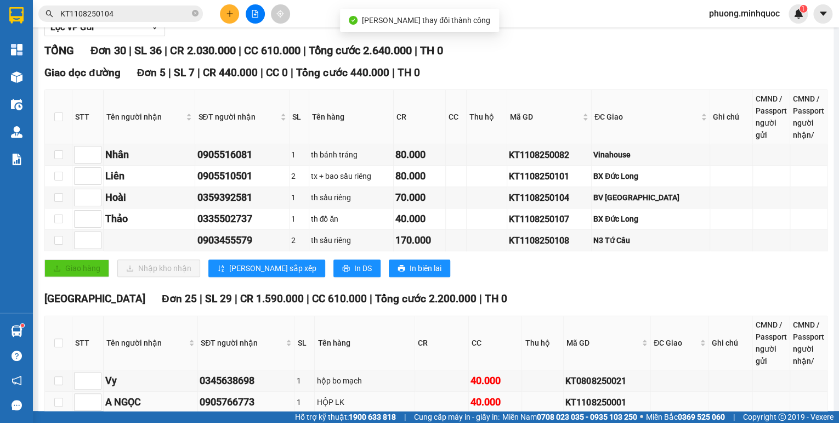
scroll to position [219, 0]
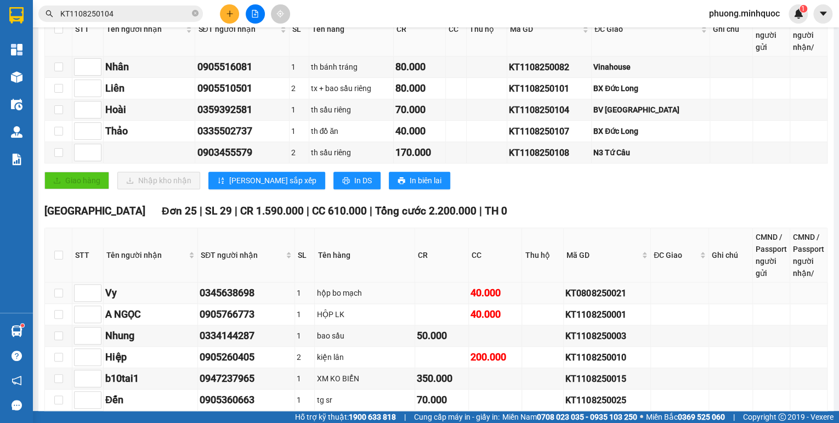
click at [573, 297] on div "KT0808250021" at bounding box center [607, 293] width 83 height 14
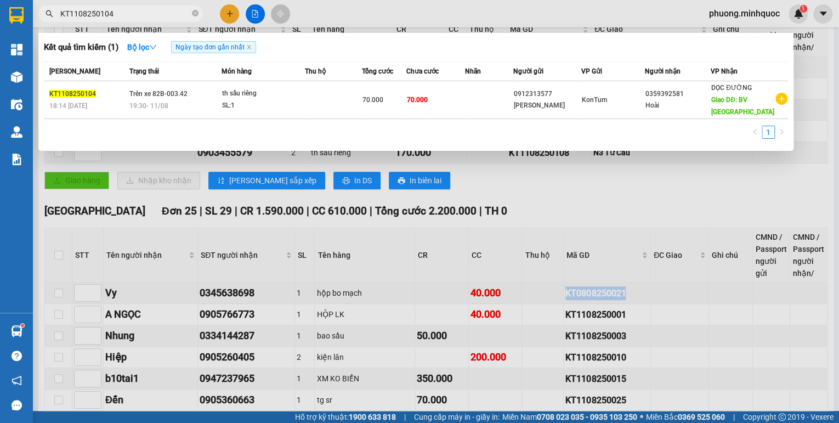
click at [82, 9] on input "KT1108250104" at bounding box center [124, 14] width 129 height 12
paste input "0808250021"
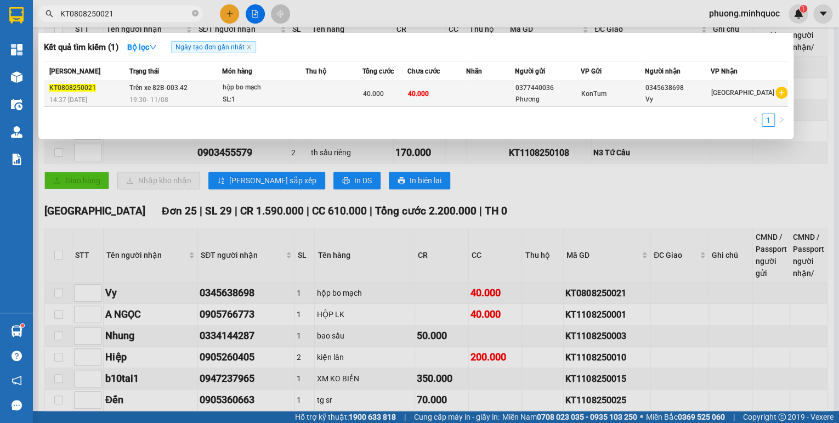
type input "KT0808250021"
click at [177, 101] on div "19:30 [DATE]" at bounding box center [175, 100] width 92 height 12
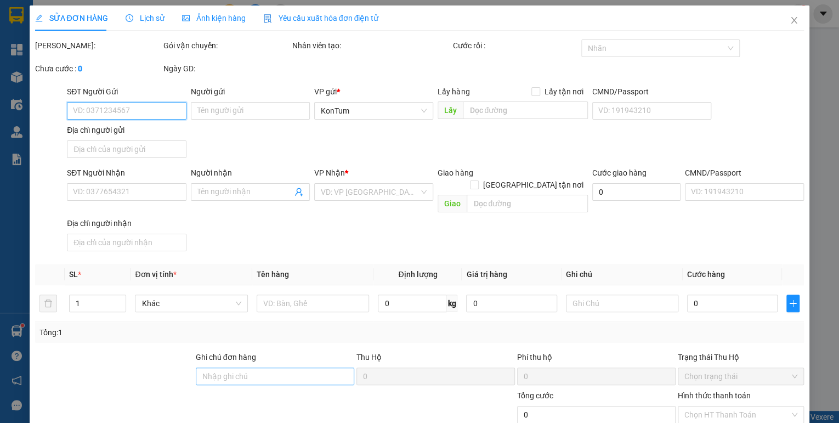
type input "0377440036"
type input "Phương"
type input "0345638698"
type input "Vy"
type input "40.000"
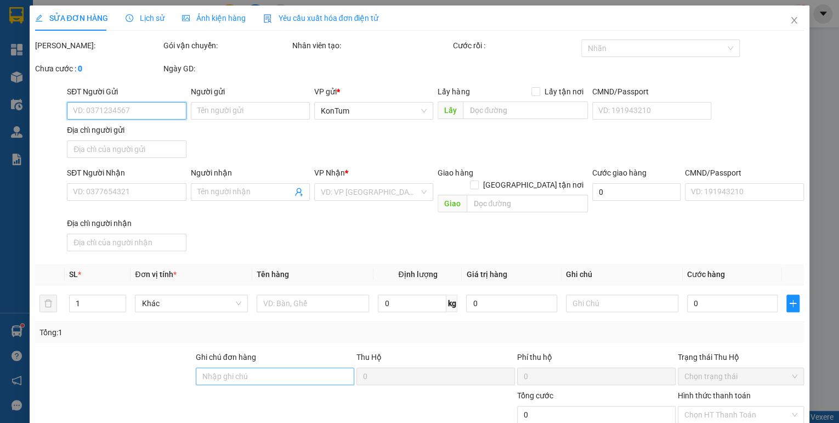
type input "40.000"
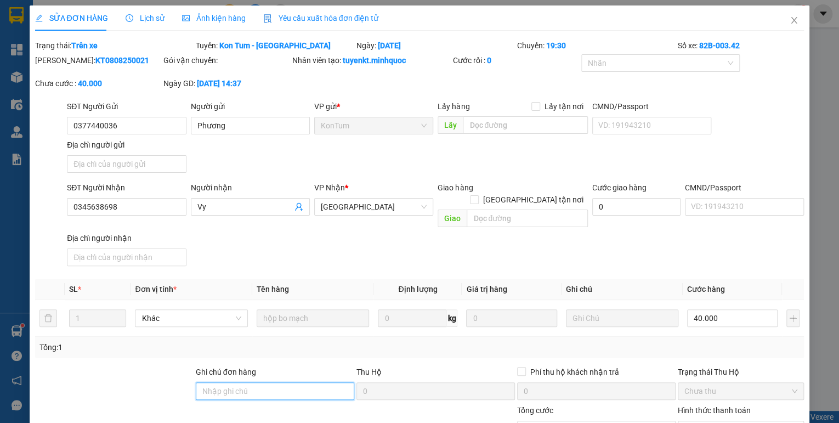
click at [252, 382] on input "Ghi chú đơn hàng" at bounding box center [275, 391] width 159 height 18
drag, startPoint x: 242, startPoint y: 381, endPoint x: 225, endPoint y: 387, distance: 18.6
click at [225, 387] on div "Ghi chú đơn hàng sổ kho 23/1" at bounding box center [275, 385] width 159 height 38
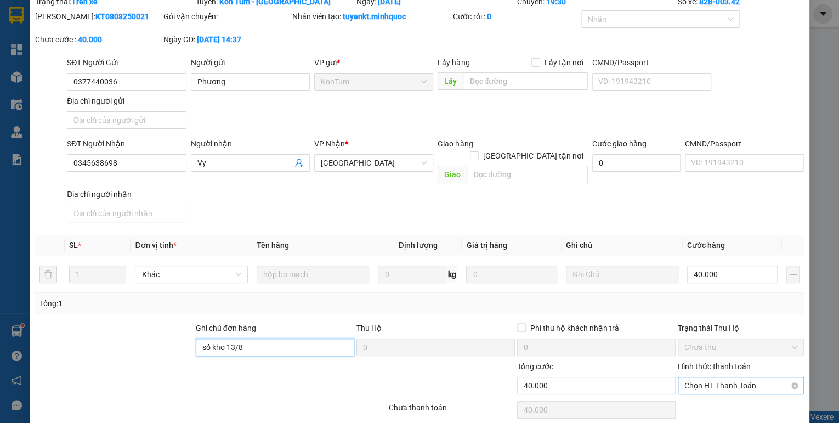
click at [703, 379] on span "Chọn HT Thanh Toán" at bounding box center [741, 385] width 113 height 16
type input "sổ kho 13/8"
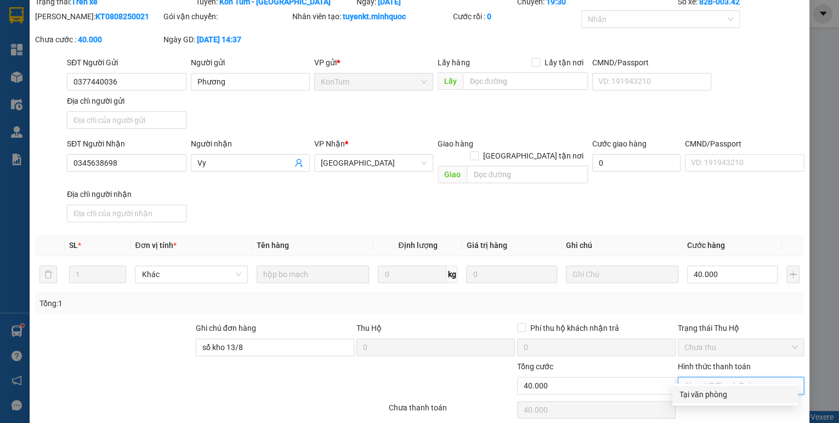
click at [693, 395] on div "Tại văn phòng" at bounding box center [735, 394] width 112 height 12
type input "0"
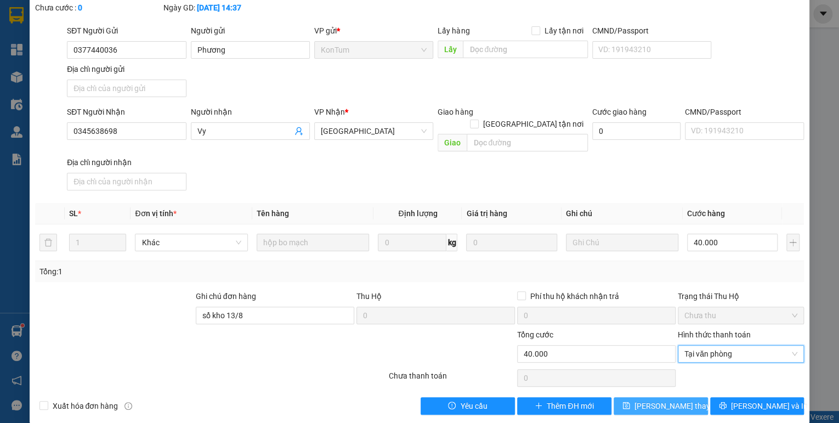
click at [689, 397] on button "[PERSON_NAME] thay đổi" at bounding box center [661, 406] width 94 height 18
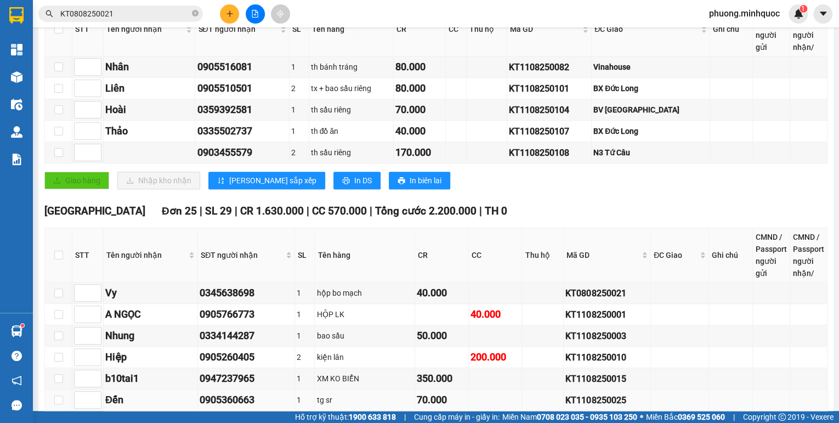
scroll to position [263, 0]
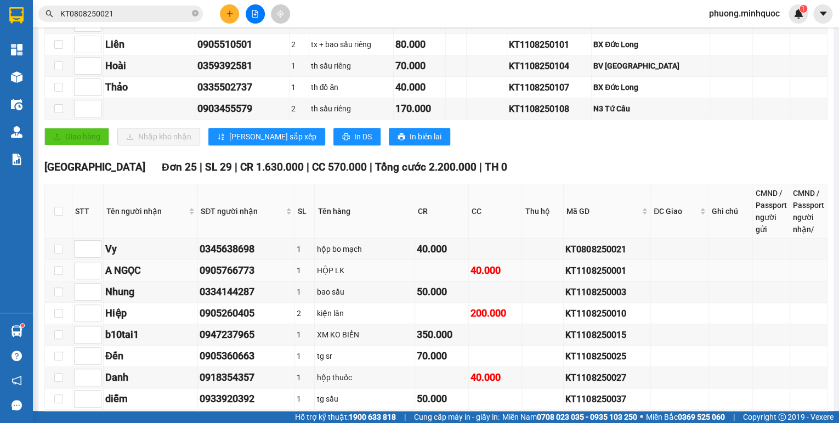
click at [583, 274] on div "KT1108250001" at bounding box center [607, 271] width 83 height 14
click at [83, 16] on input "KT0808250021" at bounding box center [124, 14] width 129 height 12
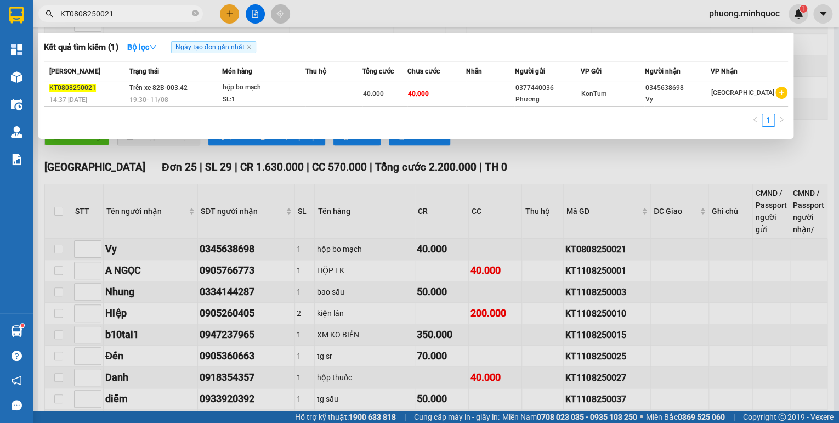
click at [83, 16] on input "KT0808250021" at bounding box center [124, 14] width 129 height 12
paste input "110825000"
type input "KT1108250001"
click at [100, 95] on div "07:42 [DATE]" at bounding box center [87, 100] width 77 height 12
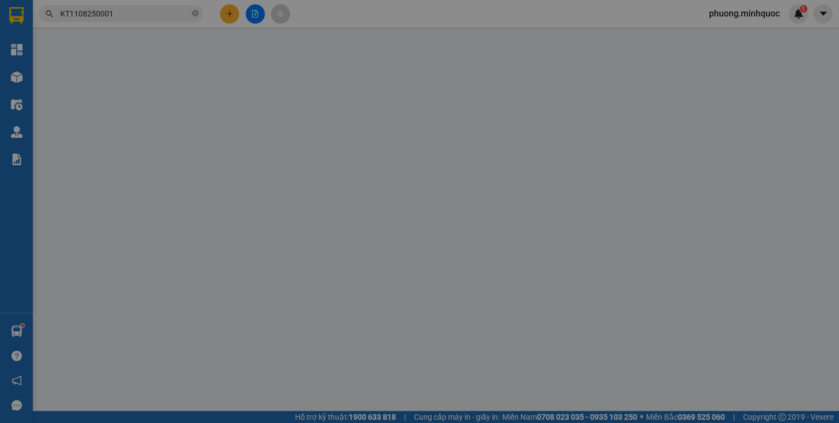
type input "0823678899"
type input "Trường Đỗ"
type input "0905766773"
type input "A NGỌC"
type input "40.000"
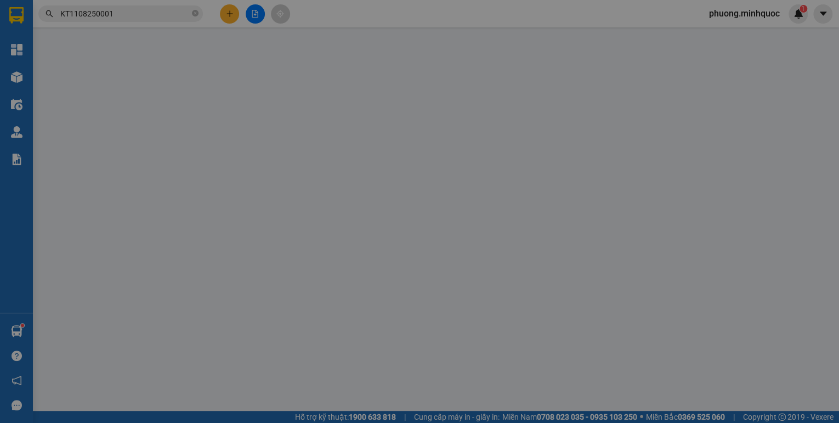
type input "40.000"
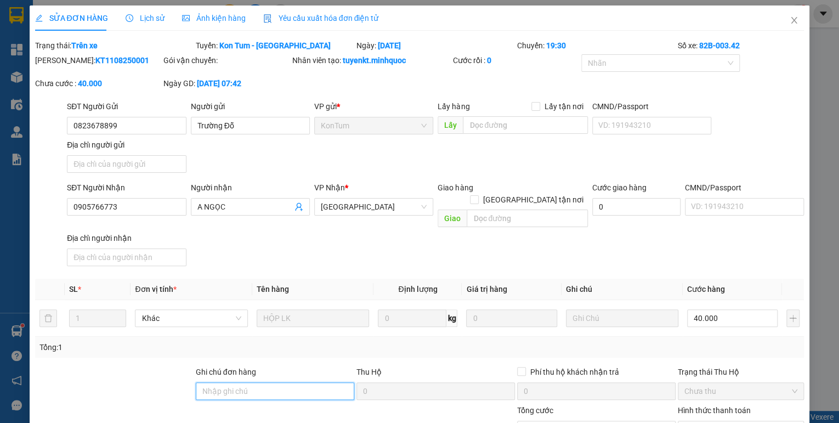
click at [261, 383] on input "Ghi chú đơn hàng" at bounding box center [275, 391] width 159 height 18
drag, startPoint x: 247, startPoint y: 376, endPoint x: 226, endPoint y: 390, distance: 25.4
click at [226, 390] on div "Ghi chú đơn hàng sổ kho 23/1" at bounding box center [275, 385] width 159 height 38
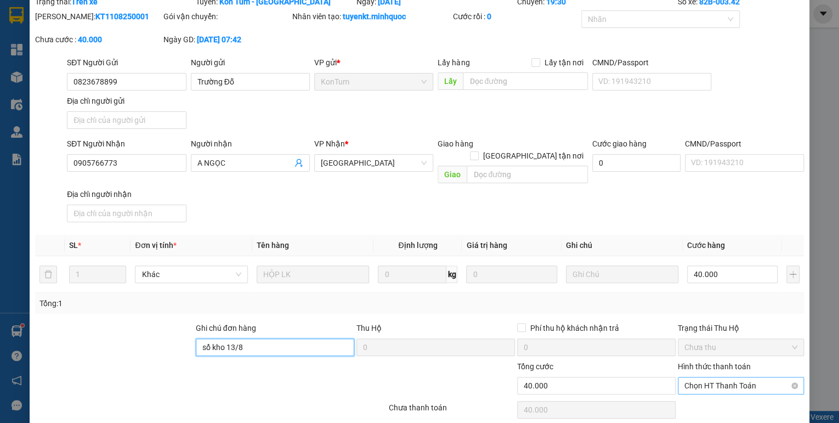
click at [689, 377] on span "Chọn HT Thanh Toán" at bounding box center [741, 385] width 113 height 16
type input "sổ kho 13/8"
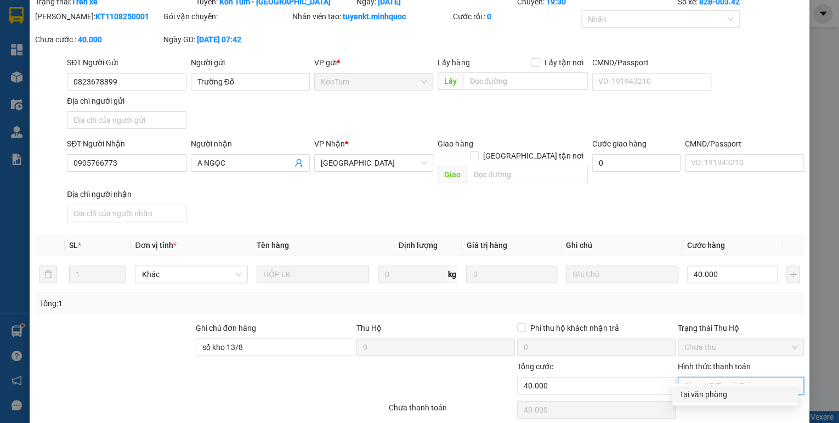
click at [688, 388] on div "Tại văn phòng" at bounding box center [736, 395] width 126 height 18
type input "0"
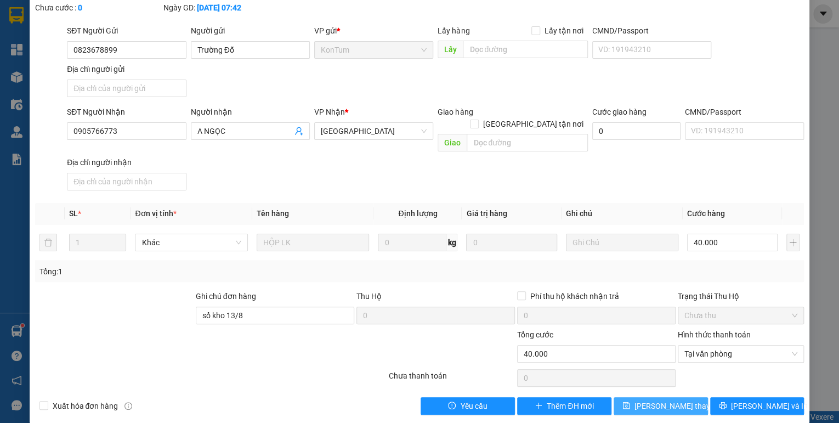
click at [678, 400] on span "[PERSON_NAME] thay đổi" at bounding box center [679, 406] width 88 height 12
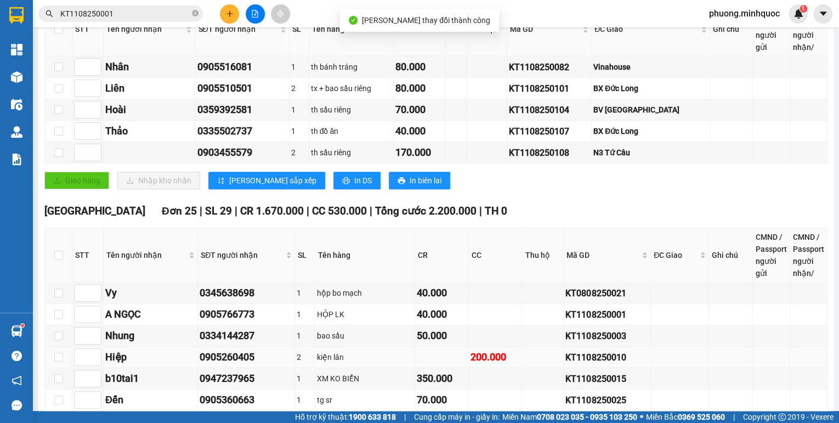
scroll to position [263, 0]
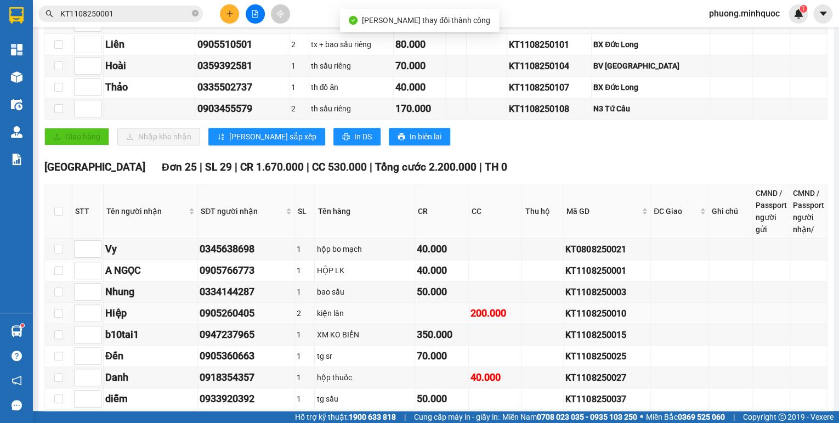
click at [566, 318] on div "KT1108250010" at bounding box center [607, 314] width 83 height 14
click at [136, 15] on input "KT1108250001" at bounding box center [124, 14] width 129 height 12
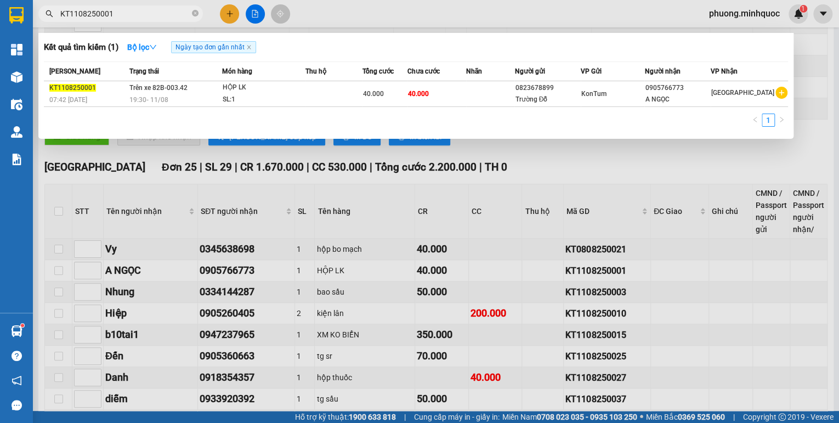
click at [136, 15] on input "KT1108250001" at bounding box center [124, 14] width 129 height 12
paste input "10"
type input "KT1108250010"
click at [138, 94] on div "19:30 [DATE]" at bounding box center [175, 100] width 93 height 12
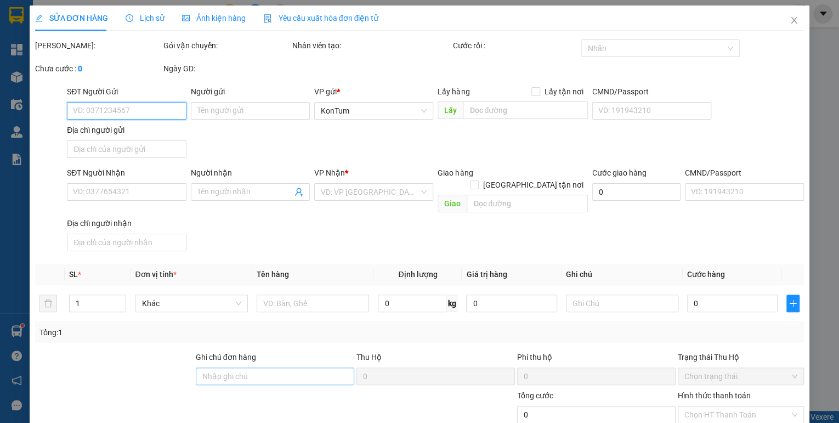
type input "0905260405"
type input "Hiệp"
type input "200.000"
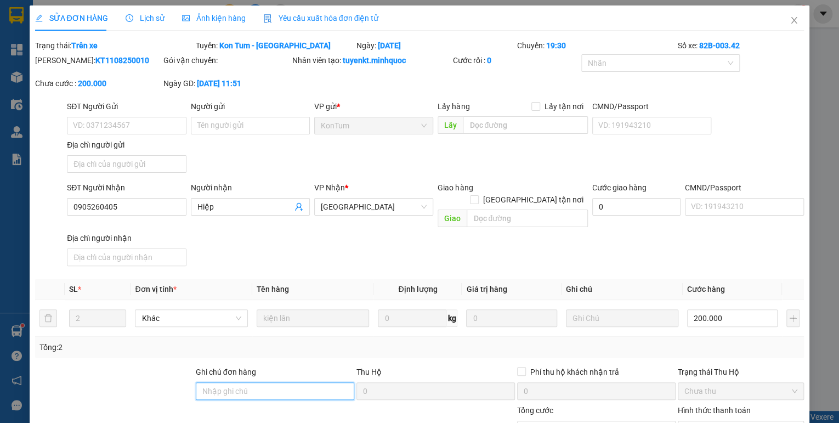
click at [268, 382] on input "Ghi chú đơn hàng" at bounding box center [275, 391] width 159 height 18
click at [225, 382] on input "sổ kho 3/8" at bounding box center [275, 391] width 159 height 18
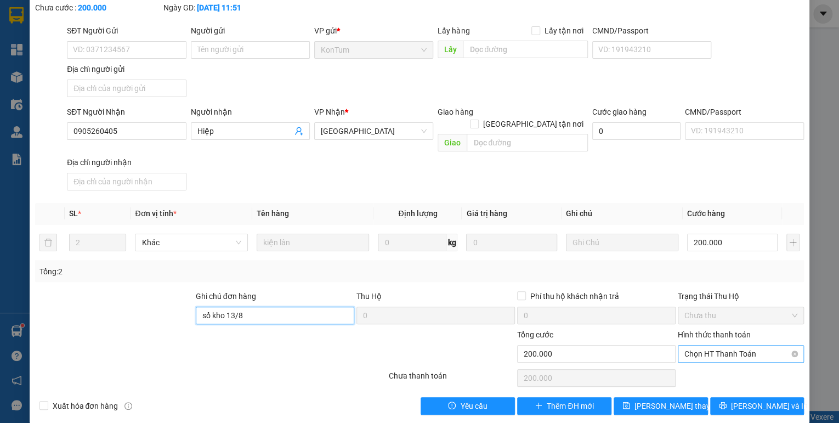
click at [709, 346] on span "Chọn HT Thanh Toán" at bounding box center [741, 354] width 113 height 16
type input "sổ kho 13/8"
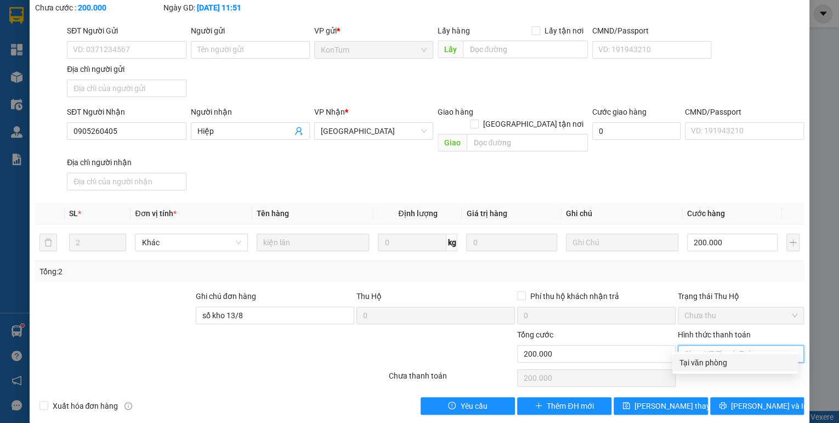
click at [699, 365] on div "Tại văn phòng" at bounding box center [735, 363] width 112 height 12
type input "0"
click at [674, 402] on div "SỬA ĐƠN HÀNG Lịch sử Ảnh kiện hàng Yêu cầu xuất hóa đơn điện tử Total Paid Fee …" at bounding box center [420, 176] width 781 height 493
click at [673, 400] on span "[PERSON_NAME] thay đổi" at bounding box center [679, 406] width 88 height 12
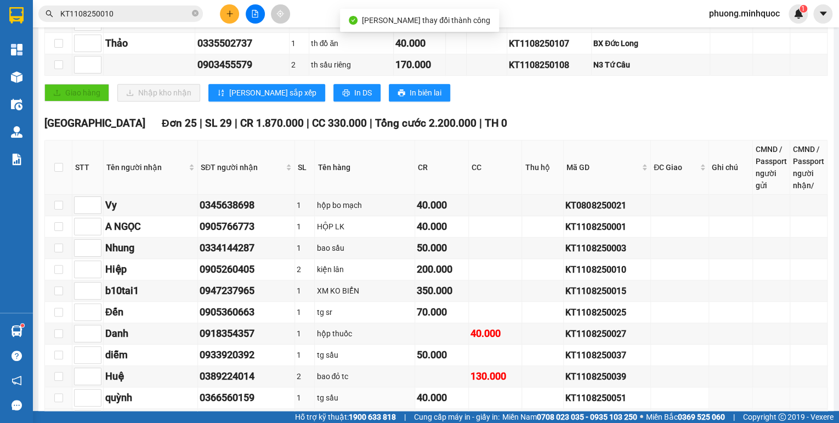
scroll to position [351, 0]
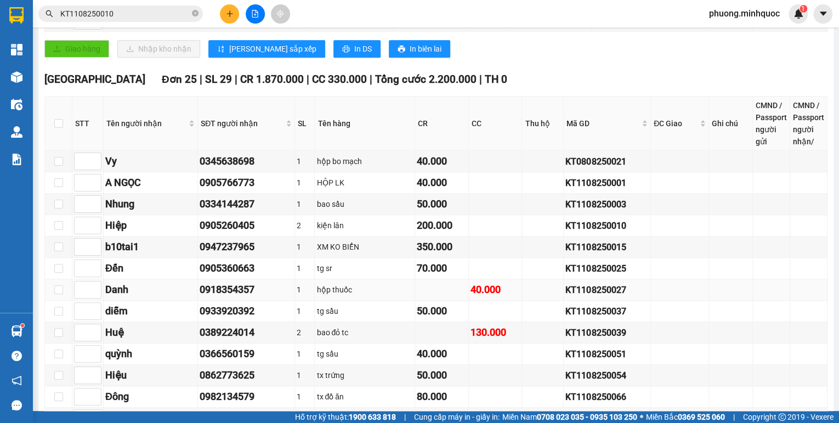
click at [567, 294] on div "KT1108250027" at bounding box center [607, 290] width 83 height 14
click at [124, 15] on input "KT1108250010" at bounding box center [124, 14] width 129 height 12
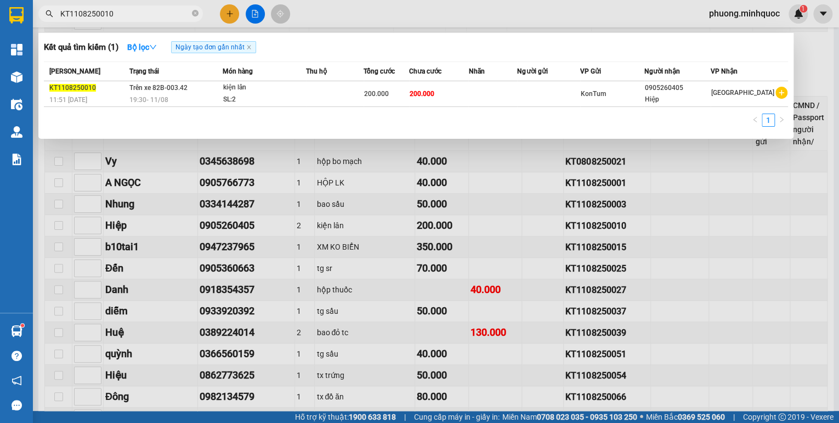
click at [124, 15] on input "KT1108250010" at bounding box center [124, 14] width 129 height 12
paste input "27"
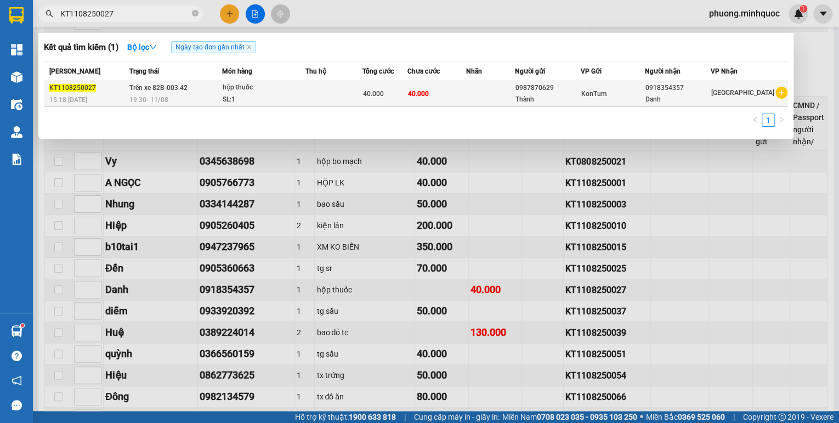
type input "KT1108250027"
click at [137, 88] on span "Trên xe 82B-003.42" at bounding box center [158, 88] width 58 height 8
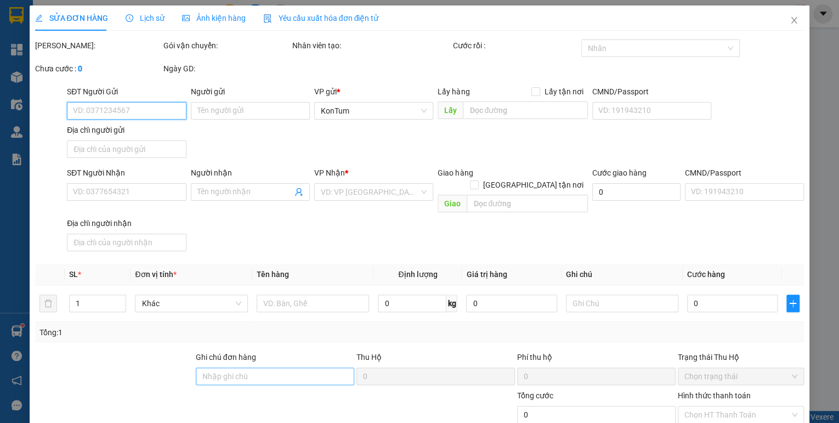
type input "0987870629"
type input "Thành"
type input "0918354357"
type input "Danh"
type input "40.000"
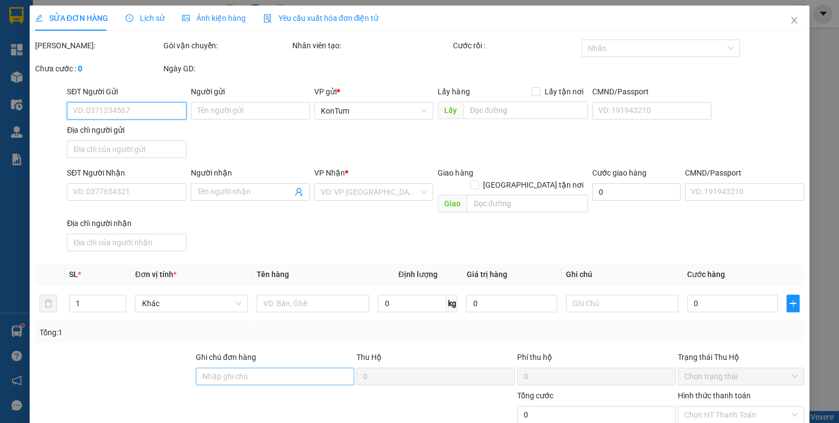
type input "40.000"
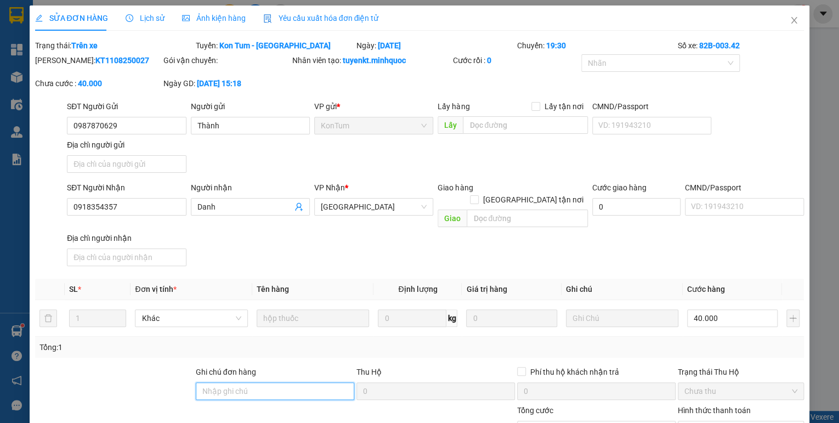
click at [222, 382] on input "Ghi chú đơn hàng" at bounding box center [275, 391] width 159 height 18
drag, startPoint x: 208, startPoint y: 377, endPoint x: 184, endPoint y: 391, distance: 27.0
click at [184, 391] on div "Ghi chú đơn hàng nh [DATE] Hộ 0 Phí thu hộ khách nhận trả 0 Trạng thái Thu Hộ C…" at bounding box center [420, 385] width 772 height 38
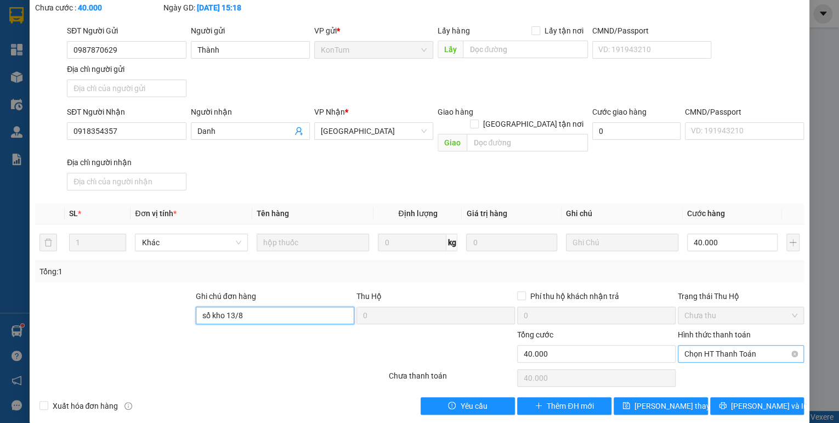
click at [751, 346] on span "Chọn HT Thanh Toán" at bounding box center [741, 354] width 113 height 16
type input "sổ kho 13/8"
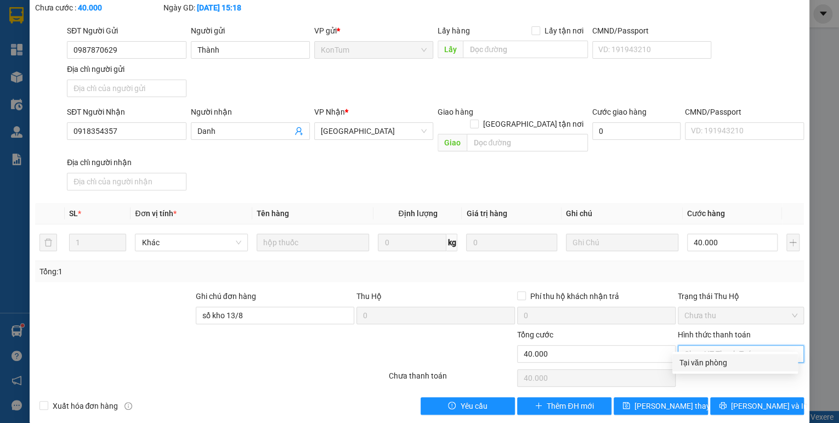
click at [720, 367] on div "Tại văn phòng" at bounding box center [735, 363] width 112 height 12
type input "0"
click at [685, 397] on button "[PERSON_NAME] thay đổi" at bounding box center [661, 406] width 94 height 18
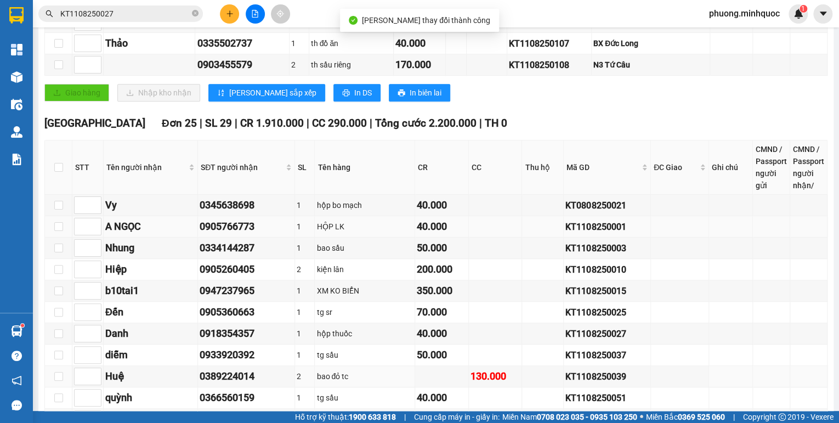
scroll to position [439, 0]
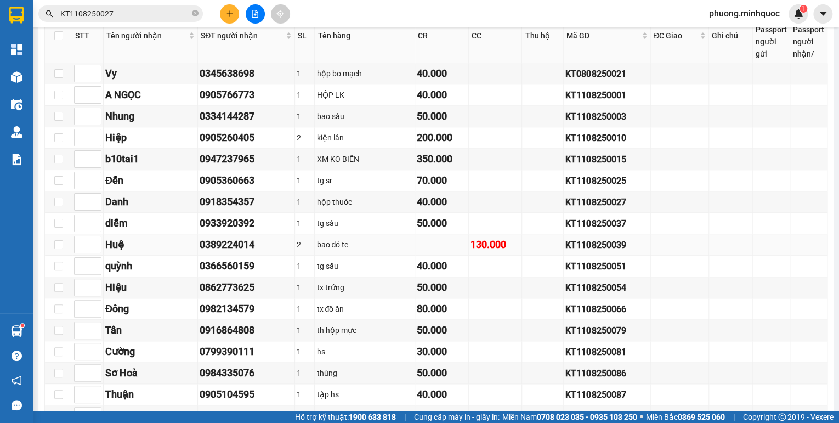
click at [576, 248] on div "KT1108250039" at bounding box center [607, 245] width 83 height 14
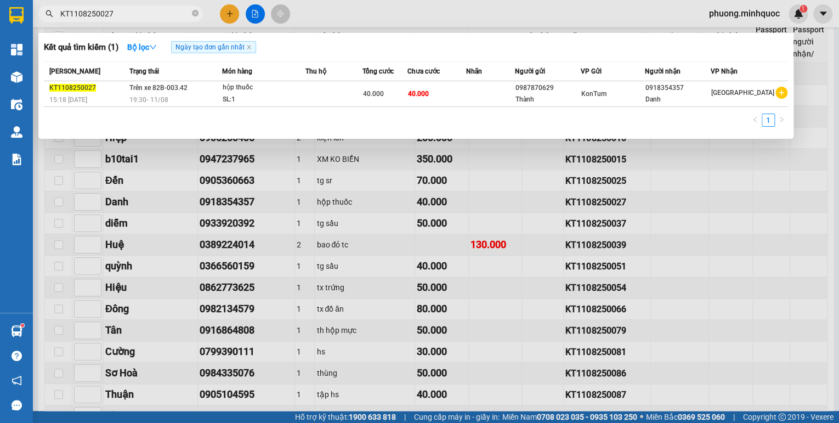
click at [97, 13] on input "KT1108250027" at bounding box center [124, 14] width 129 height 12
paste input "39"
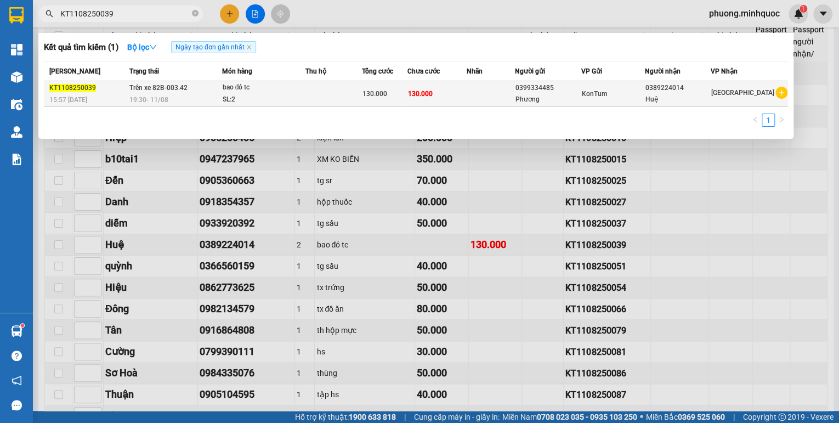
type input "KT1108250039"
click at [147, 90] on span "Trên xe 82B-003.42" at bounding box center [158, 88] width 58 height 8
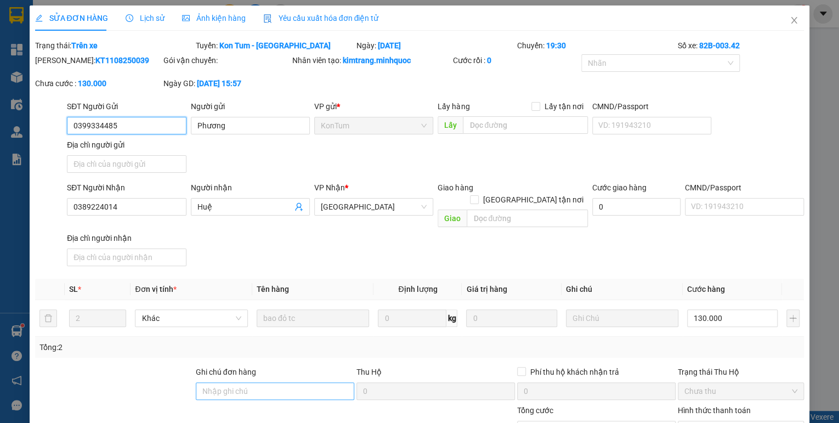
type input "0399334485"
type input "Phương"
type input "0389224014"
type input "Huệ"
type input "130.000"
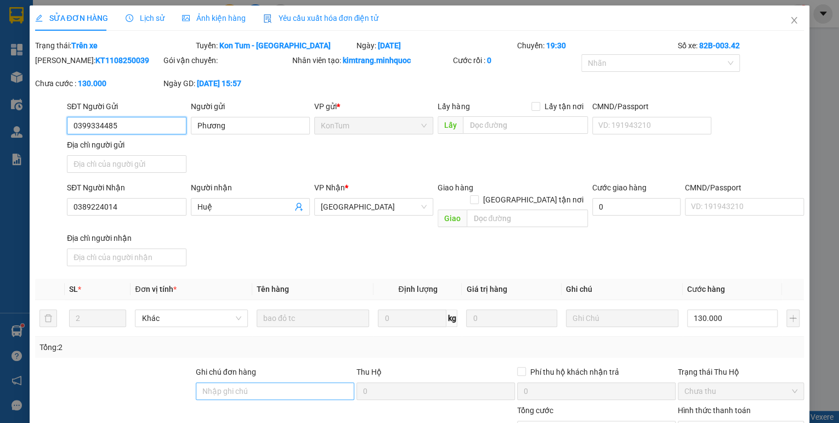
type input "130.000"
click at [216, 382] on input "Ghi chú đơn hàng" at bounding box center [275, 391] width 159 height 18
drag, startPoint x: 245, startPoint y: 377, endPoint x: 225, endPoint y: 383, distance: 20.7
click at [225, 383] on input "sổ kho 23/1" at bounding box center [275, 391] width 159 height 18
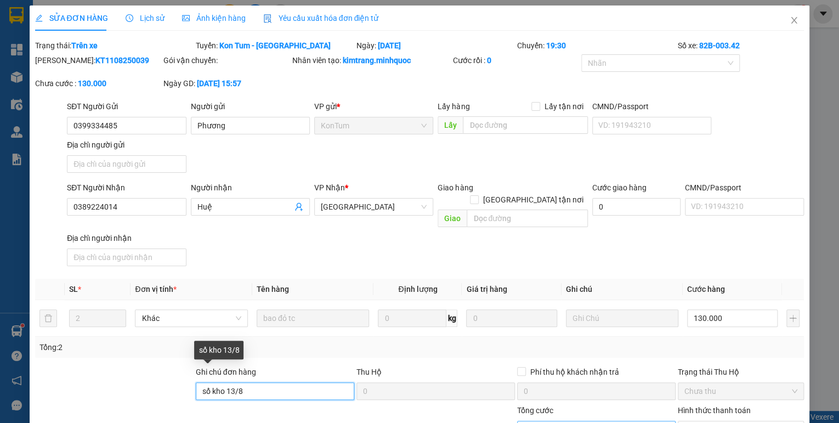
scroll to position [76, 0]
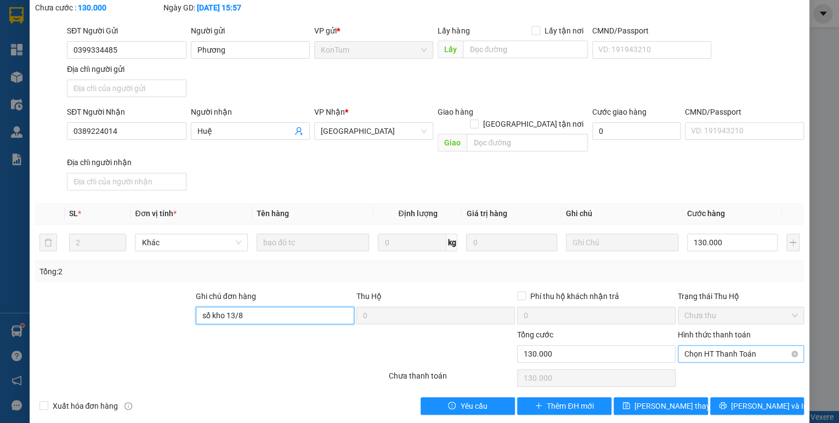
click at [753, 346] on span "Chọn HT Thanh Toán" at bounding box center [741, 354] width 113 height 16
type input "sổ kho 13/8"
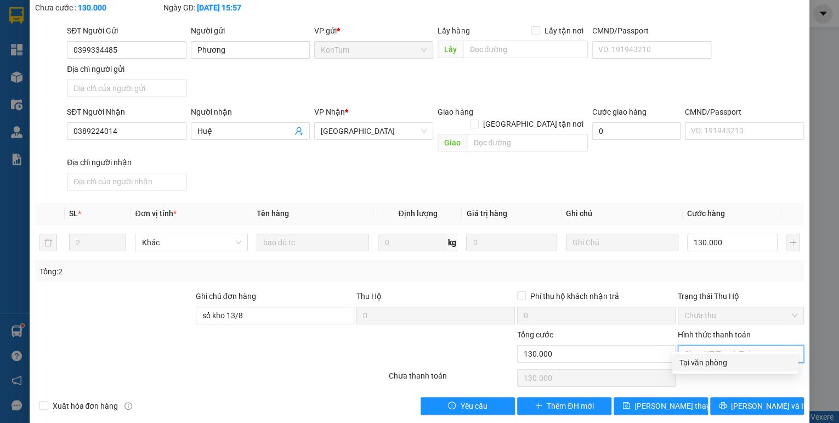
click at [732, 367] on div "Tại văn phòng" at bounding box center [735, 363] width 112 height 12
type input "0"
click at [686, 397] on button "[PERSON_NAME] thay đổi" at bounding box center [661, 406] width 94 height 18
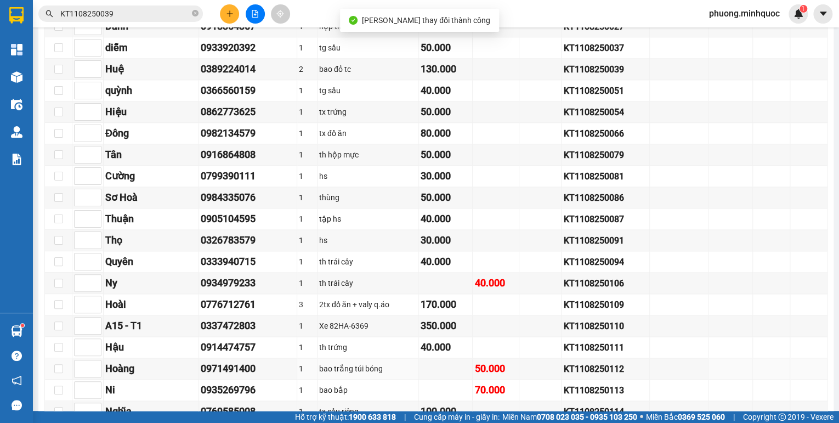
scroll to position [680, 0]
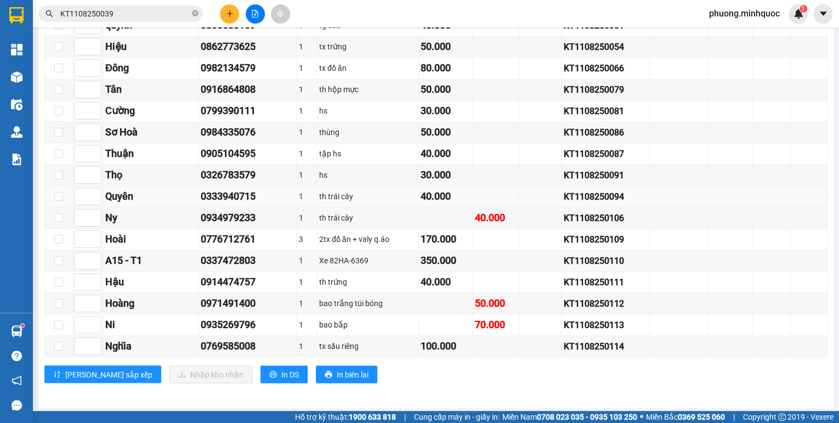
click at [578, 205] on td "KT1108250094" at bounding box center [606, 196] width 88 height 21
click at [578, 222] on div "KT1108250106" at bounding box center [605, 218] width 84 height 14
click at [149, 14] on input "KT1108250039" at bounding box center [124, 14] width 129 height 12
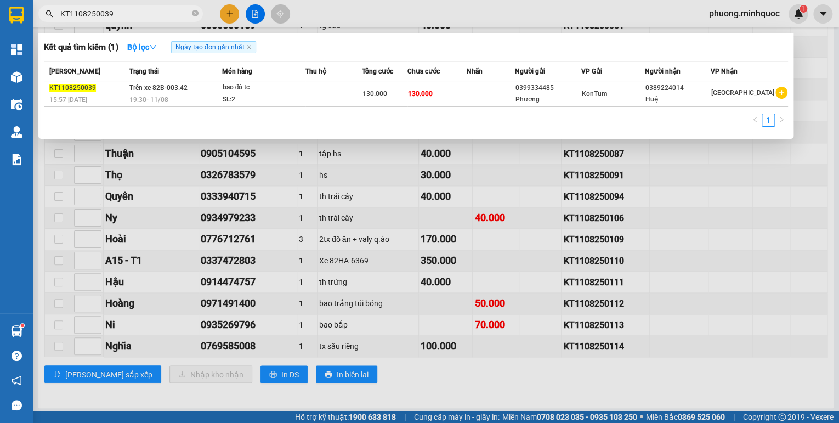
click at [149, 14] on input "KT1108250039" at bounding box center [124, 14] width 129 height 12
paste input "106"
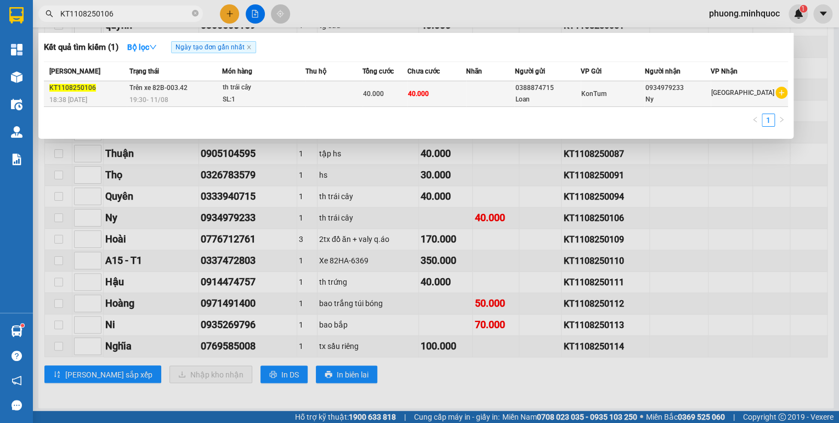
type input "KT1108250106"
click at [154, 92] on span "Trên xe 82B-003.42" at bounding box center [158, 88] width 58 height 8
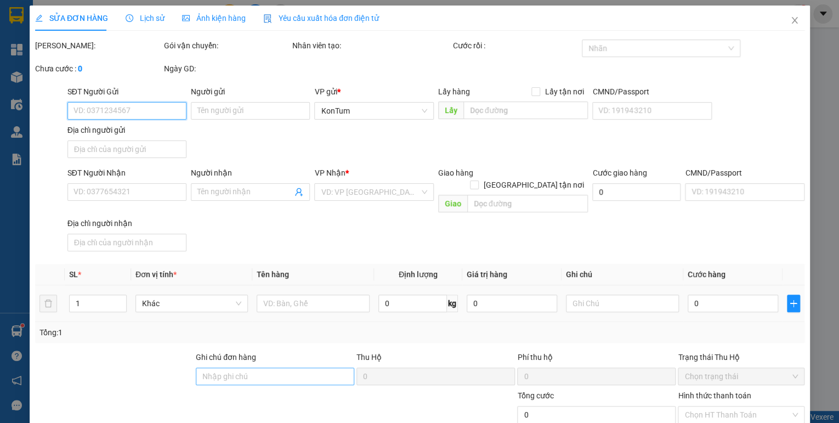
type input "0388874715"
type input "Loan"
type input "0934979233"
type input "Ny"
type input "40.000"
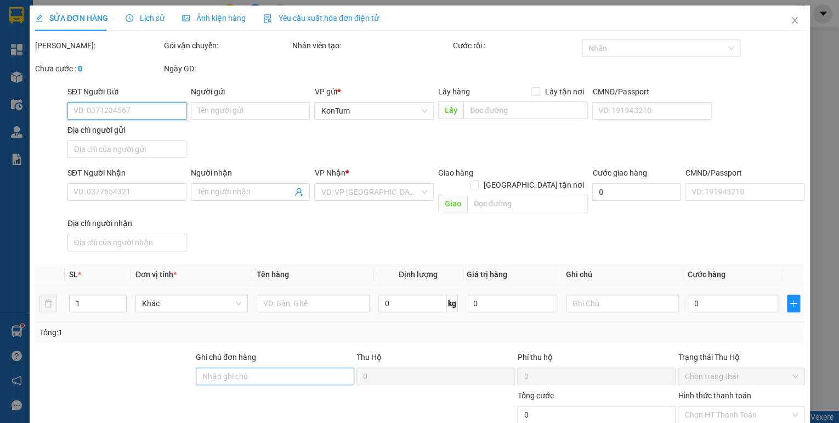
type input "40.000"
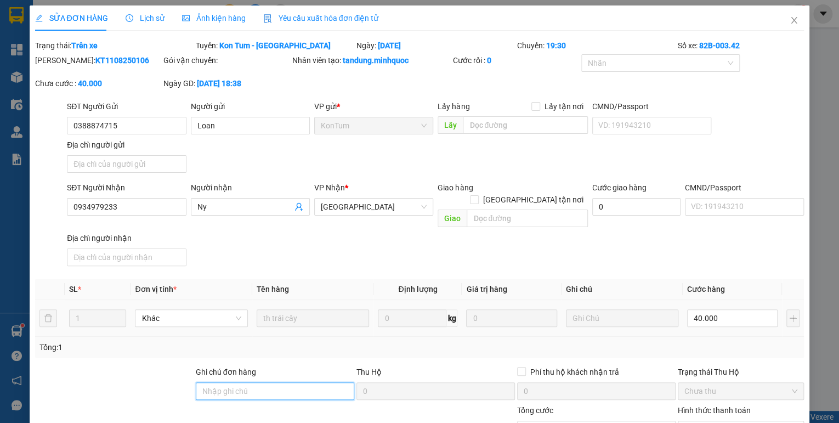
click at [212, 382] on input "Ghi chú đơn hàng" at bounding box center [275, 391] width 159 height 18
drag, startPoint x: 246, startPoint y: 378, endPoint x: 228, endPoint y: 387, distance: 20.9
click at [228, 387] on div "Ghi chú đơn hàng sổ kho 23/1" at bounding box center [275, 385] width 159 height 38
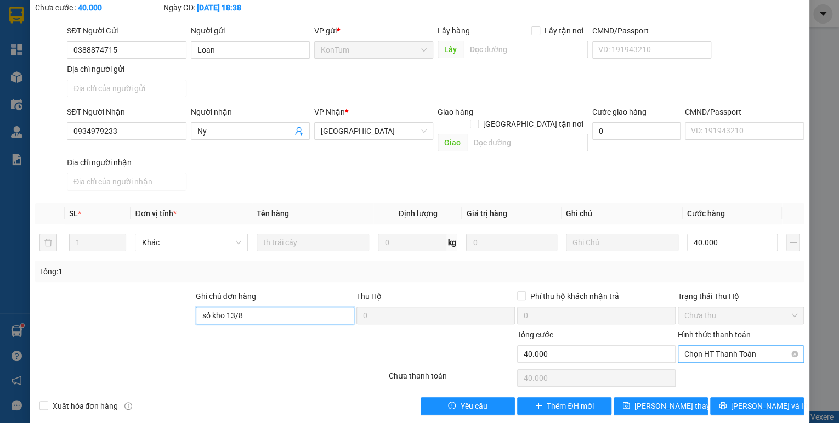
click at [721, 345] on div "Chọn HT Thanh Toán" at bounding box center [741, 354] width 126 height 18
type input "sổ kho 13/8"
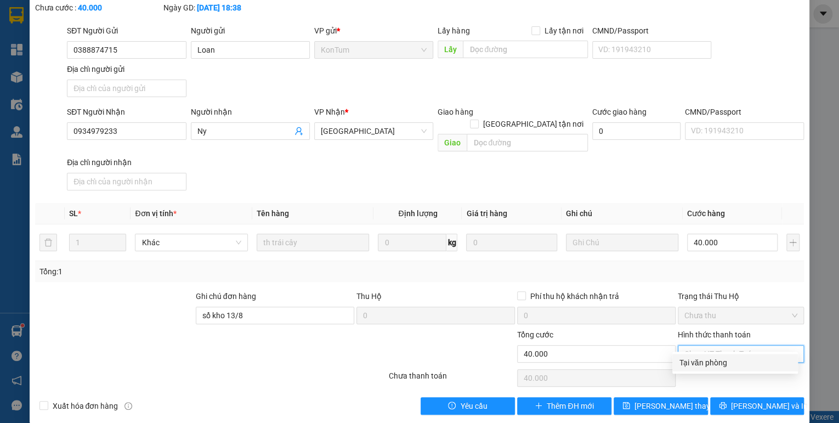
click at [709, 362] on div "Tại văn phòng" at bounding box center [735, 363] width 112 height 12
type input "0"
click at [657, 400] on span "[PERSON_NAME] thay đổi" at bounding box center [679, 406] width 88 height 12
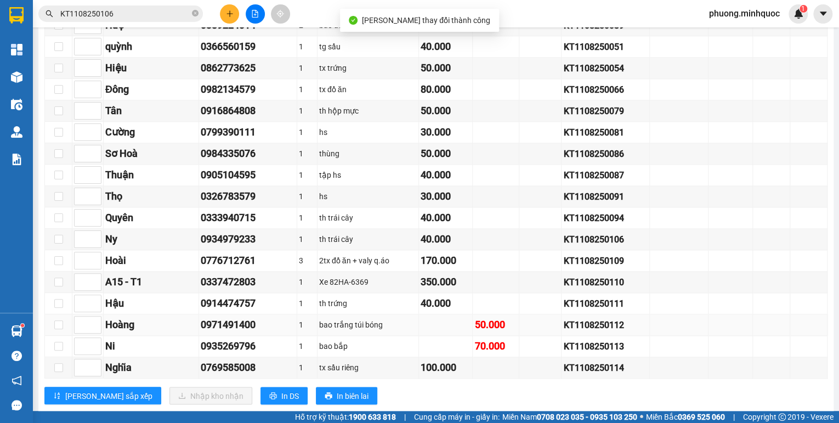
scroll to position [680, 0]
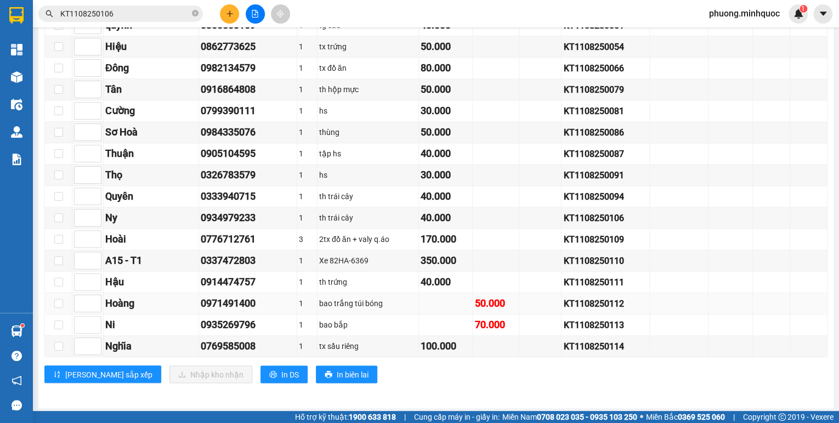
click at [606, 307] on div "KT1108250112" at bounding box center [605, 304] width 84 height 14
click at [94, 14] on input "KT1108250106" at bounding box center [124, 14] width 129 height 12
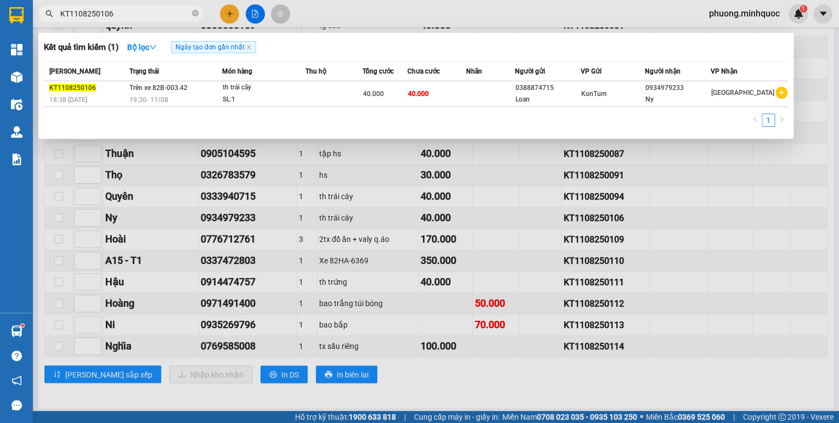
click at [94, 14] on input "KT1108250106" at bounding box center [124, 14] width 129 height 12
paste input "12"
type input "KT1108250112"
click at [165, 87] on span "Trên xe 82B-003.42" at bounding box center [158, 88] width 58 height 8
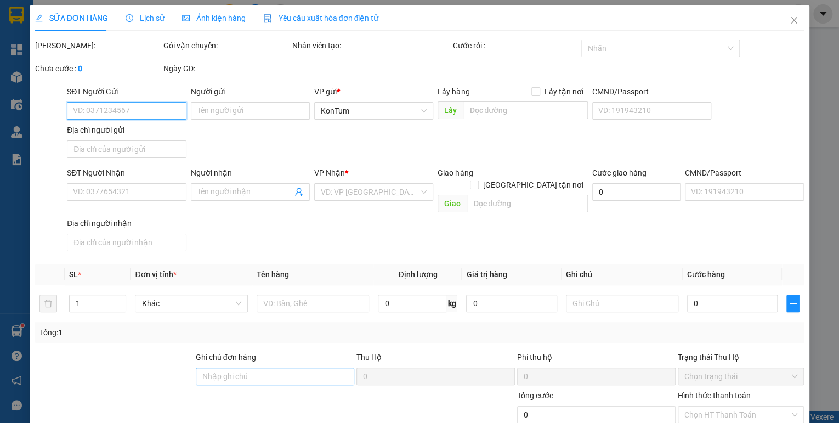
type input "0393824622"
type input "Thúy"
type input "0971491400"
type input "Hoàng"
type input "50.000"
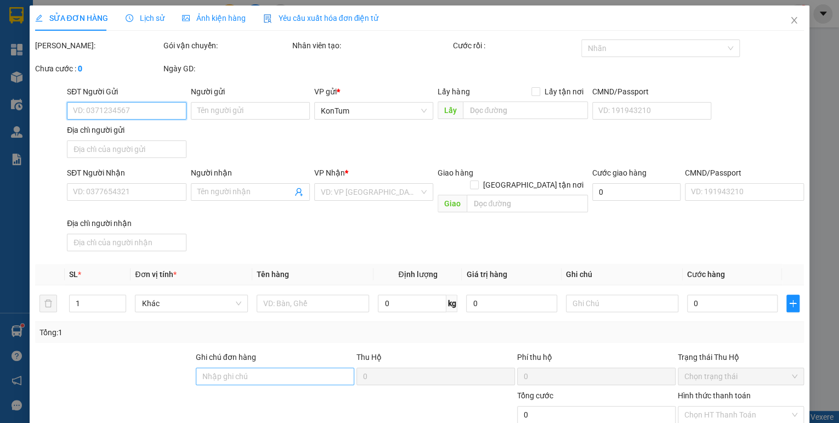
type input "50.000"
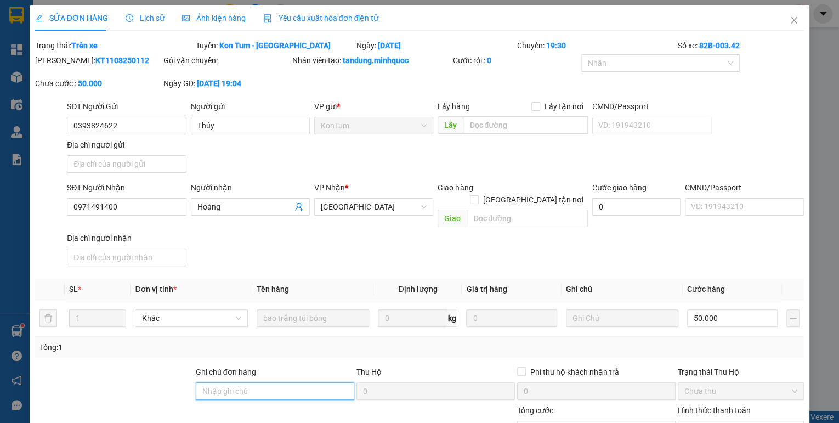
click at [246, 382] on input "Ghi chú đơn hàng" at bounding box center [275, 391] width 159 height 18
drag, startPoint x: 245, startPoint y: 377, endPoint x: 225, endPoint y: 384, distance: 20.8
click at [225, 384] on input "sổ kho 23/1" at bounding box center [275, 391] width 159 height 18
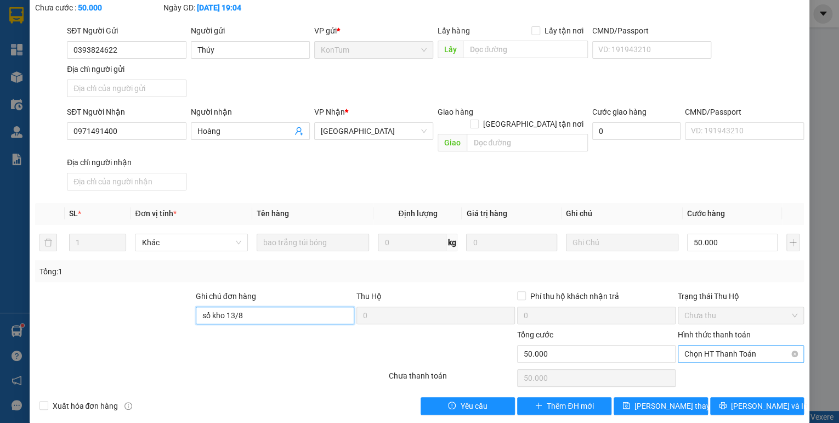
click at [698, 346] on span "Chọn HT Thanh Toán" at bounding box center [741, 354] width 113 height 16
type input "sổ kho 13/8"
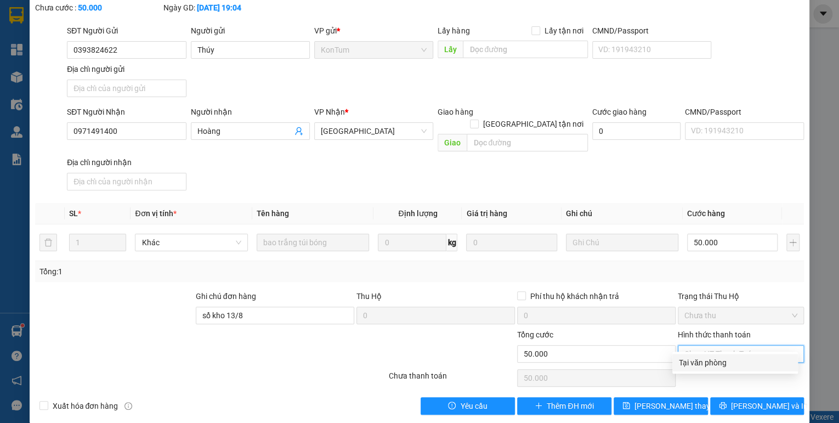
click at [690, 358] on div "Tại văn phòng" at bounding box center [735, 363] width 112 height 12
type input "0"
click at [680, 400] on span "[PERSON_NAME] thay đổi" at bounding box center [679, 406] width 88 height 12
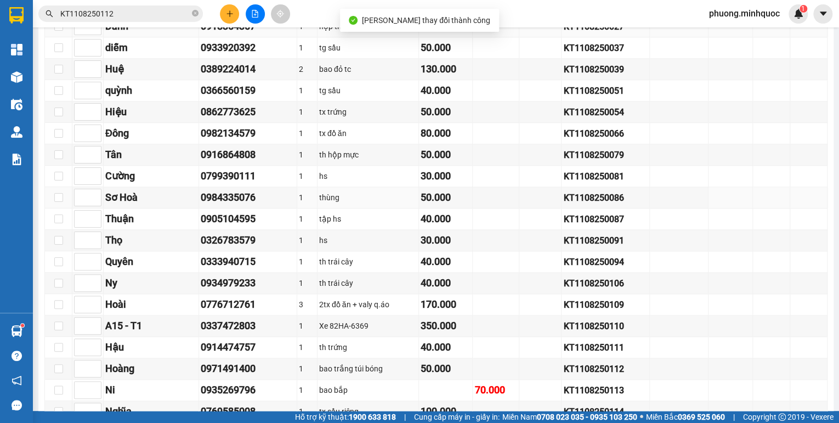
scroll to position [658, 0]
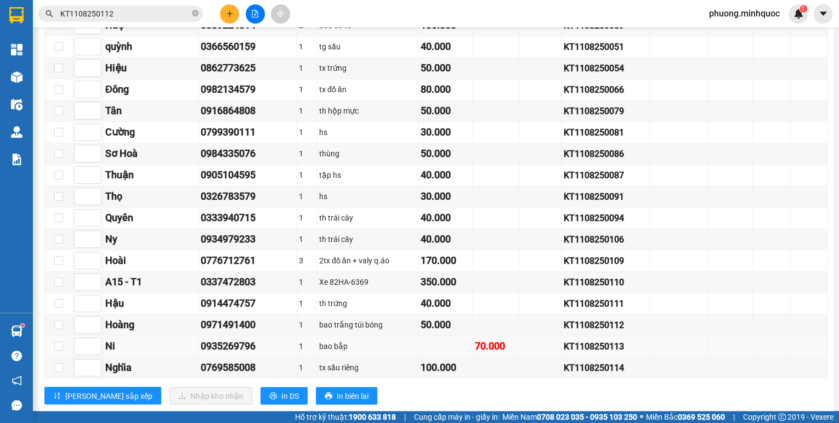
click at [601, 345] on div "KT1108250113" at bounding box center [605, 347] width 84 height 14
click at [126, 13] on input "KT1108250112" at bounding box center [124, 14] width 129 height 12
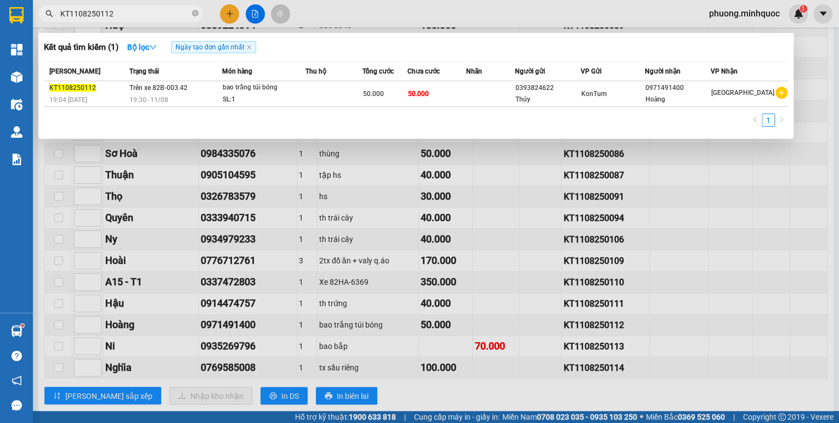
click at [126, 13] on input "KT1108250112" at bounding box center [124, 14] width 129 height 12
paste input "3"
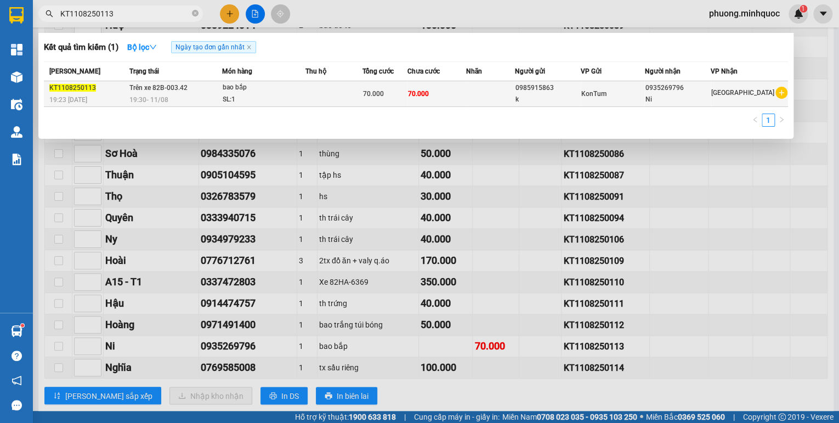
type input "KT1108250113"
click at [193, 95] on div "19:30 [DATE]" at bounding box center [175, 100] width 92 height 12
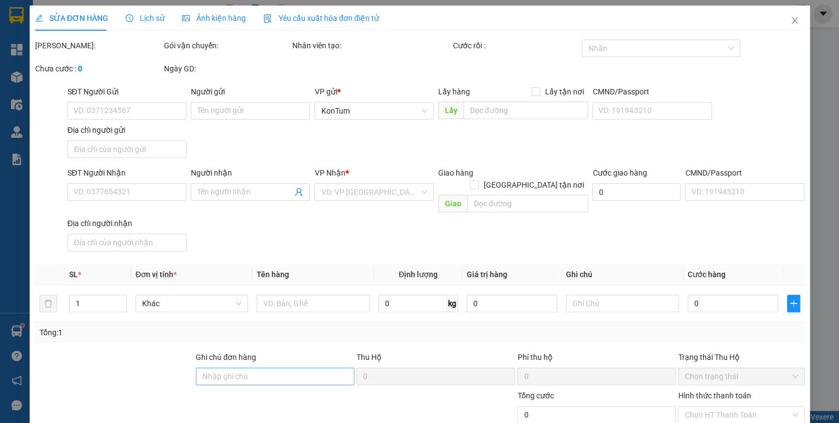
type input "0985915863"
type input "k"
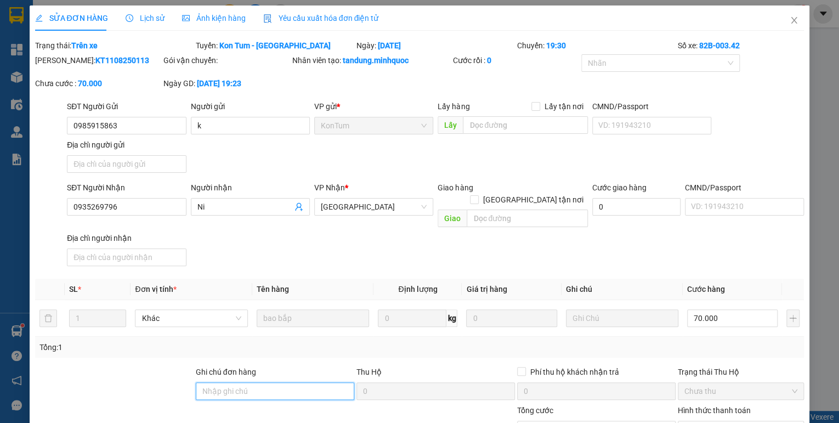
click at [245, 382] on input "Ghi chú đơn hàng" at bounding box center [275, 391] width 159 height 18
drag, startPoint x: 242, startPoint y: 375, endPoint x: 226, endPoint y: 387, distance: 19.6
click at [226, 387] on div "Ghi chú đơn hàng sổ kho 23/1" at bounding box center [275, 385] width 159 height 38
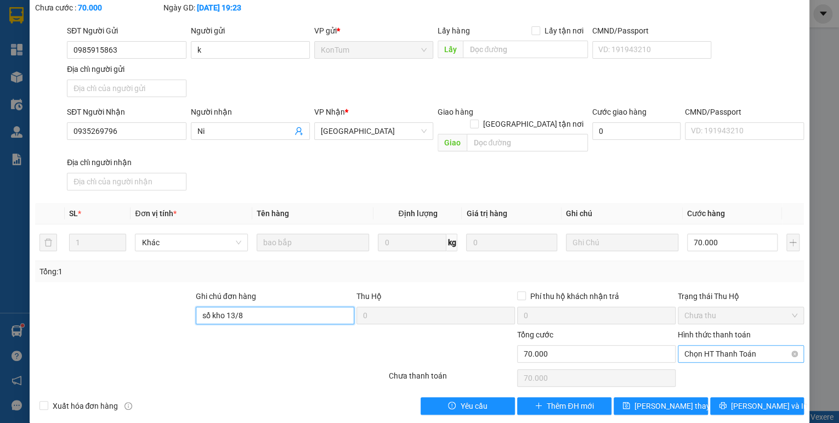
click at [720, 346] on span "Chọn HT Thanh Toán" at bounding box center [741, 354] width 113 height 16
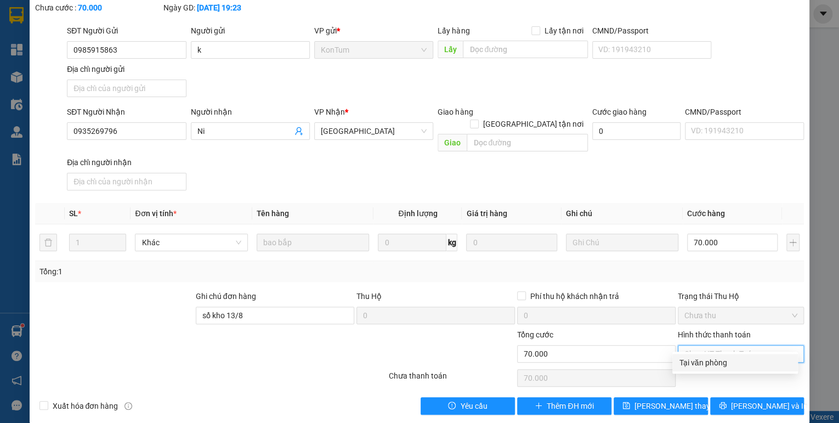
click at [713, 363] on div "Tại văn phòng" at bounding box center [735, 363] width 112 height 12
click at [689, 397] on button "[PERSON_NAME] thay đổi" at bounding box center [661, 406] width 94 height 18
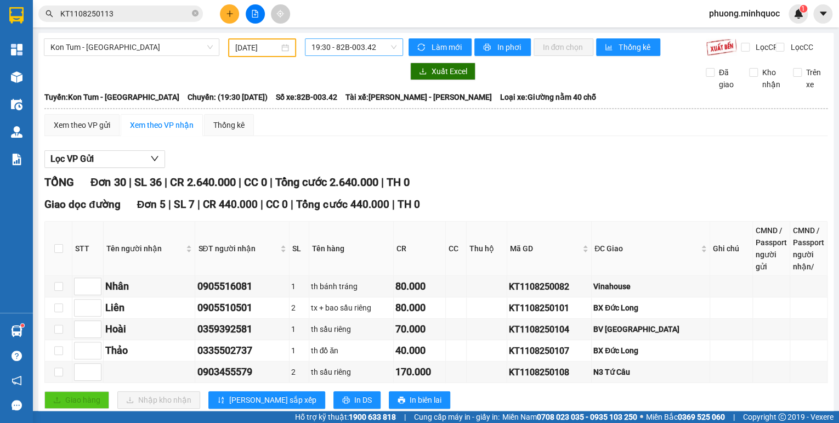
click at [339, 47] on span "19:30 - 82B-003.42" at bounding box center [355, 47] width 86 height 16
click at [371, 104] on div "20:00 - 82B-006.48" at bounding box center [352, 104] width 86 height 12
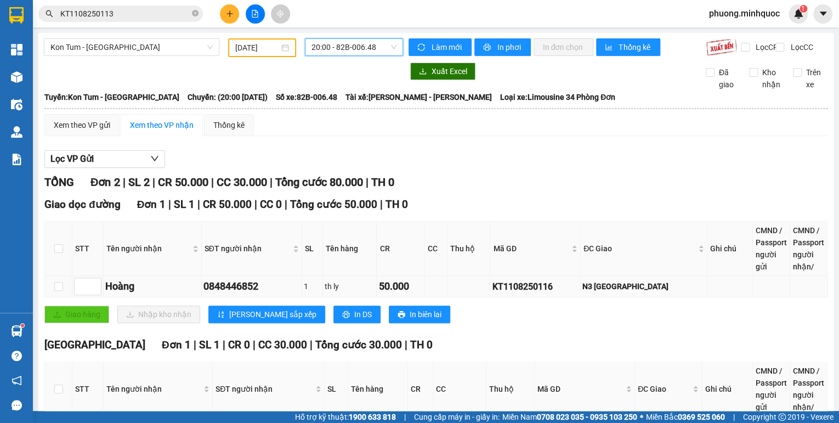
scroll to position [90, 0]
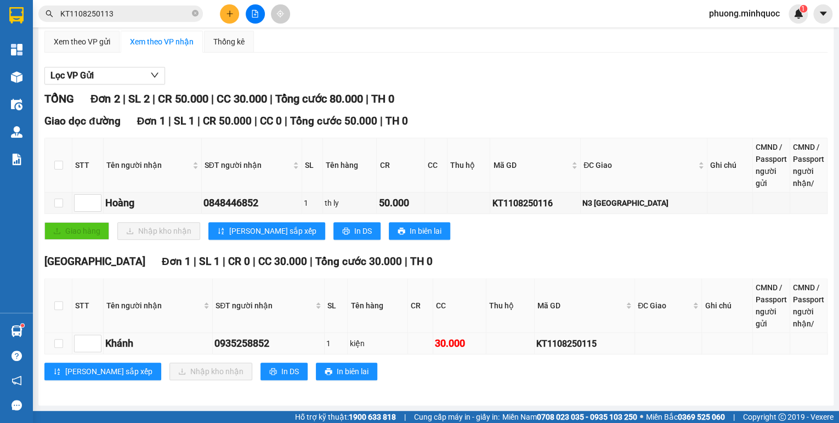
click at [560, 343] on div "KT1108250115" at bounding box center [585, 344] width 97 height 14
click at [134, 16] on input "KT1108250113" at bounding box center [124, 14] width 129 height 12
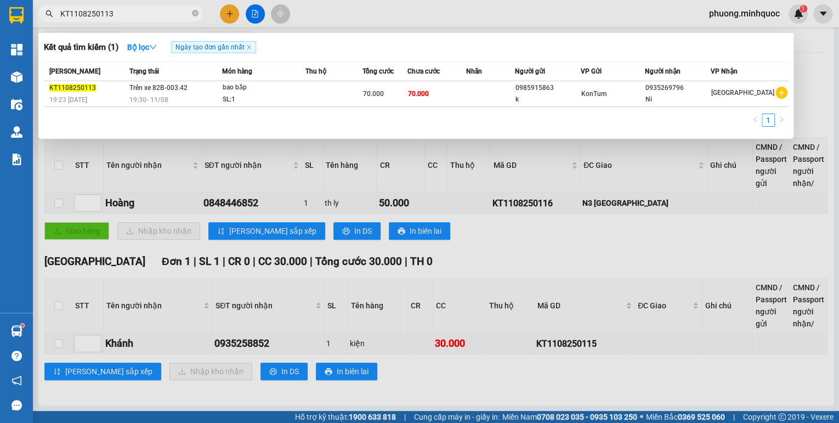
click at [134, 16] on input "KT1108250113" at bounding box center [124, 14] width 129 height 12
paste input "5"
click at [178, 91] on span "Trên xe 82B-006.48" at bounding box center [158, 88] width 58 height 8
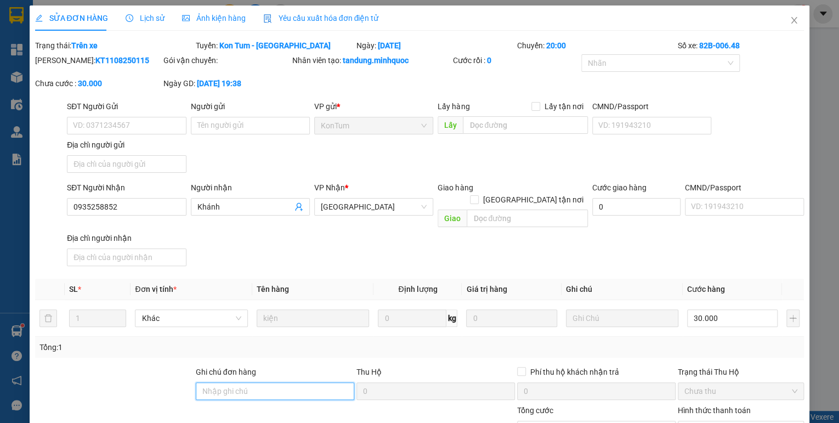
click at [261, 382] on input "Ghi chú đơn hàng" at bounding box center [275, 391] width 159 height 18
click at [239, 382] on input "sổ kho 23/1" at bounding box center [275, 391] width 159 height 18
drag, startPoint x: 239, startPoint y: 379, endPoint x: 225, endPoint y: 390, distance: 17.1
click at [225, 390] on div "Ghi chú đơn hàng sổ kho 23/1" at bounding box center [275, 385] width 159 height 38
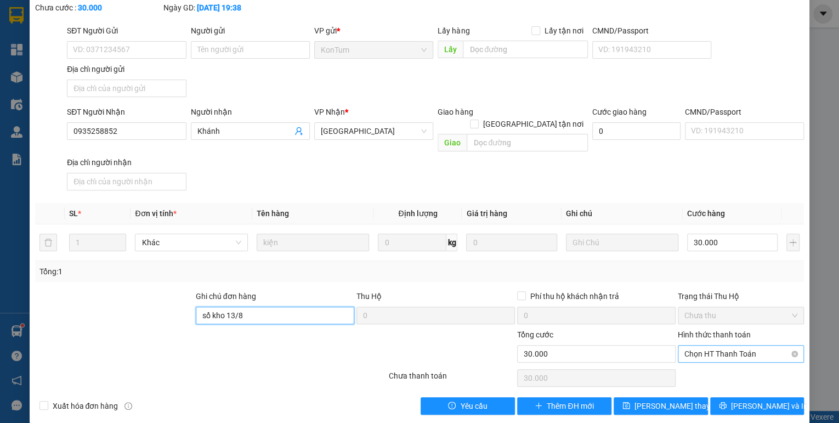
click at [702, 346] on span "Chọn HT Thanh Toán" at bounding box center [741, 354] width 113 height 16
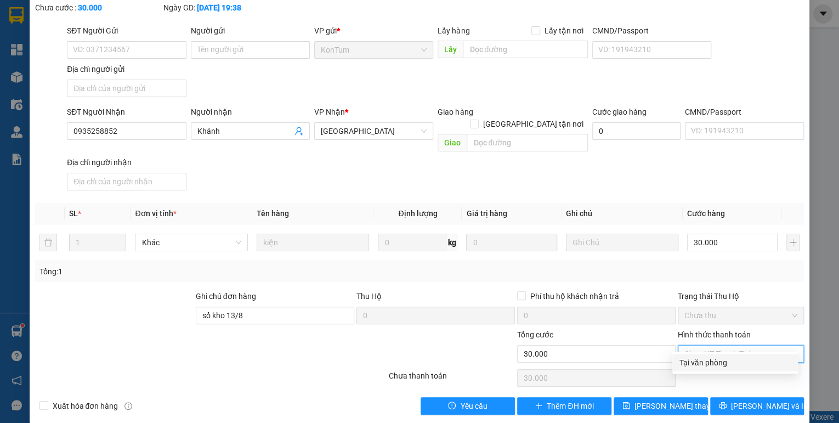
click at [698, 363] on div "Tại văn phòng" at bounding box center [735, 363] width 112 height 12
click at [689, 397] on button "[PERSON_NAME] thay đổi" at bounding box center [661, 406] width 94 height 18
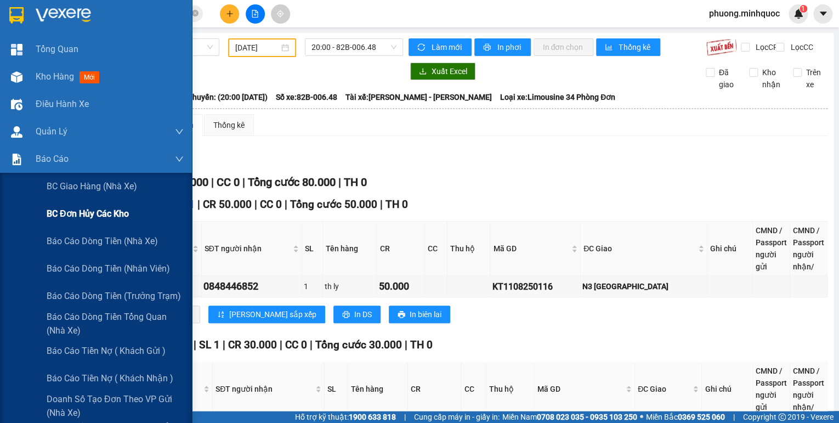
click at [95, 211] on span "BC đơn hủy các kho" at bounding box center [88, 214] width 82 height 14
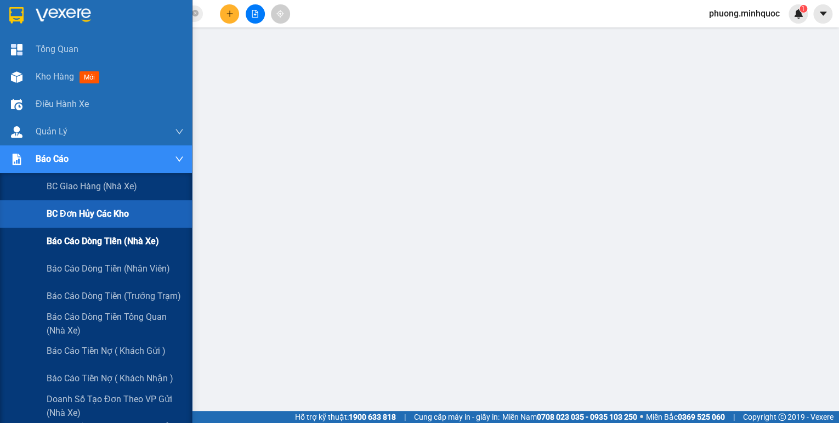
click at [88, 238] on span "Báo cáo dòng tiền (nhà xe)" at bounding box center [103, 241] width 112 height 14
